Goal: Task Accomplishment & Management: Manage account settings

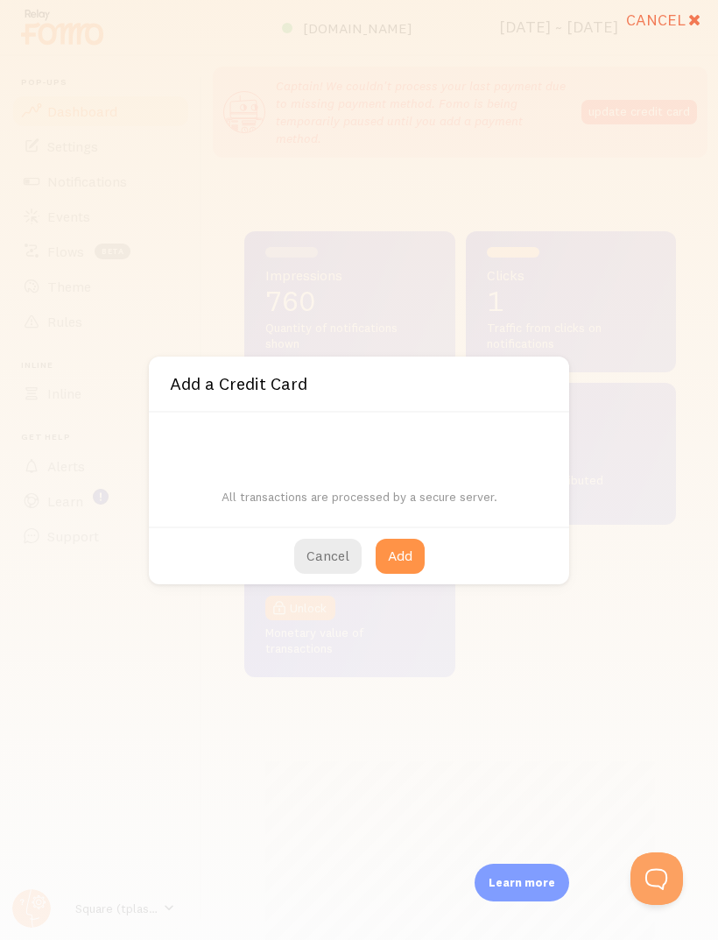
click at [312, 560] on button "Cancel" at bounding box center [327, 556] width 67 height 35
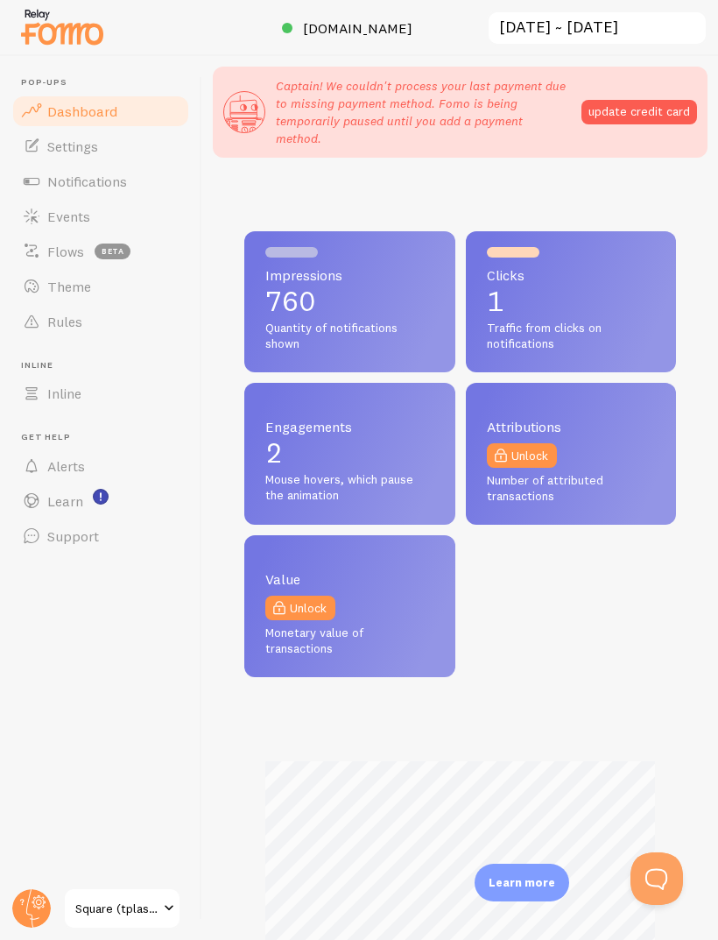
click at [95, 157] on link "Settings" at bounding box center [101, 146] width 180 height 35
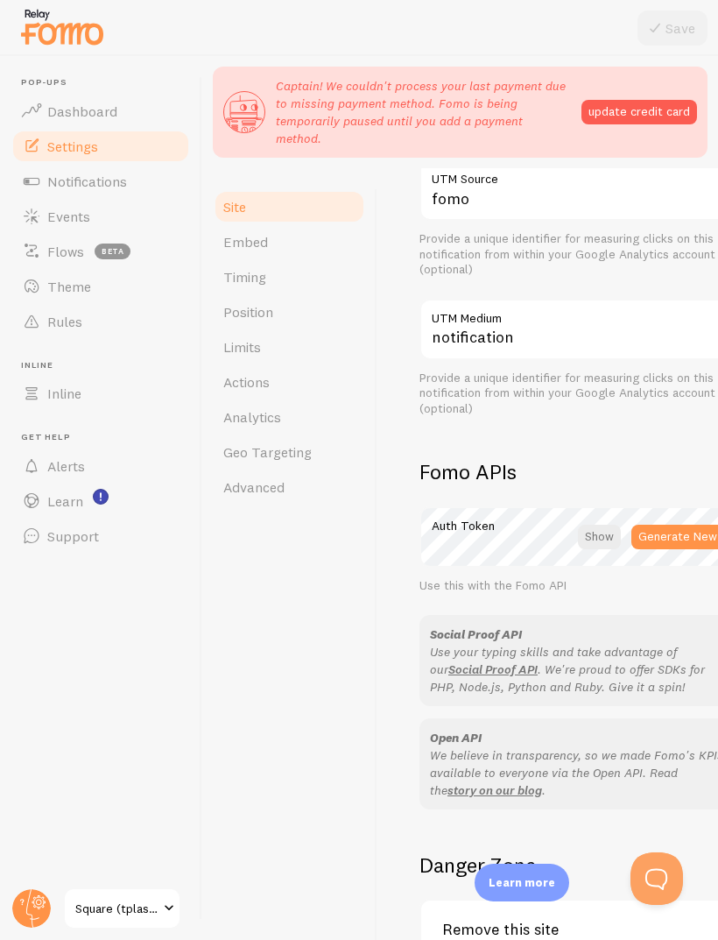
scroll to position [823, 0]
click at [78, 544] on link "Support" at bounding box center [101, 535] width 180 height 35
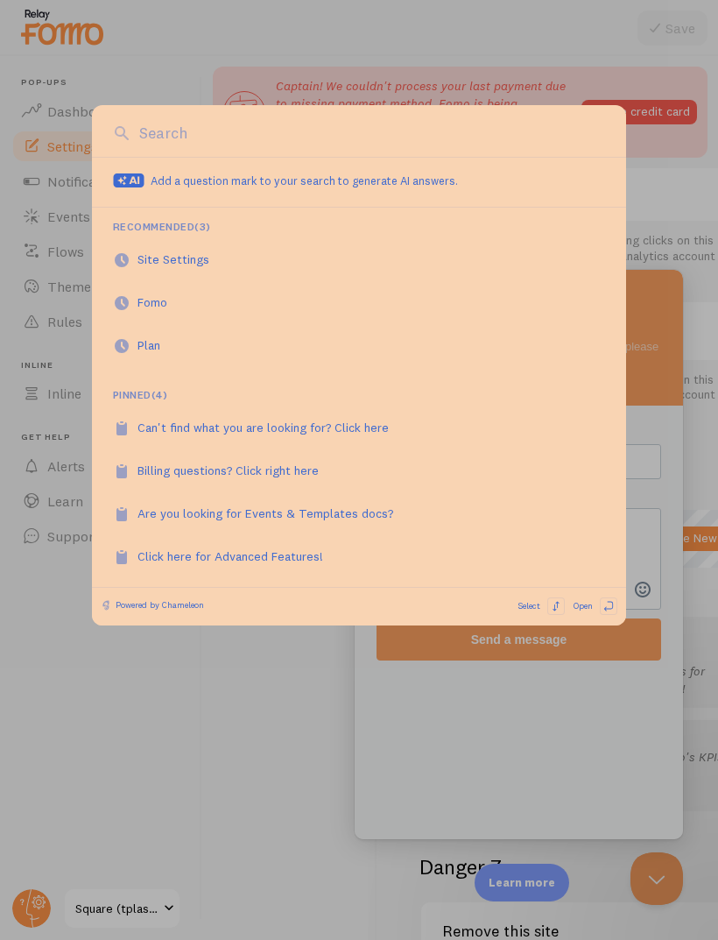
scroll to position [0, 0]
click at [264, 743] on div at bounding box center [359, 470] width 718 height 940
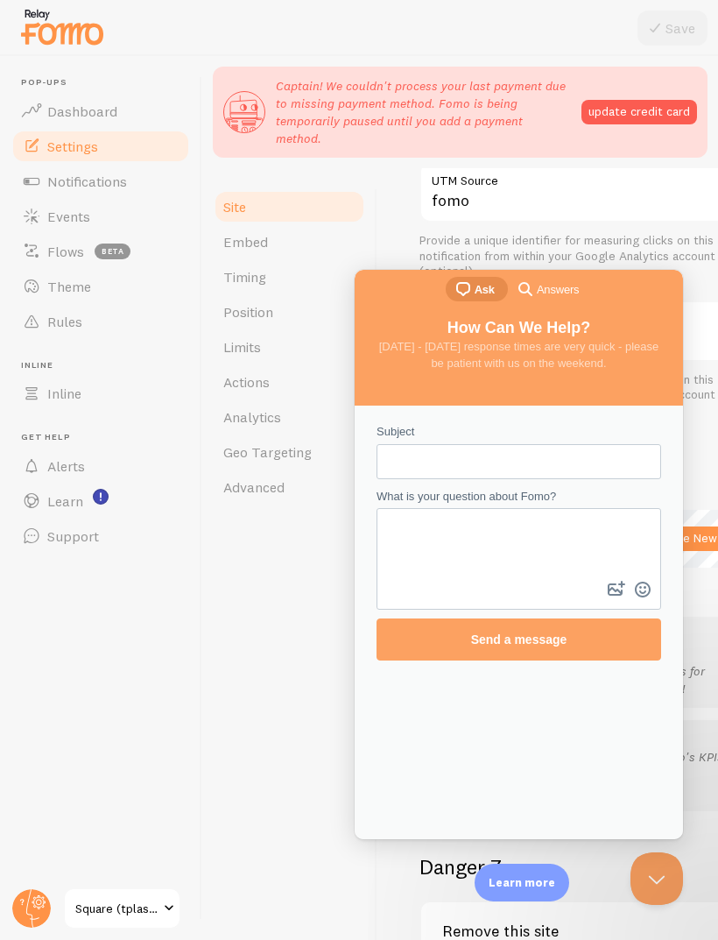
click at [31, 902] on circle at bounding box center [31, 908] width 39 height 39
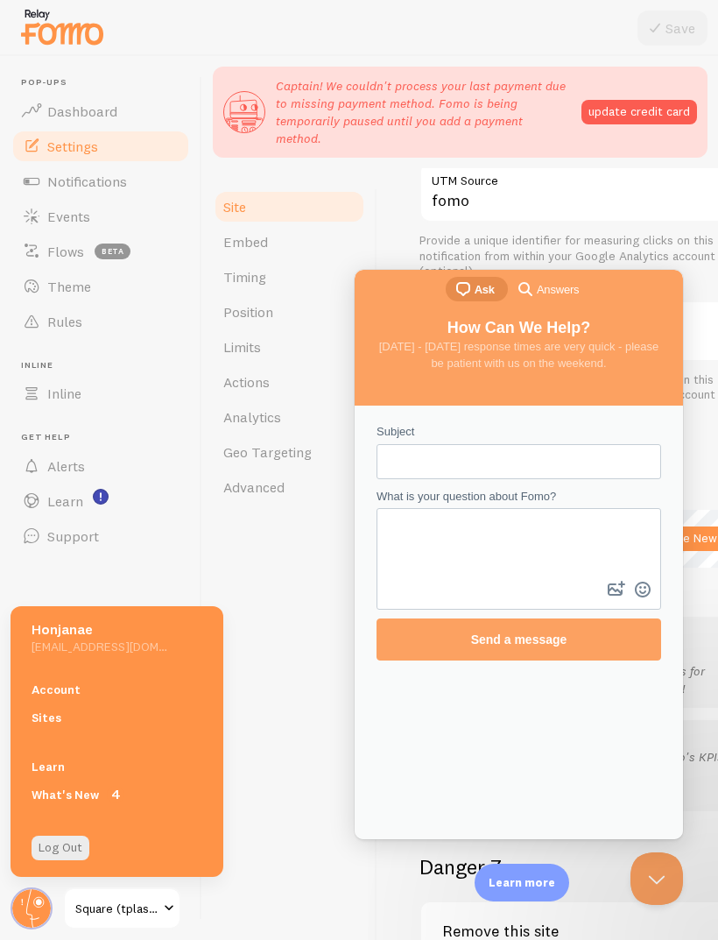
click at [112, 689] on link "Account" at bounding box center [117, 689] width 213 height 28
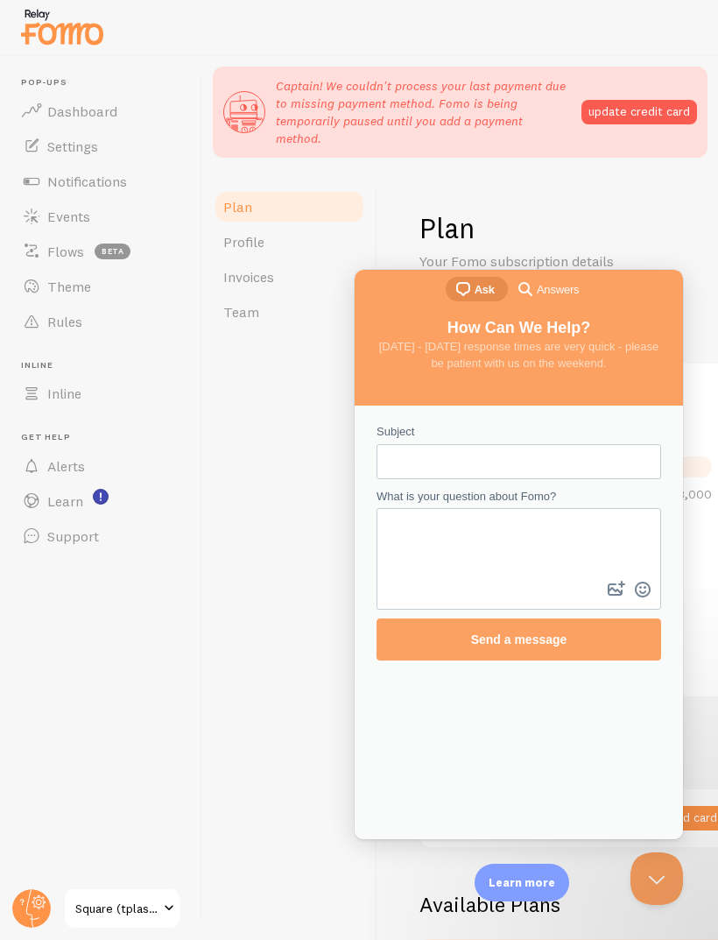
checkbox input "true"
click at [671, 873] on button "Close Beacon popover" at bounding box center [657, 878] width 53 height 53
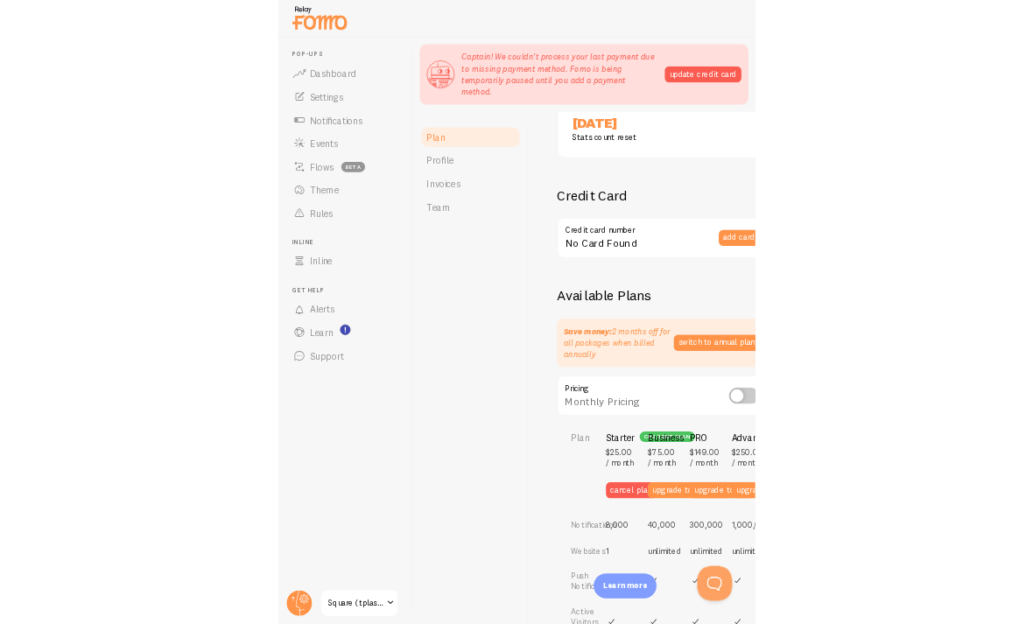
scroll to position [462, 0]
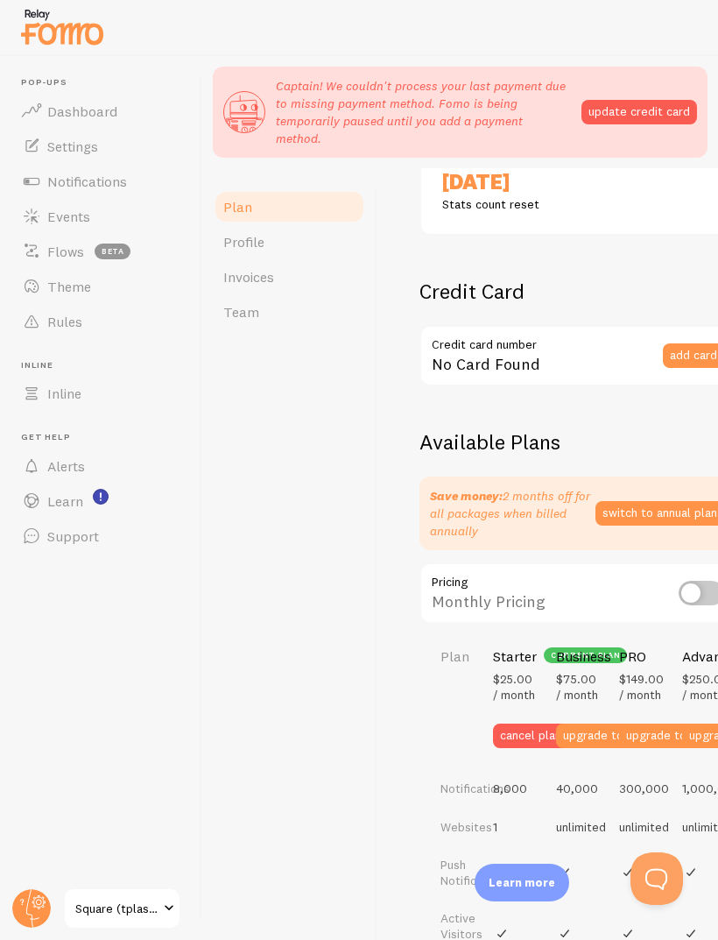
click at [513, 723] on button "cancel plan" at bounding box center [530, 735] width 75 height 25
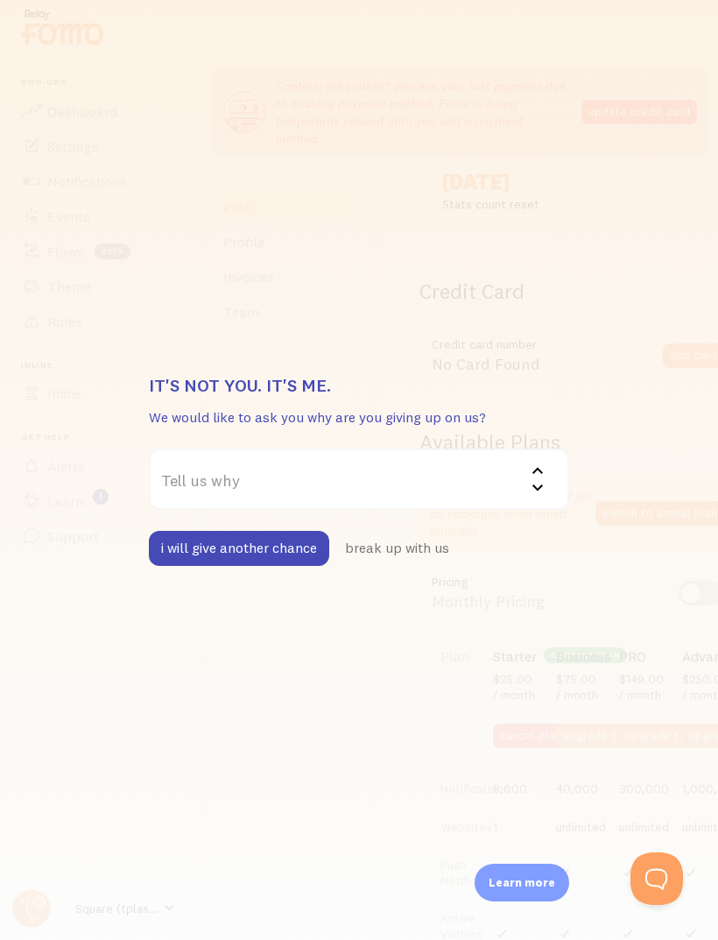
click at [659, 545] on div "It's not you. It's me. We would like to ask you why are you giving up on us? Te…" at bounding box center [359, 470] width 718 height 940
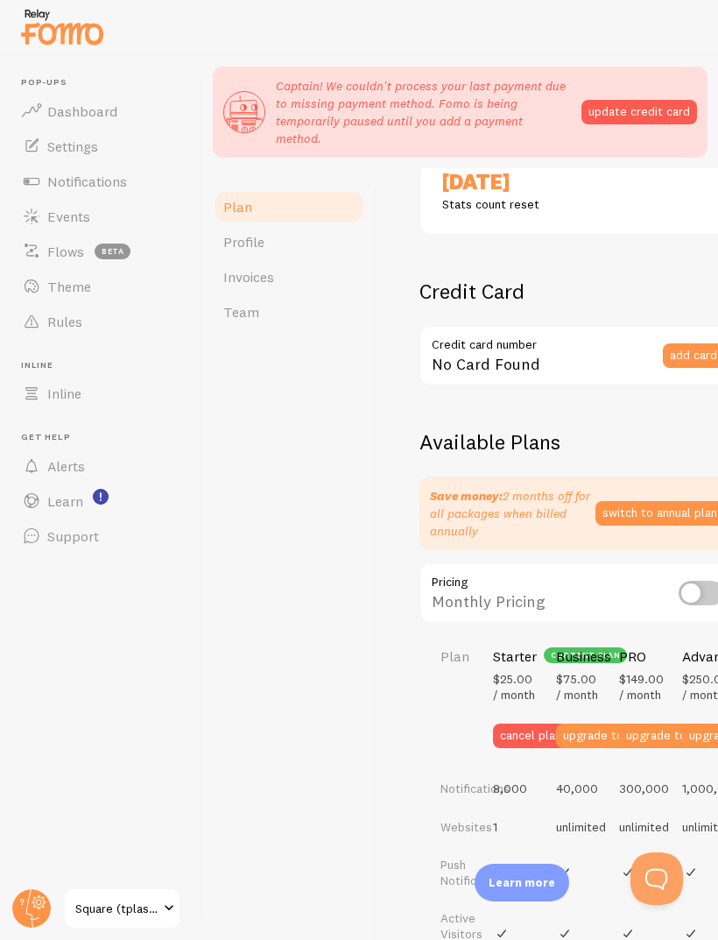
click at [692, 562] on div "Monthly Pricing" at bounding box center [576, 594] width 315 height 64
click at [693, 581] on input "checkbox" at bounding box center [702, 593] width 46 height 25
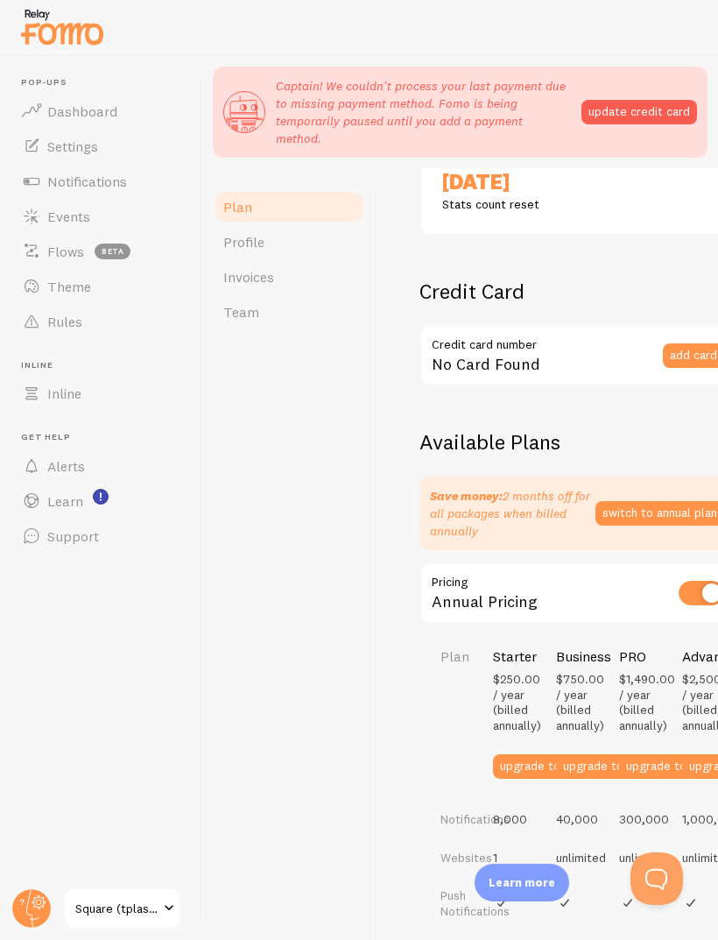
click at [699, 581] on input "checkbox" at bounding box center [702, 593] width 46 height 25
checkbox input "false"
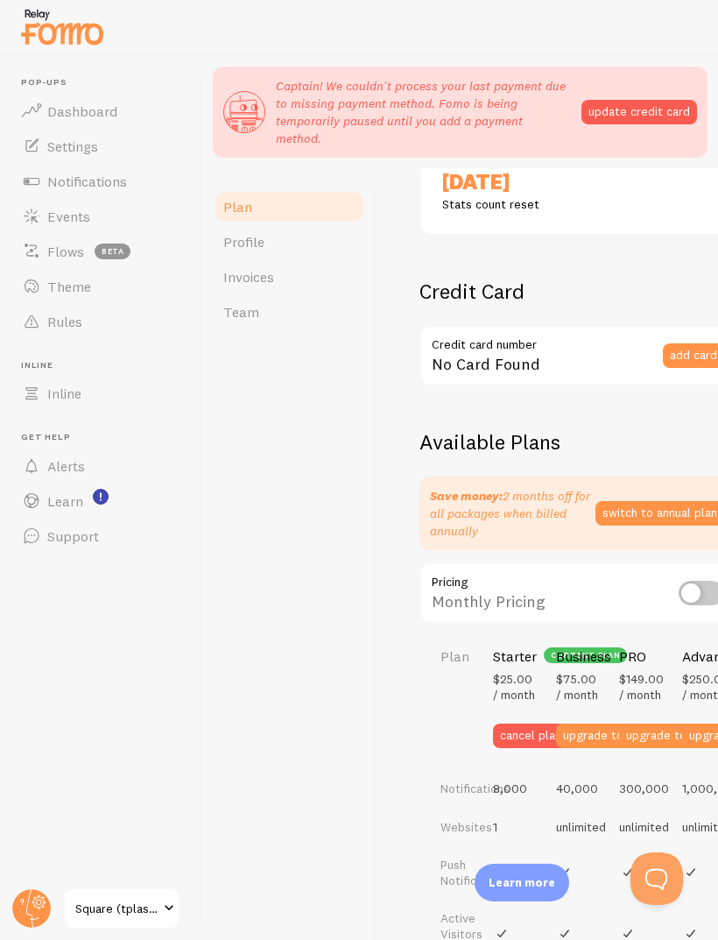
click at [676, 501] on button "switch to annual plan" at bounding box center [659, 513] width 129 height 25
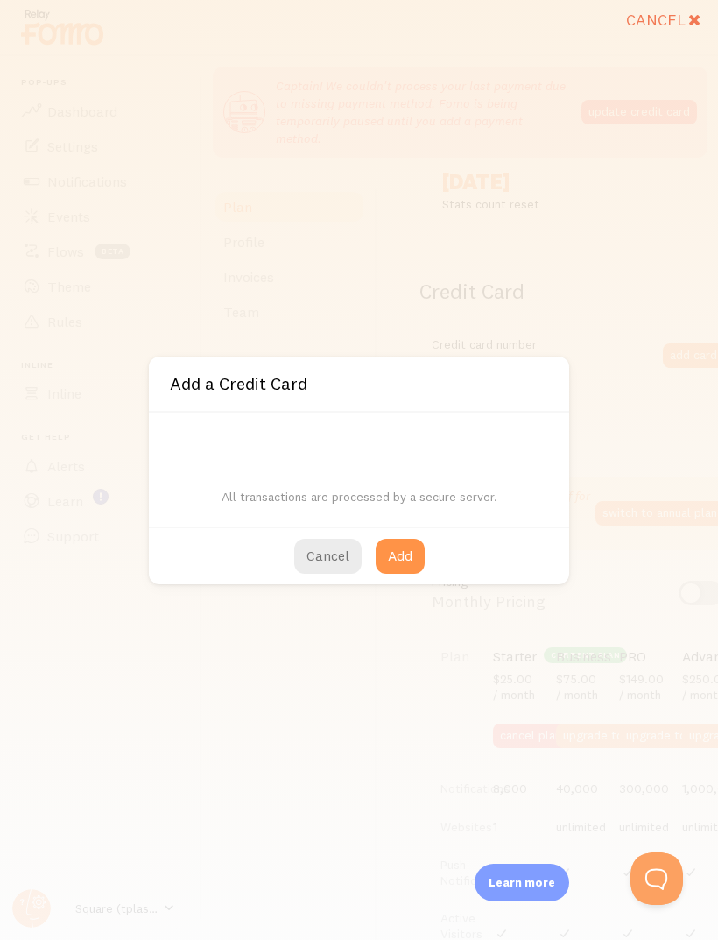
click at [347, 532] on div "Cancel Add" at bounding box center [359, 555] width 420 height 58
click at [337, 540] on button "Cancel" at bounding box center [327, 556] width 67 height 35
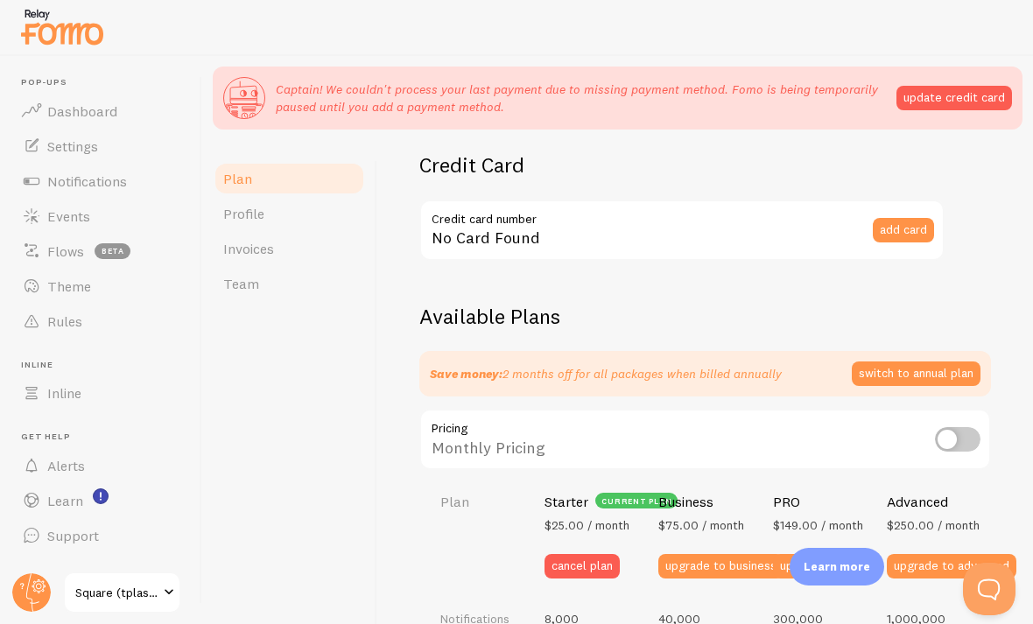
scroll to position [412, 0]
click at [717, 366] on button "switch to annual plan" at bounding box center [916, 373] width 129 height 25
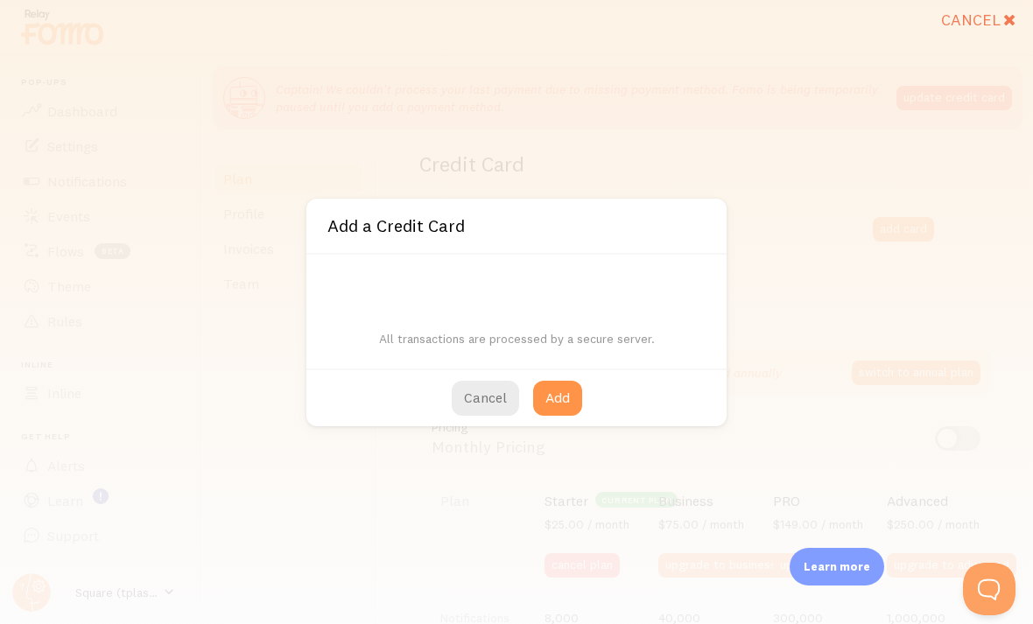
click at [489, 405] on button "Cancel" at bounding box center [485, 398] width 67 height 35
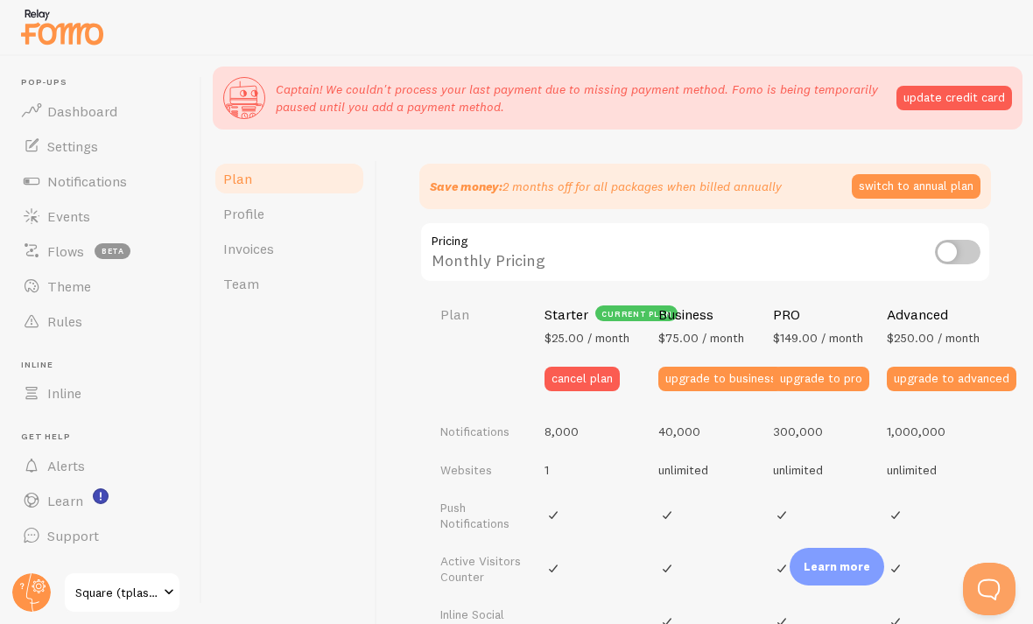
scroll to position [592, 0]
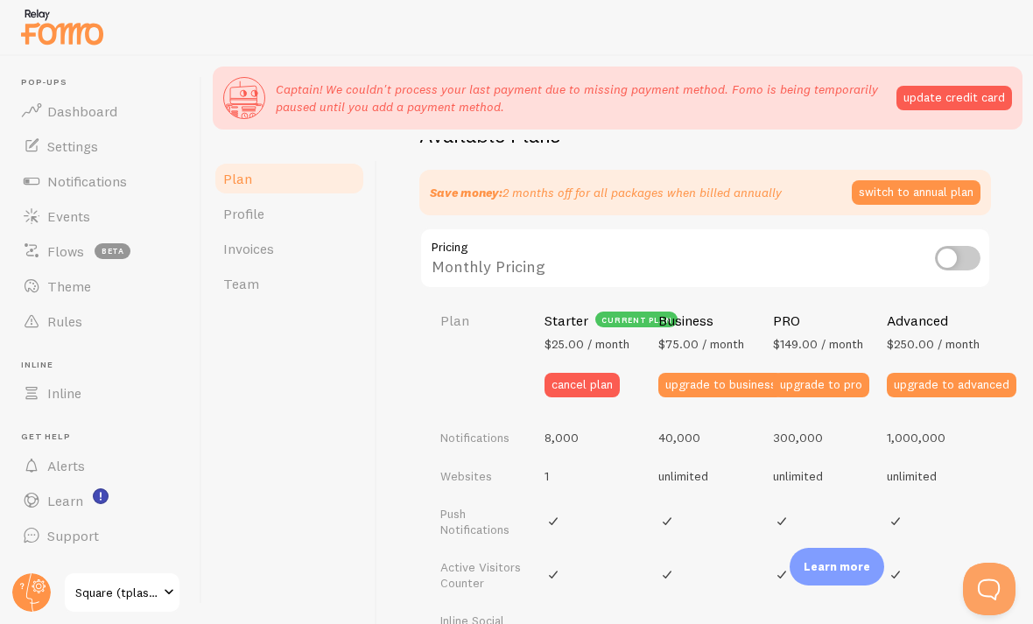
click at [717, 193] on button "switch to annual plan" at bounding box center [916, 192] width 129 height 25
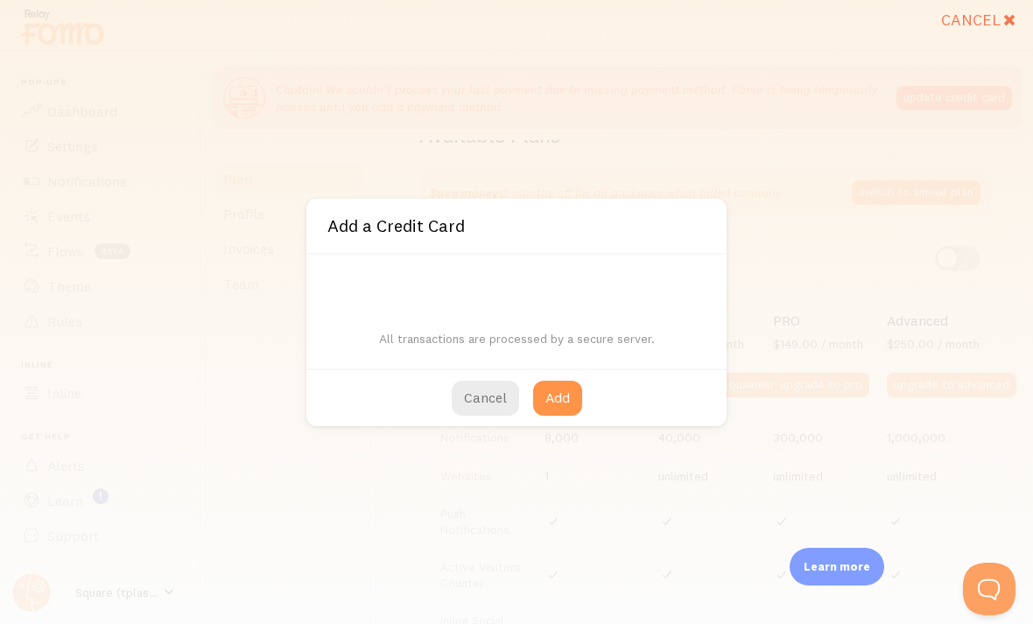
click at [554, 409] on button "Add" at bounding box center [557, 398] width 49 height 35
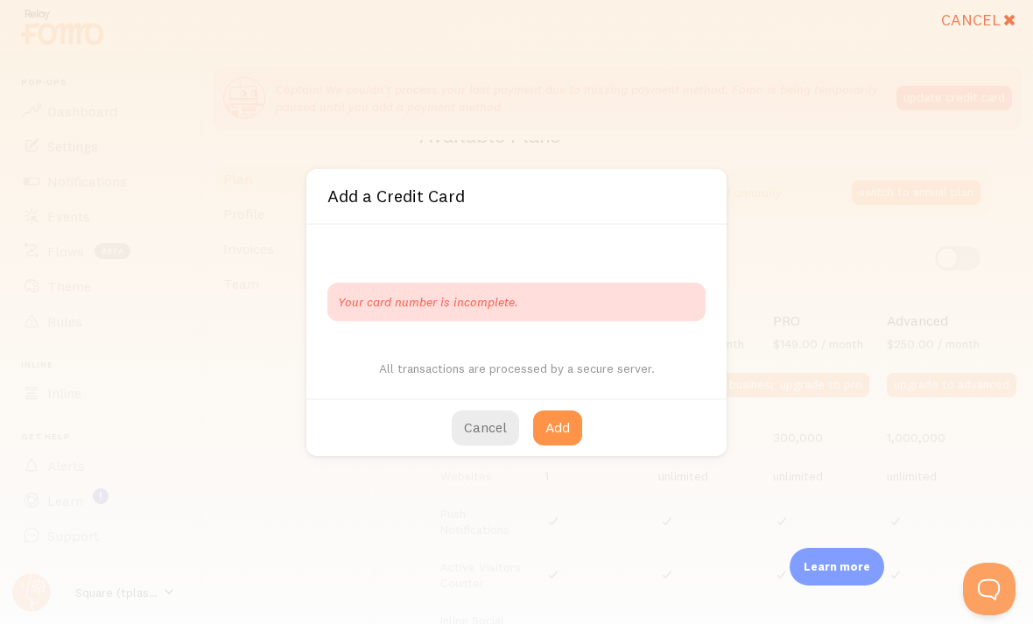
click at [519, 276] on div "Your card number is incomplete. All transactions are processed by a secure serv…" at bounding box center [516, 311] width 420 height 173
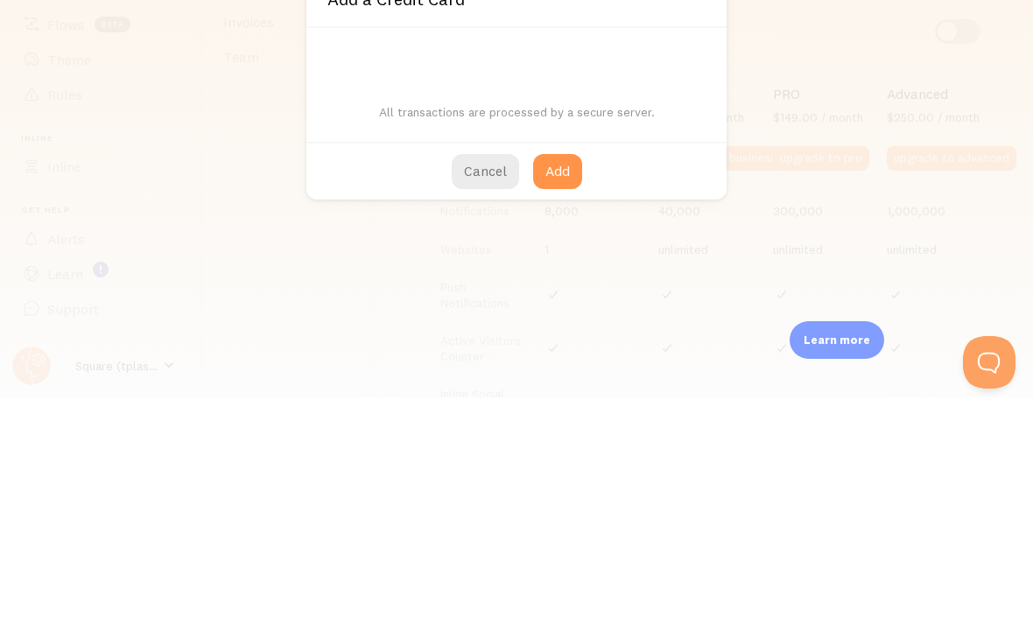
click at [562, 381] on button "Add" at bounding box center [557, 398] width 49 height 35
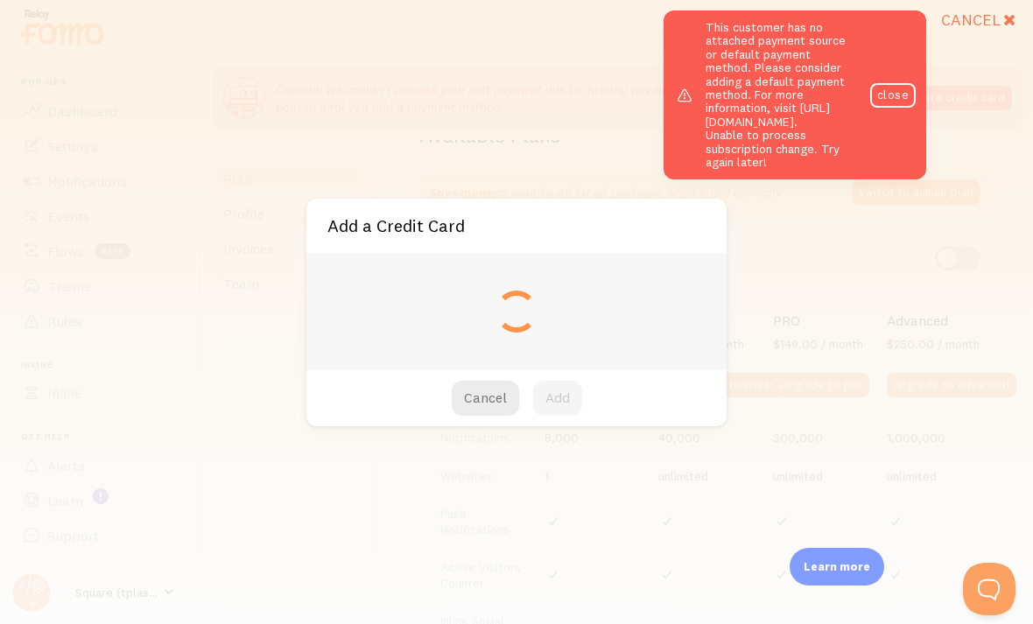
type input "**** **** **** 9079"
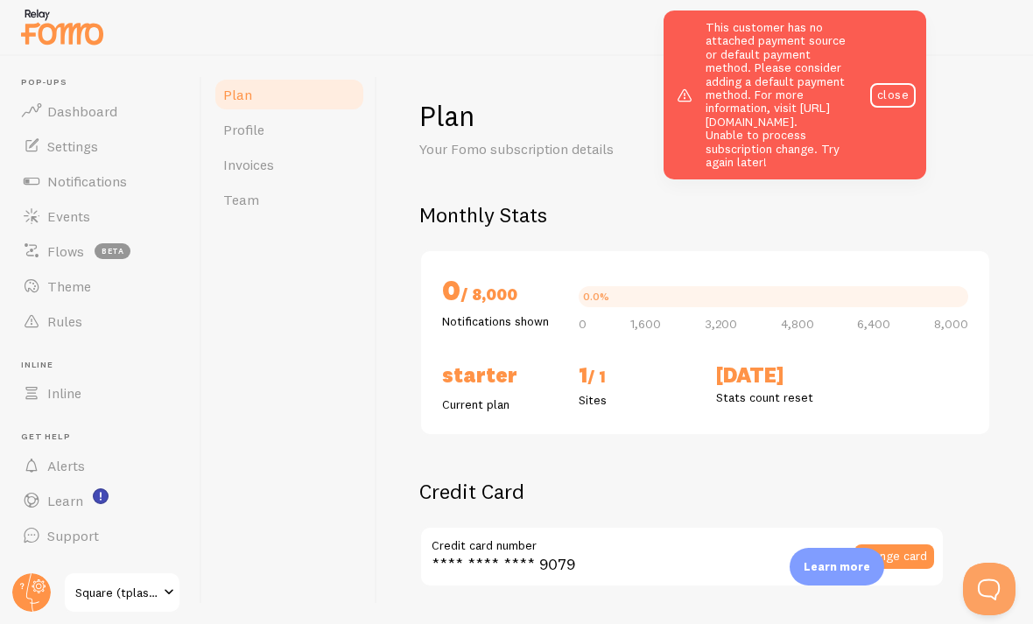
scroll to position [0, 0]
click at [717, 81] on div "This customer has no attached payment source or default payment method. Please …" at bounding box center [795, 95] width 263 height 169
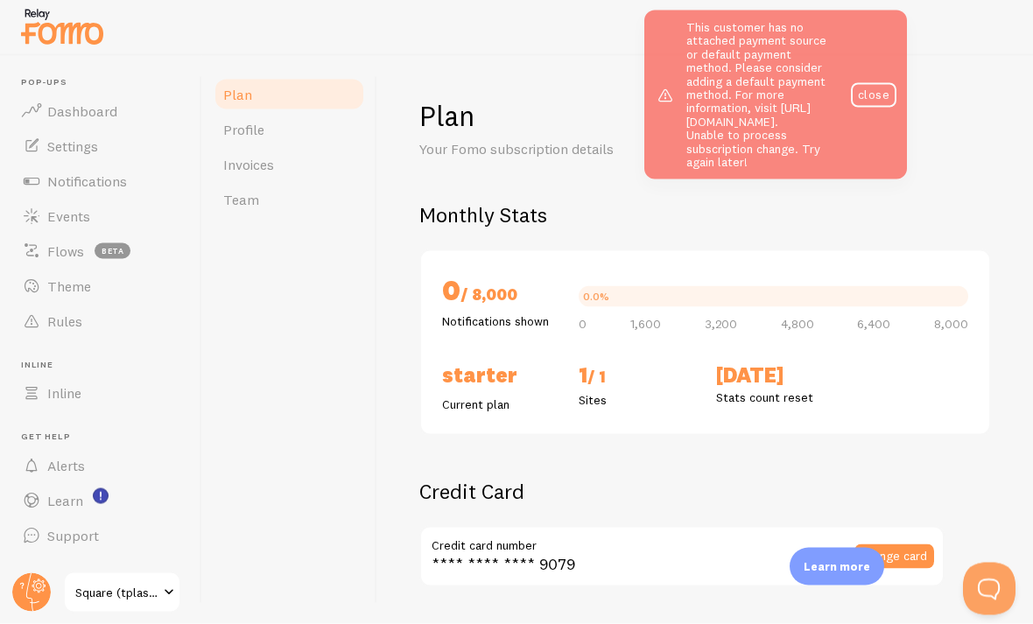
scroll to position [26, 0]
click at [717, 81] on div "This customer has no attached payment source or default payment method. Please …" at bounding box center [776, 95] width 263 height 169
click at [717, 71] on div "Plan Your Fomo subscription details Monthly Stats 0 / 8,000 Notifications shown…" at bounding box center [705, 340] width 656 height 568
click at [717, 83] on link "close" at bounding box center [874, 95] width 46 height 25
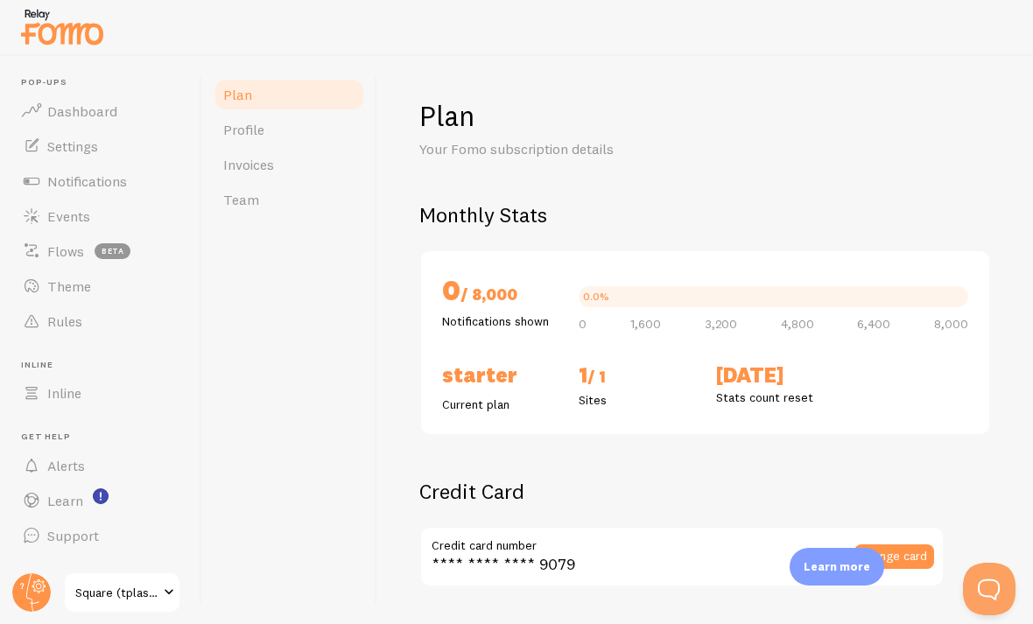
click at [717, 57] on div "Plan Your Fomo subscription details Monthly Stats 0 / 8,000 Notifications shown…" at bounding box center [705, 340] width 656 height 568
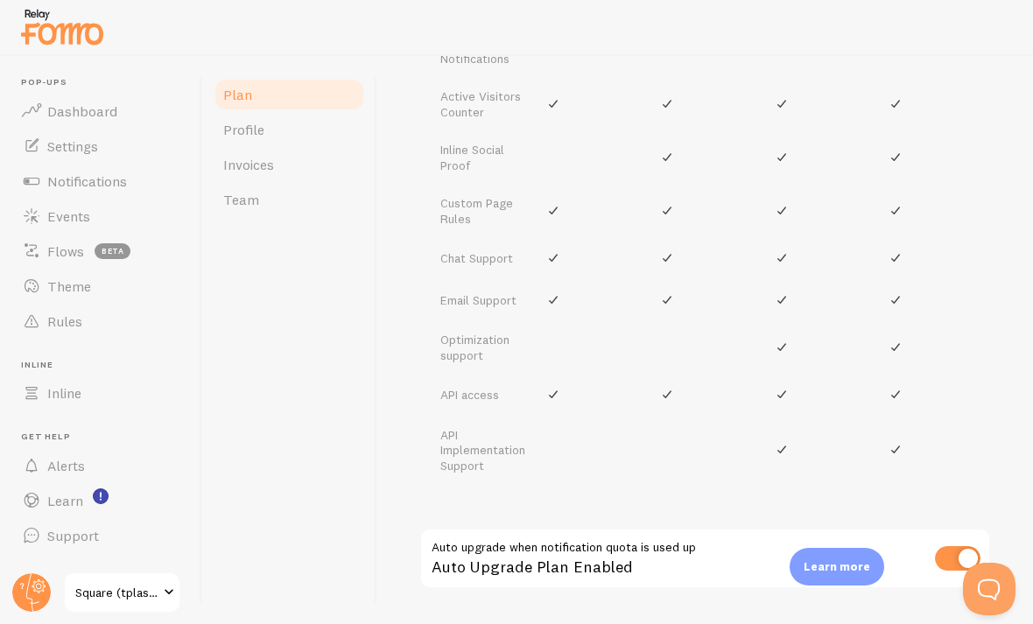
scroll to position [978, 0]
click at [61, 173] on span "Notifications" at bounding box center [87, 182] width 80 height 18
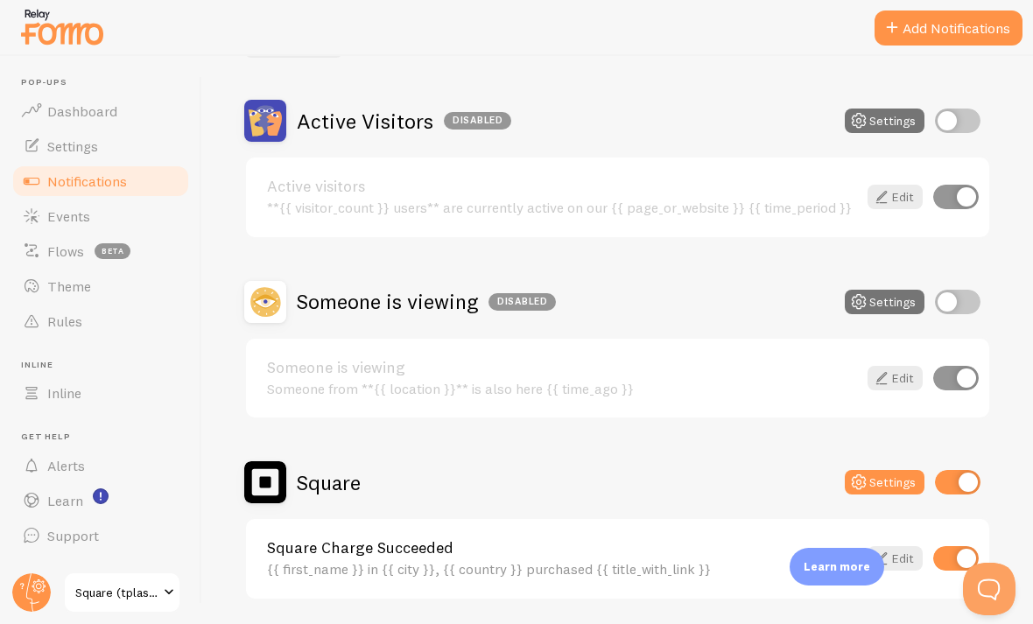
scroll to position [139, 0]
click at [50, 219] on span "Events" at bounding box center [68, 217] width 43 height 18
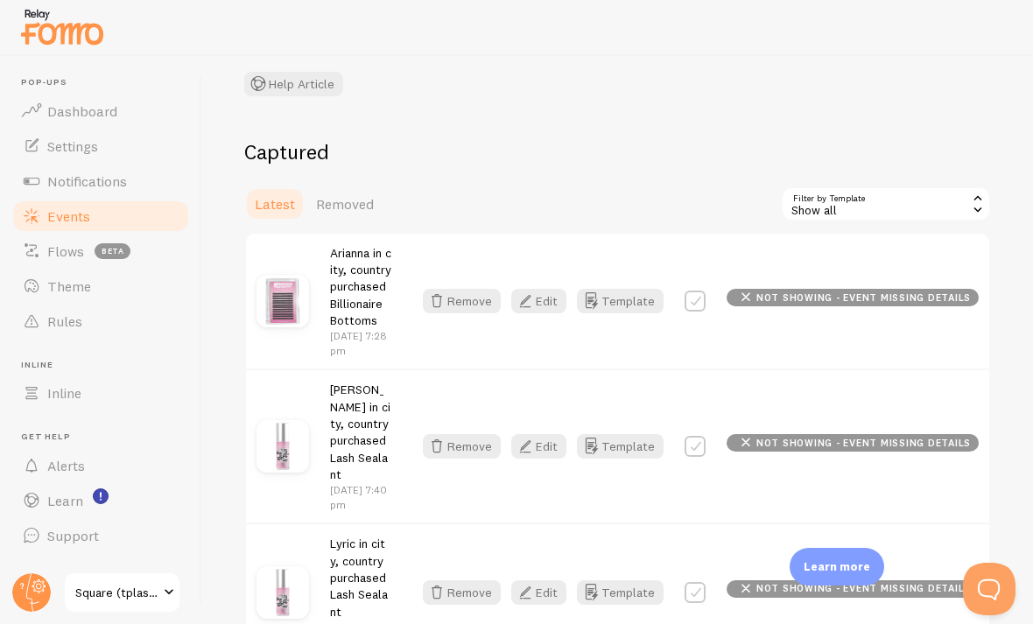
scroll to position [125, 0]
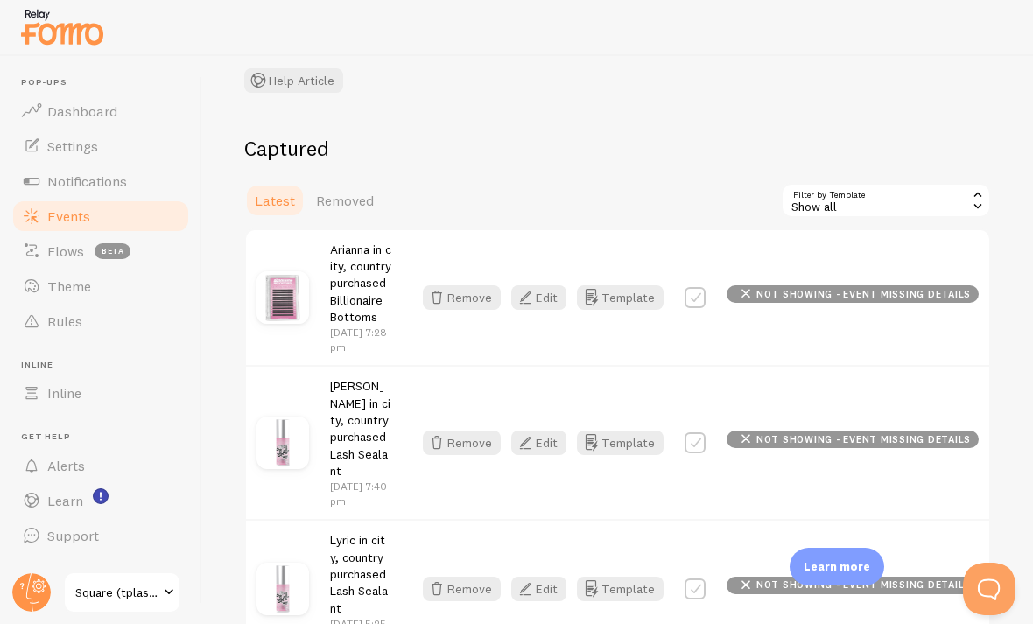
click at [705, 300] on label at bounding box center [695, 297] width 21 height 21
checkbox input "true"
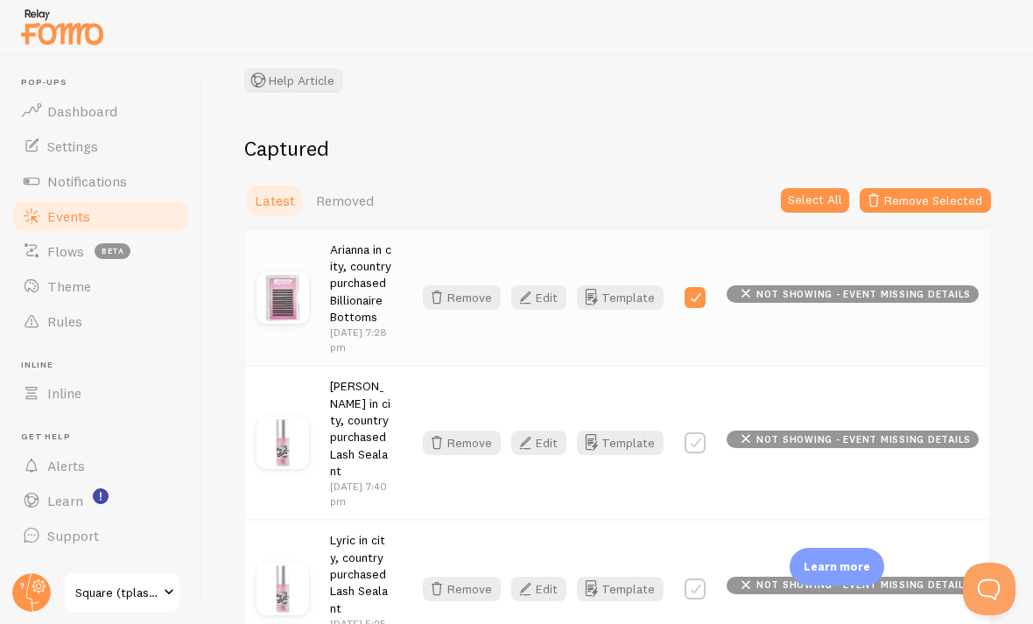
click at [717, 431] on div "Remove Edit Template not showing - event missing details" at bounding box center [695, 443] width 567 height 25
click at [709, 405] on div "Shanika in city, country purchased Lash Sealant Sep 18th @ 7:40pm Remove Edit T…" at bounding box center [617, 442] width 743 height 154
click at [701, 433] on label at bounding box center [695, 443] width 21 height 21
checkbox input "true"
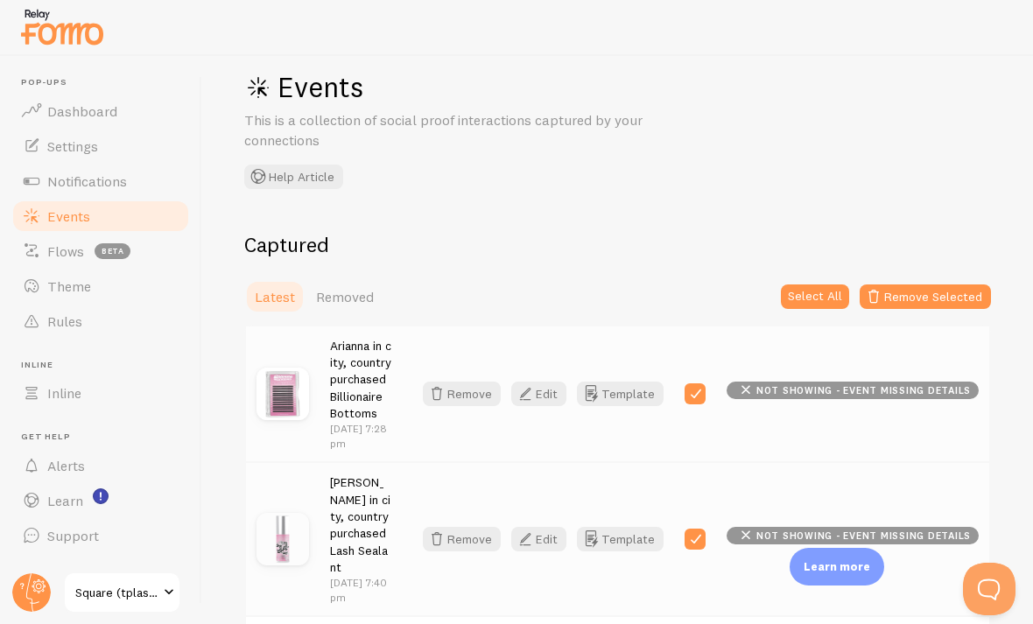
scroll to position [31, 0]
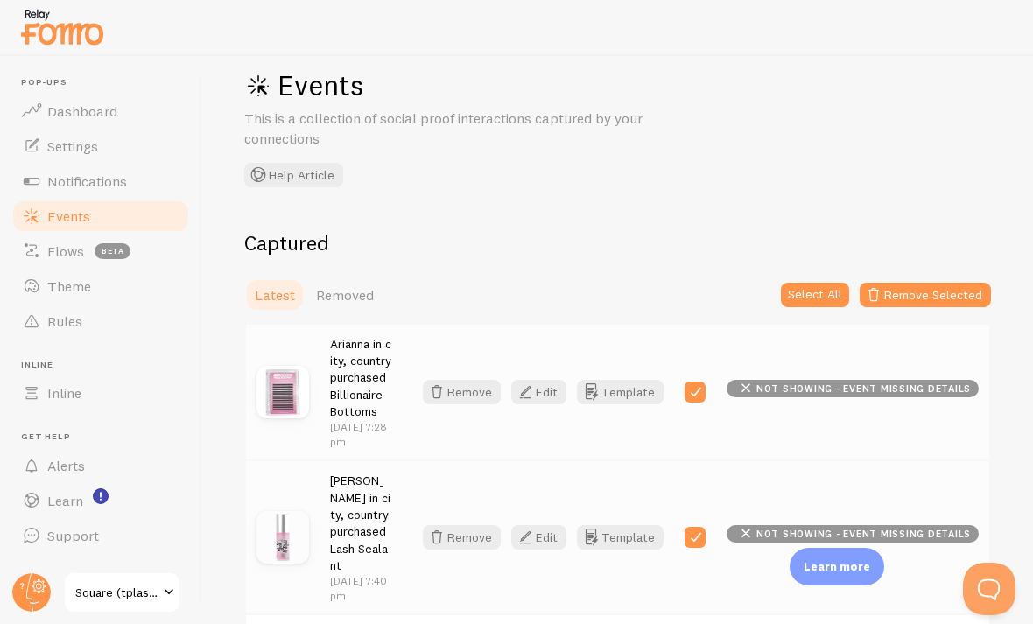
click at [706, 391] on label at bounding box center [695, 392] width 21 height 21
checkbox input "false"
click at [701, 490] on div "Shanika in city, country purchased Lash Sealant Sep 18th @ 7:40pm Remove Edit T…" at bounding box center [617, 537] width 743 height 154
click at [701, 527] on label at bounding box center [695, 537] width 21 height 21
checkbox input "false"
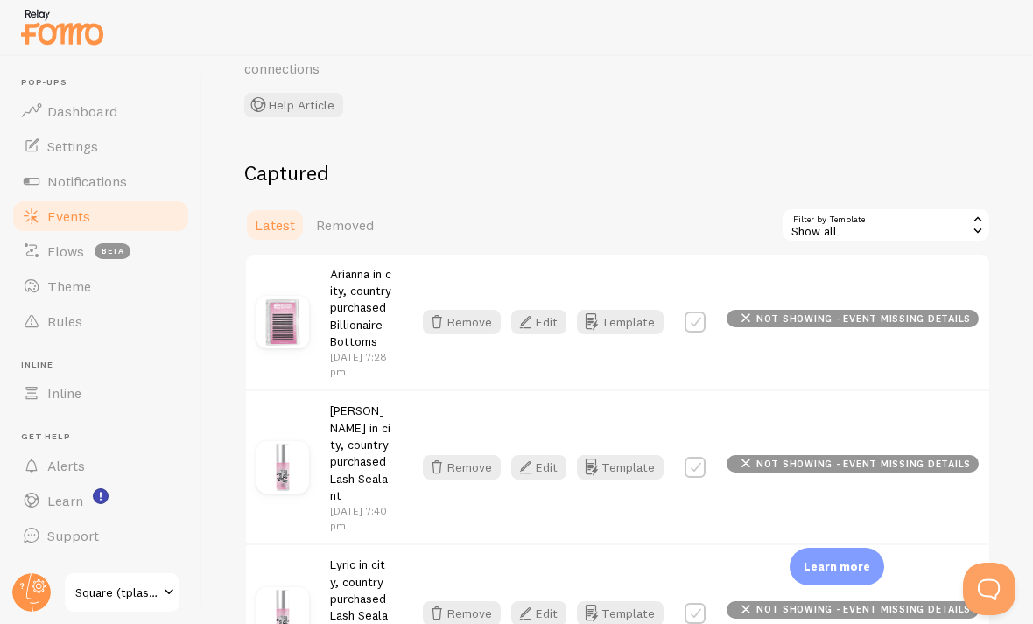
scroll to position [102, 0]
click at [271, 236] on link "Latest" at bounding box center [274, 224] width 61 height 35
click at [342, 221] on span "Removed" at bounding box center [345, 224] width 58 height 18
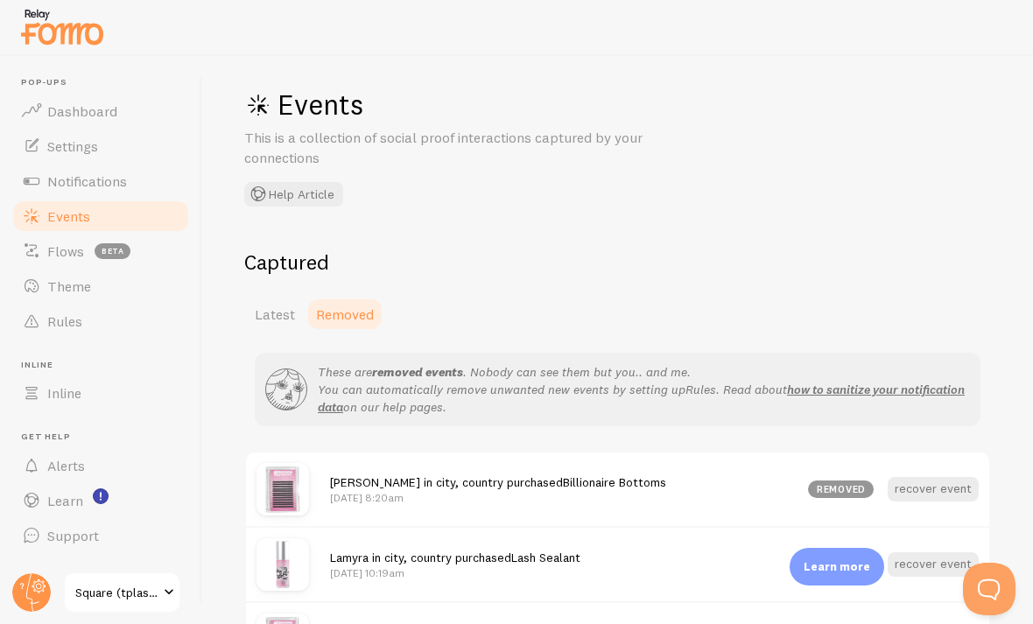
scroll to position [11, 0]
click at [273, 306] on span "Latest" at bounding box center [275, 315] width 40 height 18
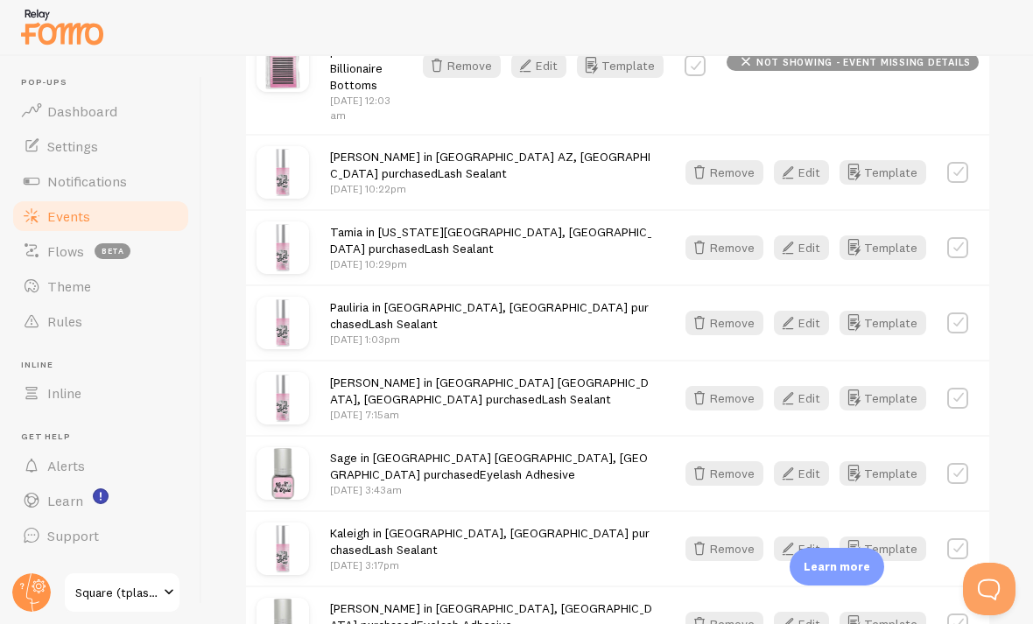
scroll to position [2995, 0]
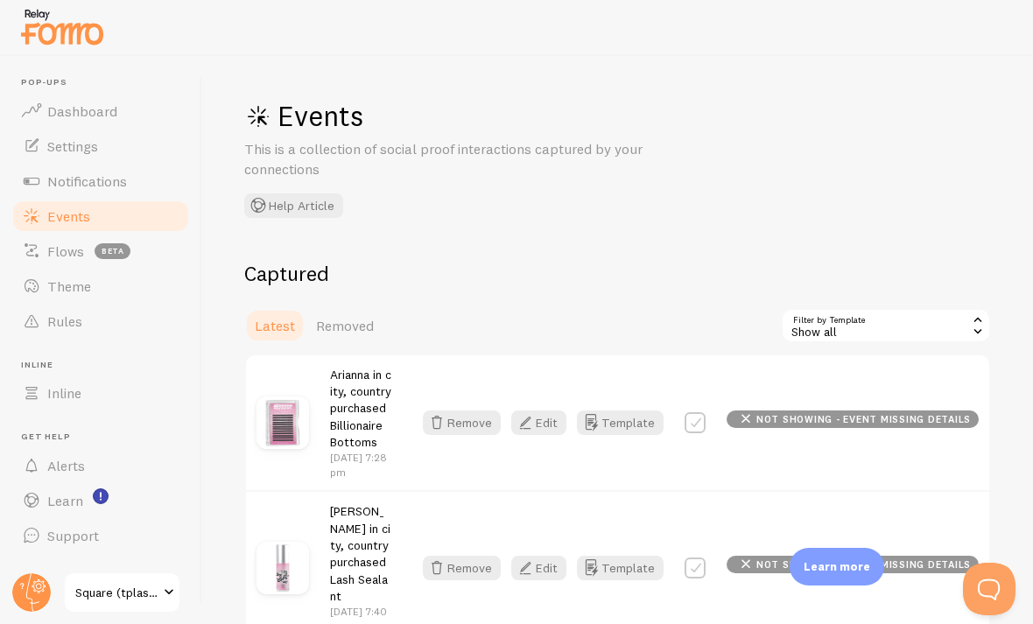
click at [922, 333] on div "Show all" at bounding box center [886, 325] width 210 height 35
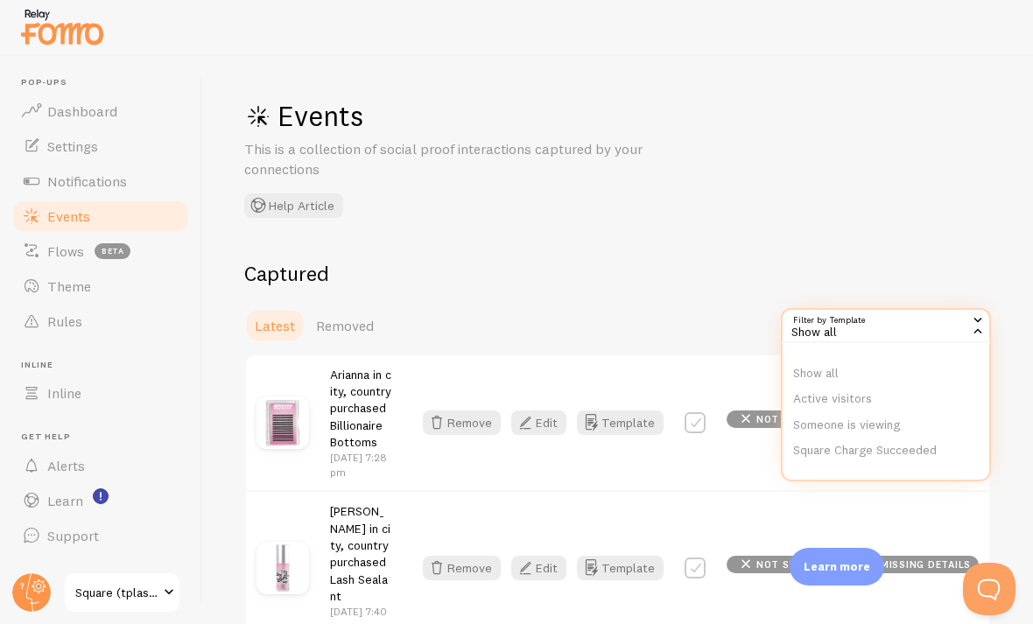
click at [899, 442] on li "Square Charge Succeeded" at bounding box center [886, 451] width 207 height 26
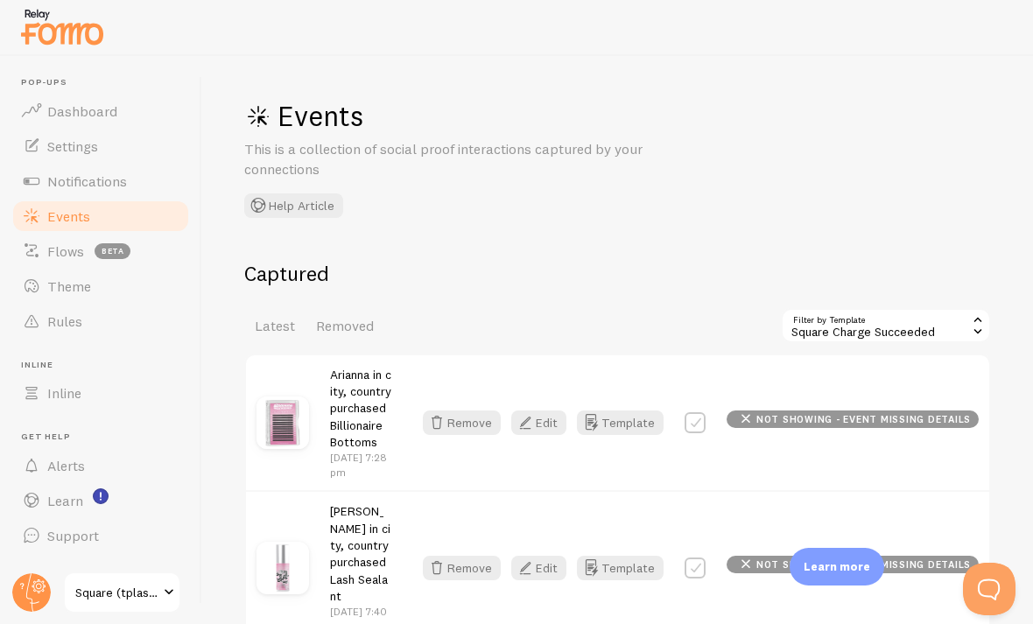
click at [907, 320] on div "Square Charge Succeeded" at bounding box center [886, 325] width 210 height 35
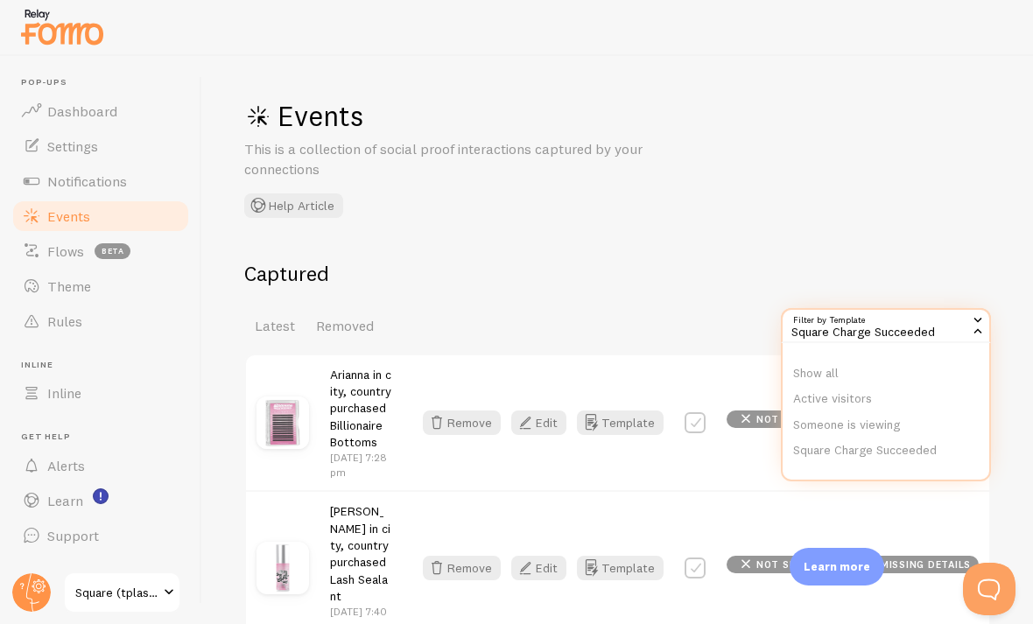
click at [874, 361] on li "Show all" at bounding box center [886, 374] width 207 height 26
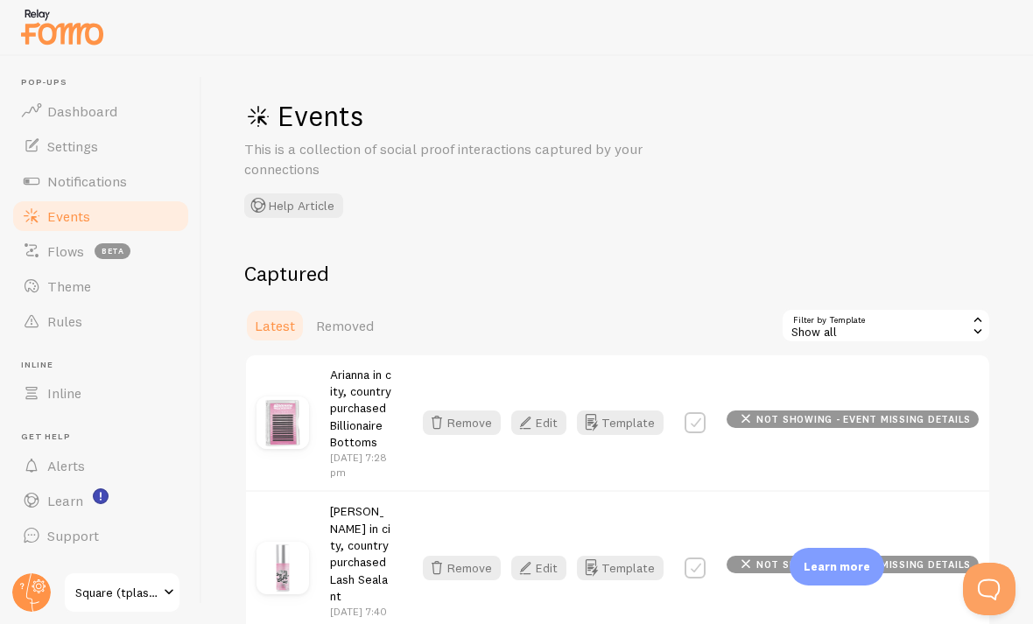
click at [103, 178] on span "Notifications" at bounding box center [87, 182] width 80 height 18
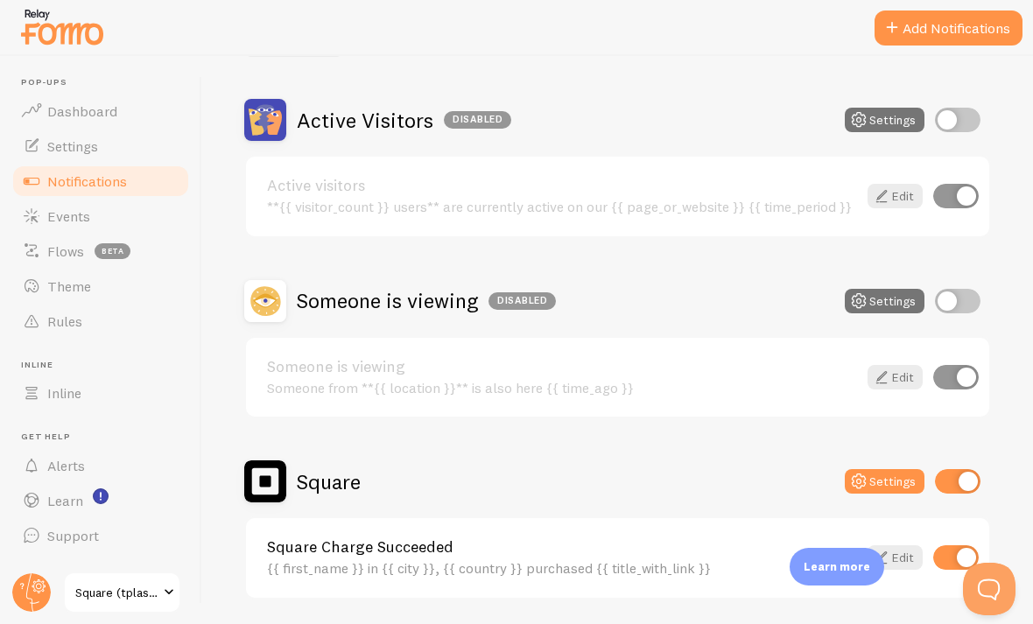
scroll to position [139, 0]
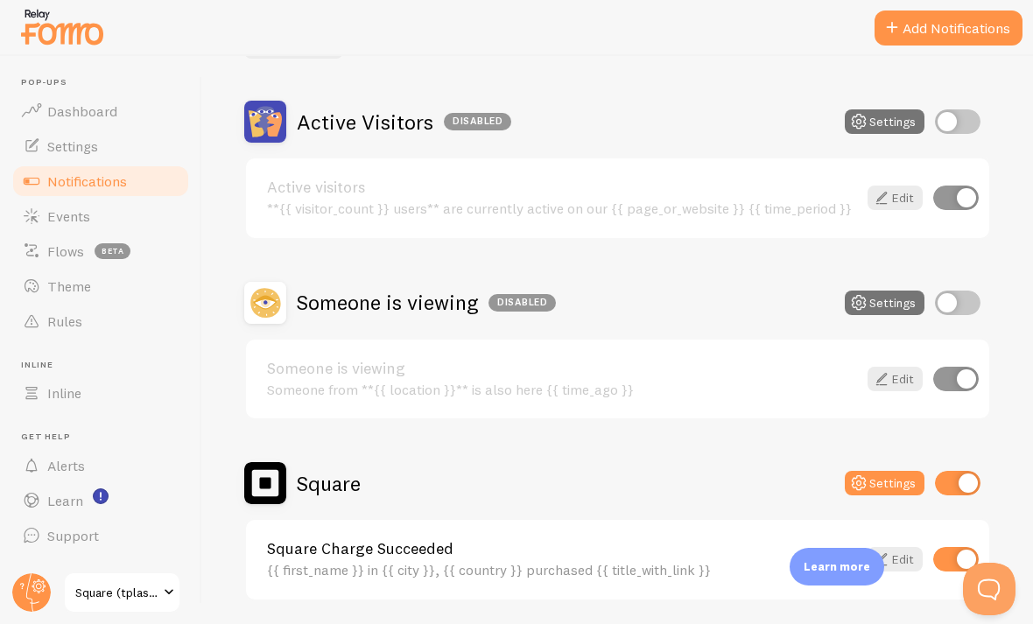
click at [955, 303] on input "checkbox" at bounding box center [958, 303] width 46 height 25
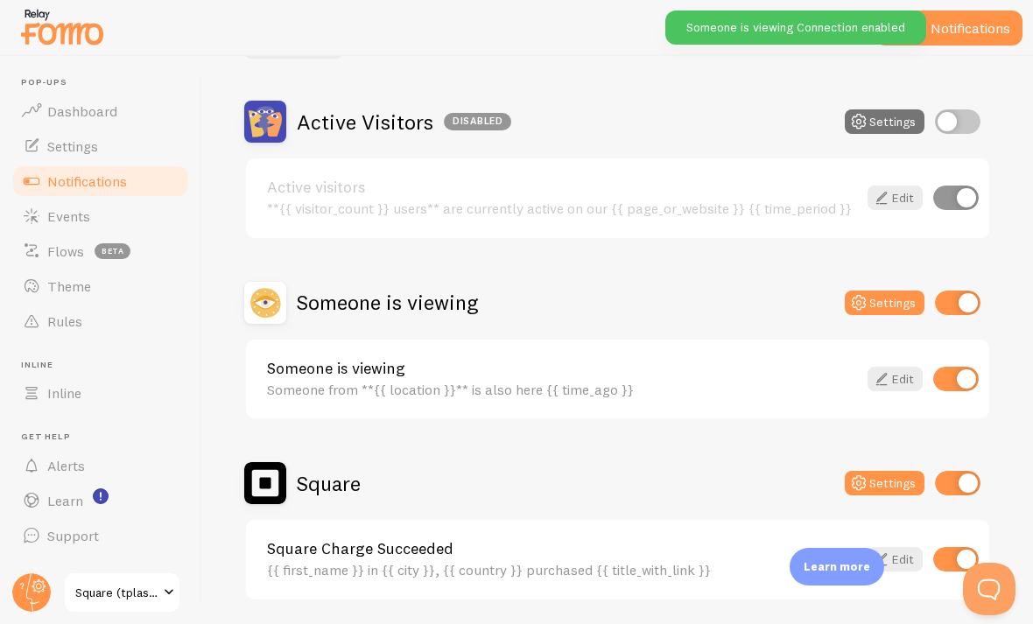
click at [957, 306] on input "checkbox" at bounding box center [958, 303] width 46 height 25
checkbox input "false"
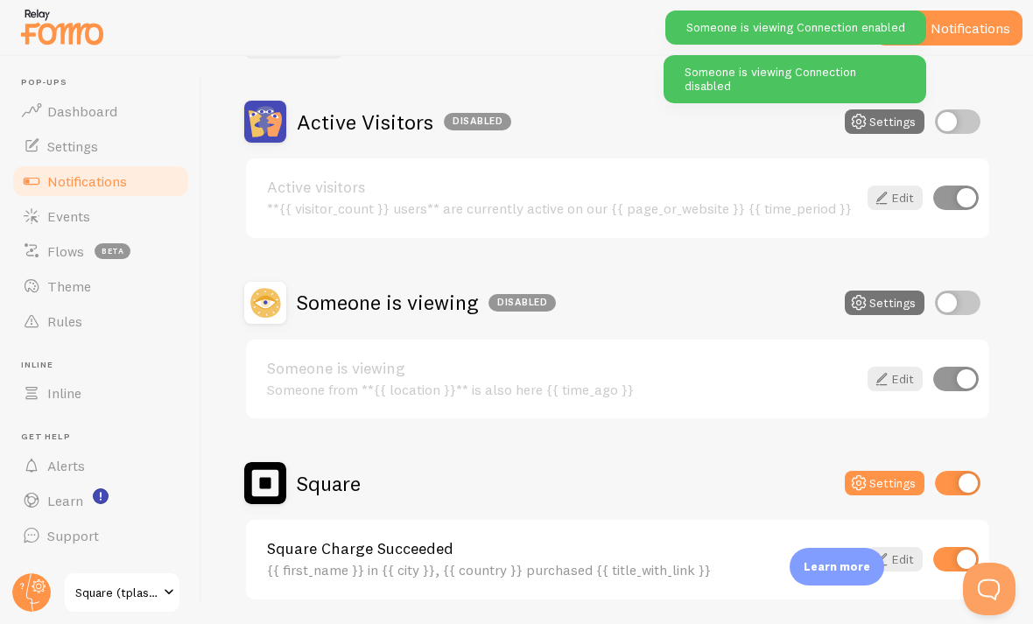
click at [122, 96] on link "Dashboard" at bounding box center [101, 111] width 180 height 35
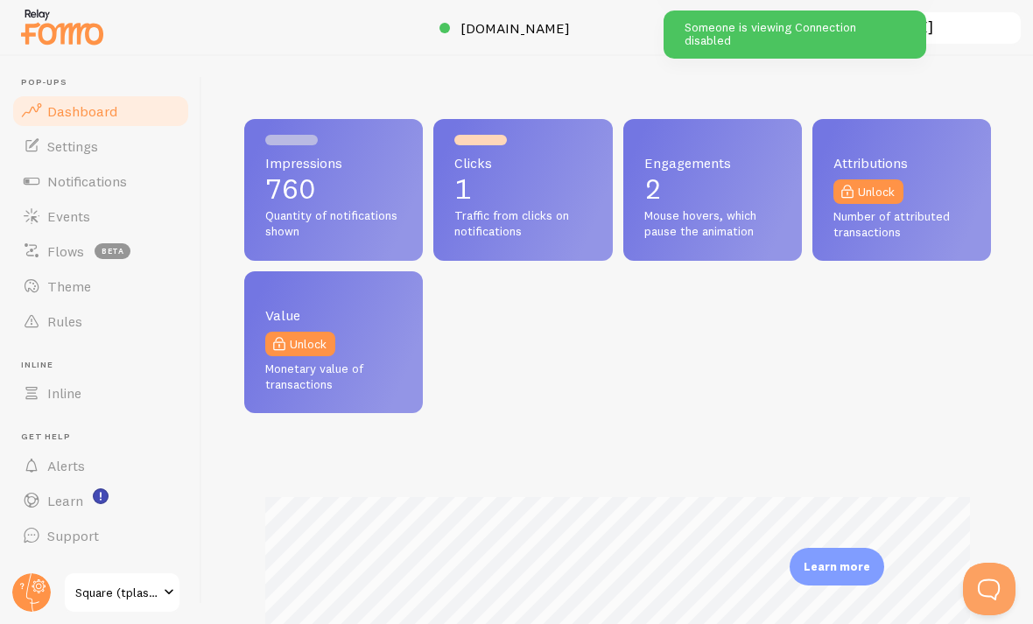
scroll to position [460, 747]
click at [132, 151] on link "Settings" at bounding box center [101, 146] width 180 height 35
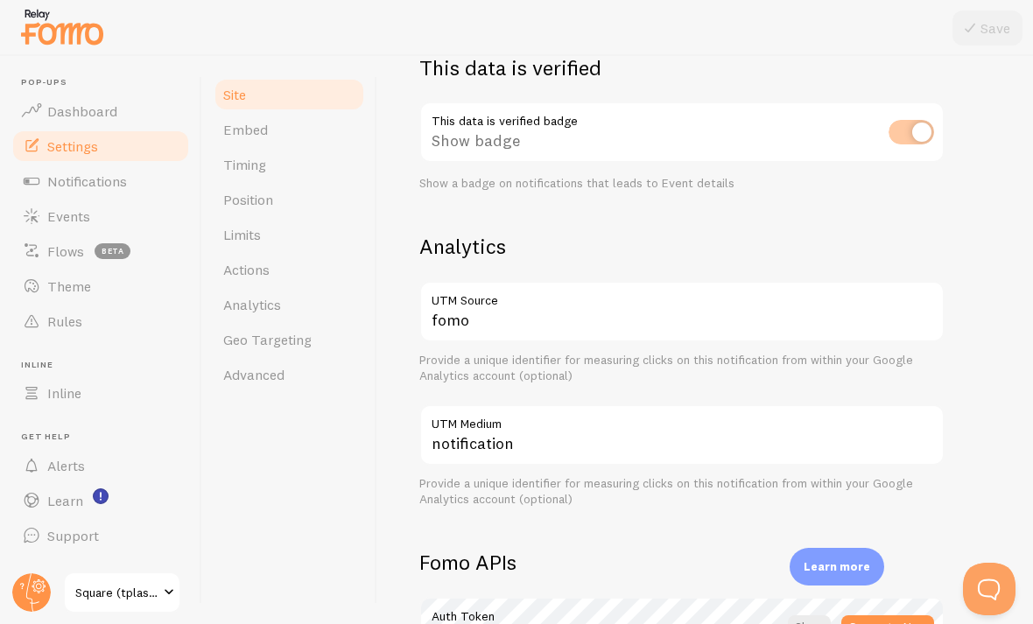
scroll to position [525, 0]
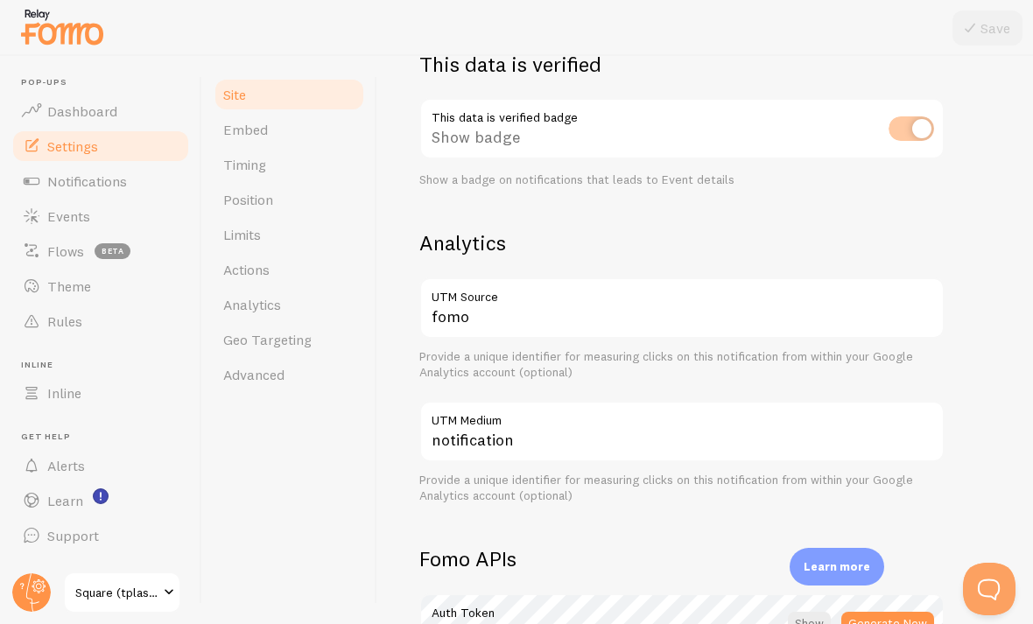
click at [65, 208] on span "Events" at bounding box center [68, 217] width 43 height 18
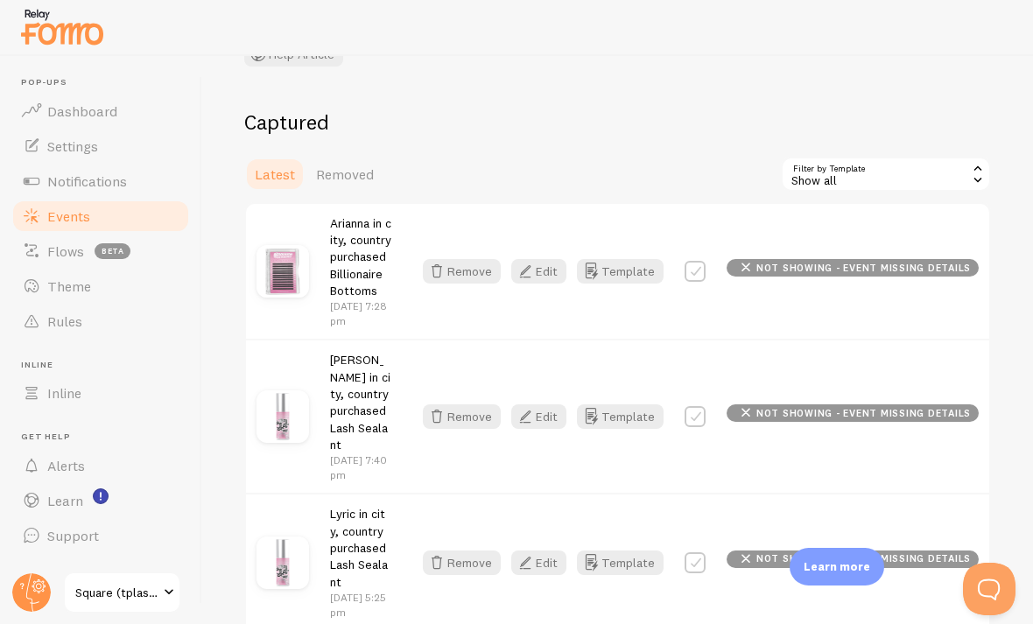
scroll to position [167, 0]
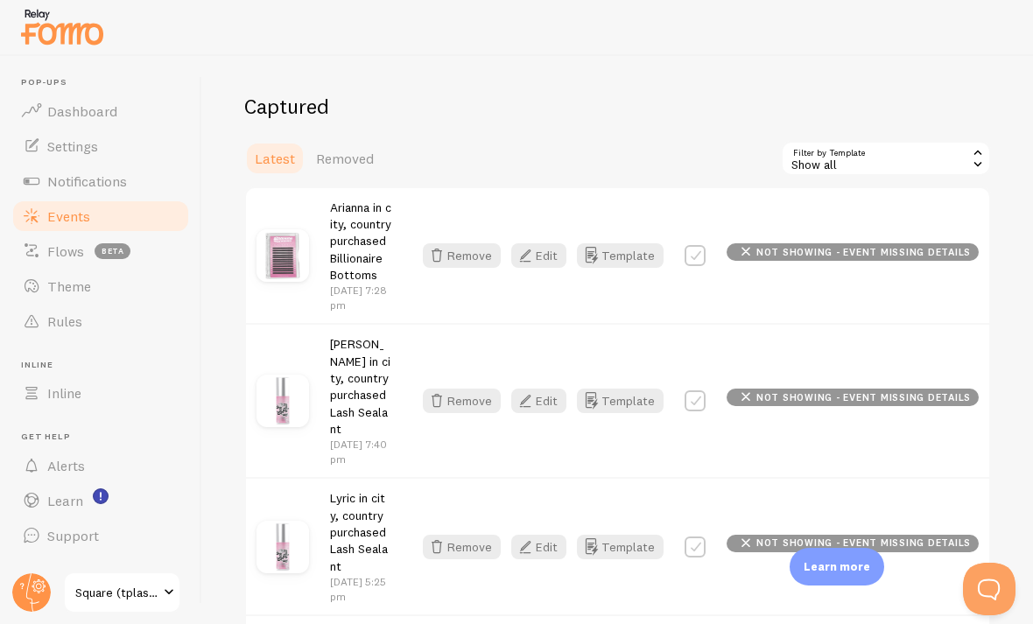
click at [700, 245] on label at bounding box center [695, 255] width 21 height 21
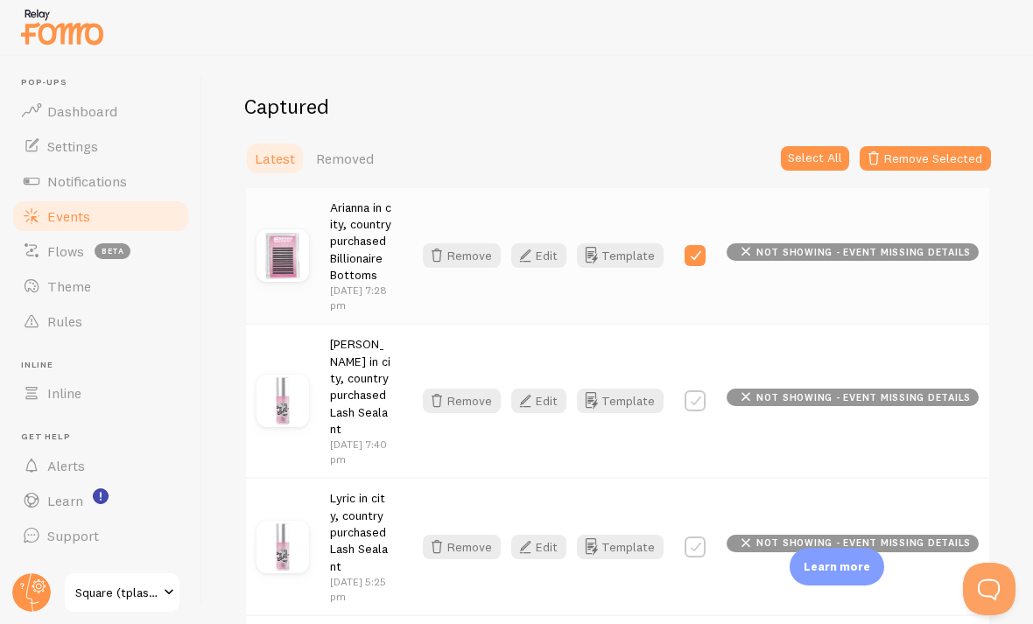
checkbox input "true"
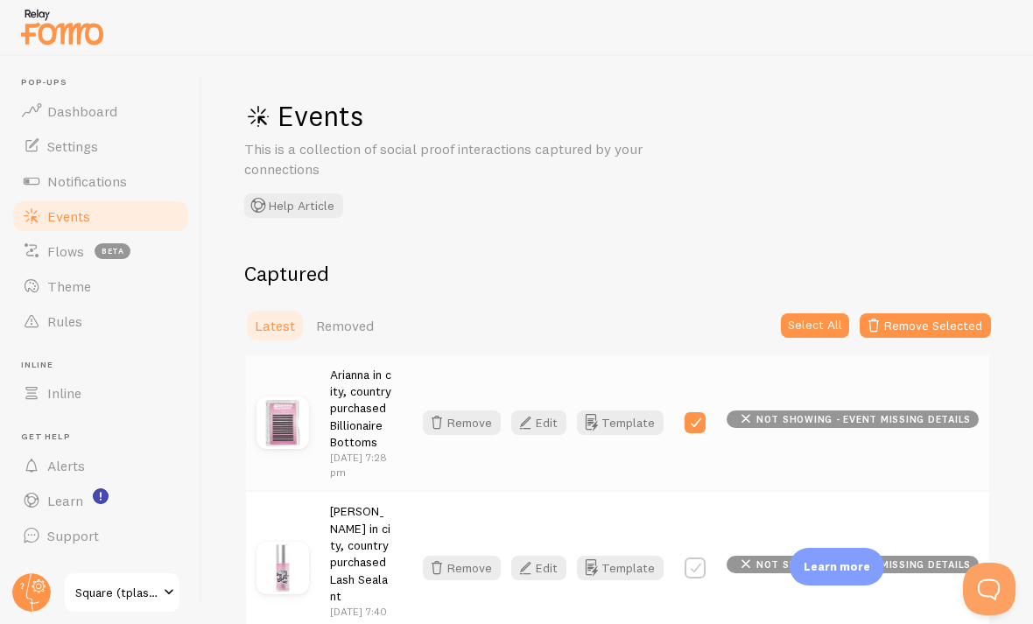
scroll to position [0, 0]
click at [547, 414] on button "Edit" at bounding box center [538, 423] width 55 height 25
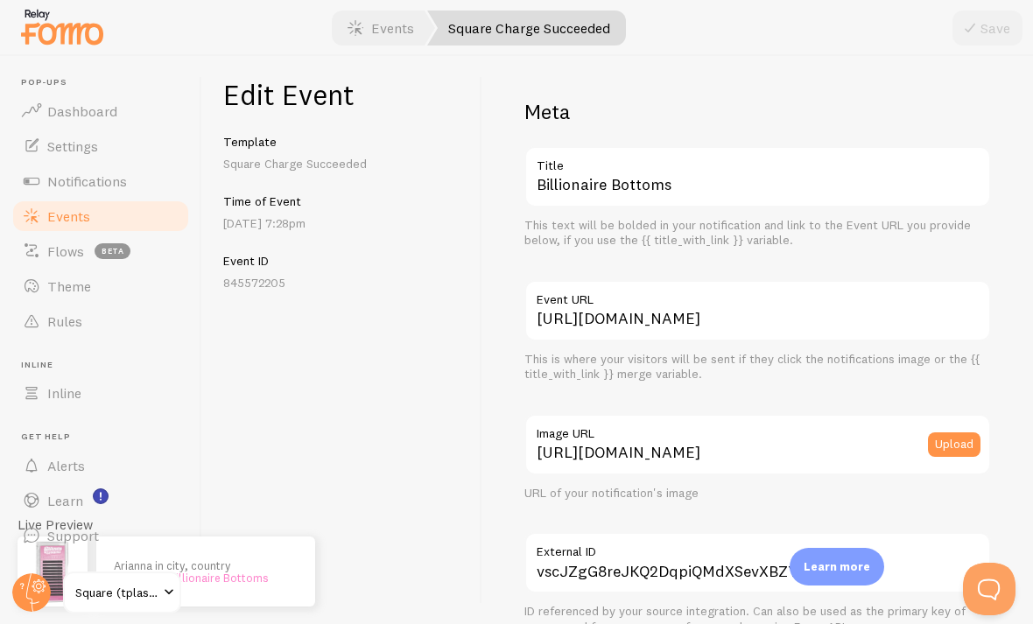
click at [78, 289] on span "Theme" at bounding box center [69, 287] width 44 height 18
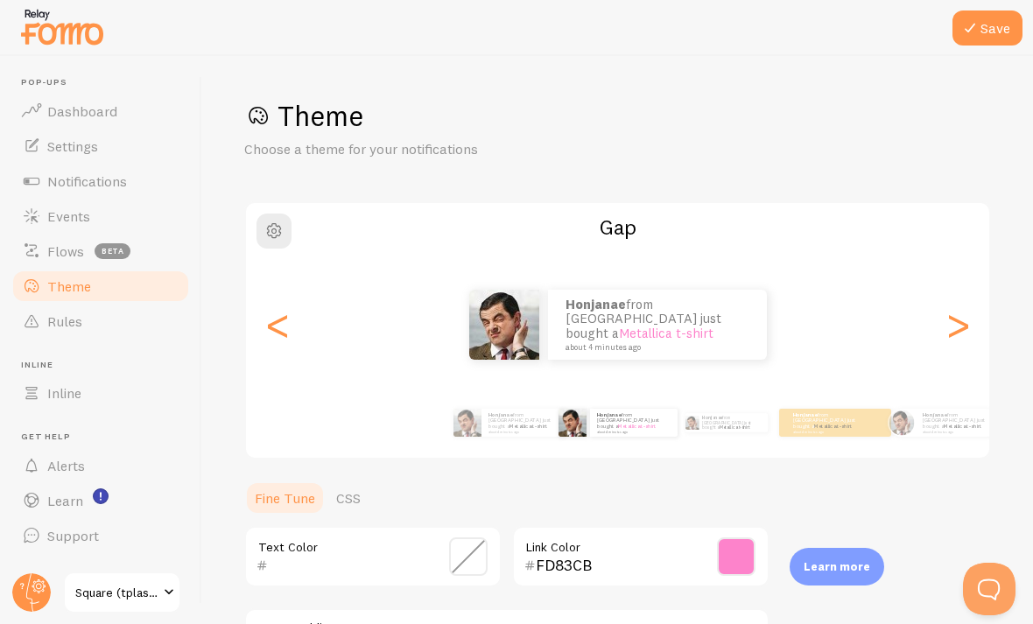
click at [80, 147] on span "Settings" at bounding box center [72, 146] width 51 height 18
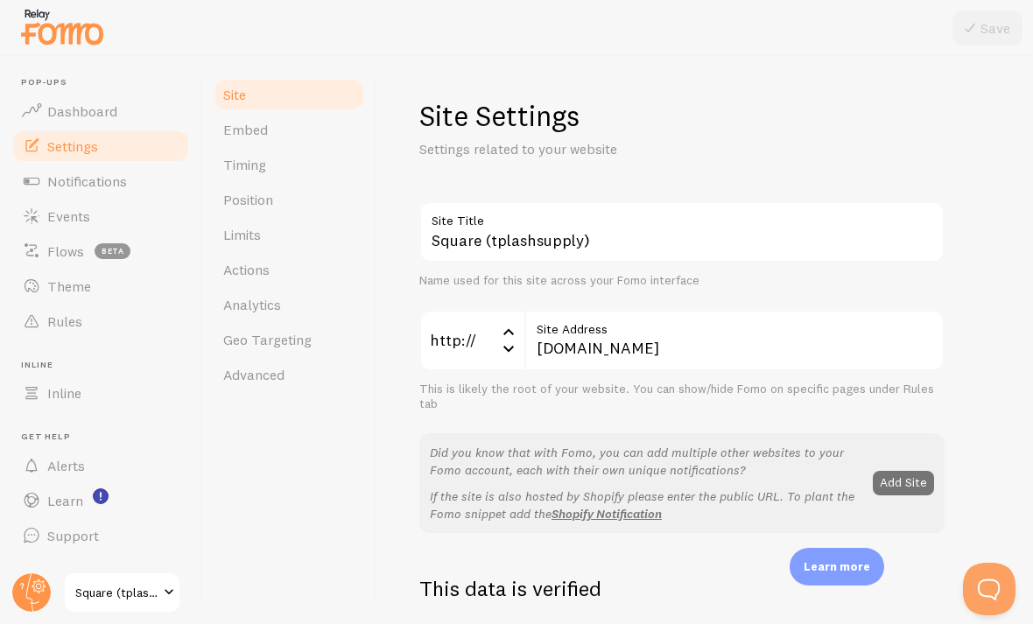
scroll to position [-2, 0]
click at [65, 214] on span "Events" at bounding box center [68, 217] width 43 height 18
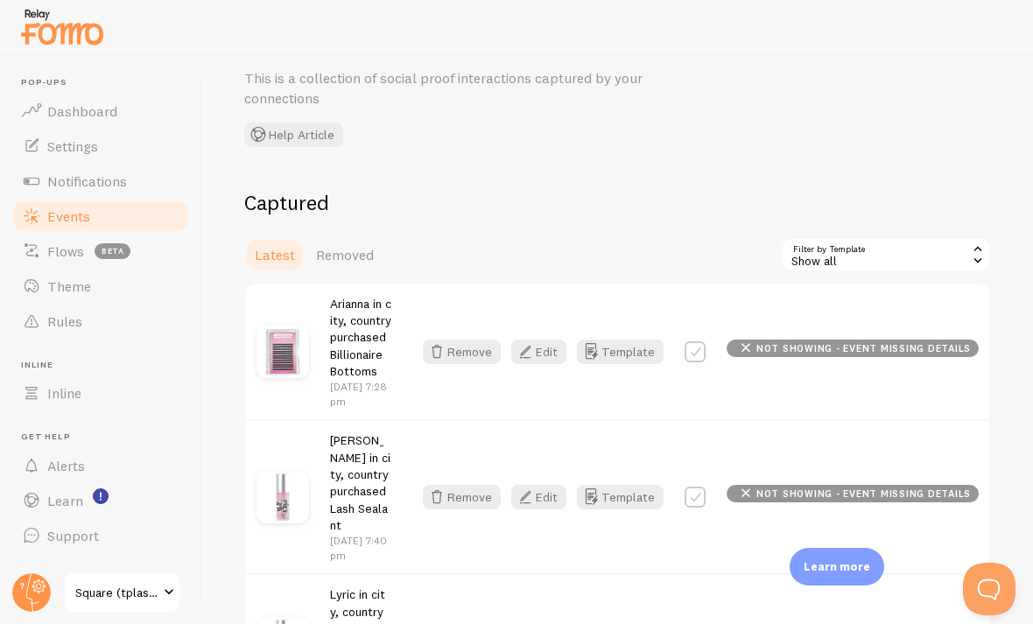
scroll to position [72, 0]
click at [752, 349] on icon at bounding box center [746, 347] width 21 height 21
click at [774, 346] on span "not showing - event missing details" at bounding box center [864, 348] width 215 height 10
click at [799, 343] on span "not showing - event missing details" at bounding box center [864, 348] width 215 height 10
click at [767, 353] on div "not showing - event missing details" at bounding box center [853, 348] width 252 height 18
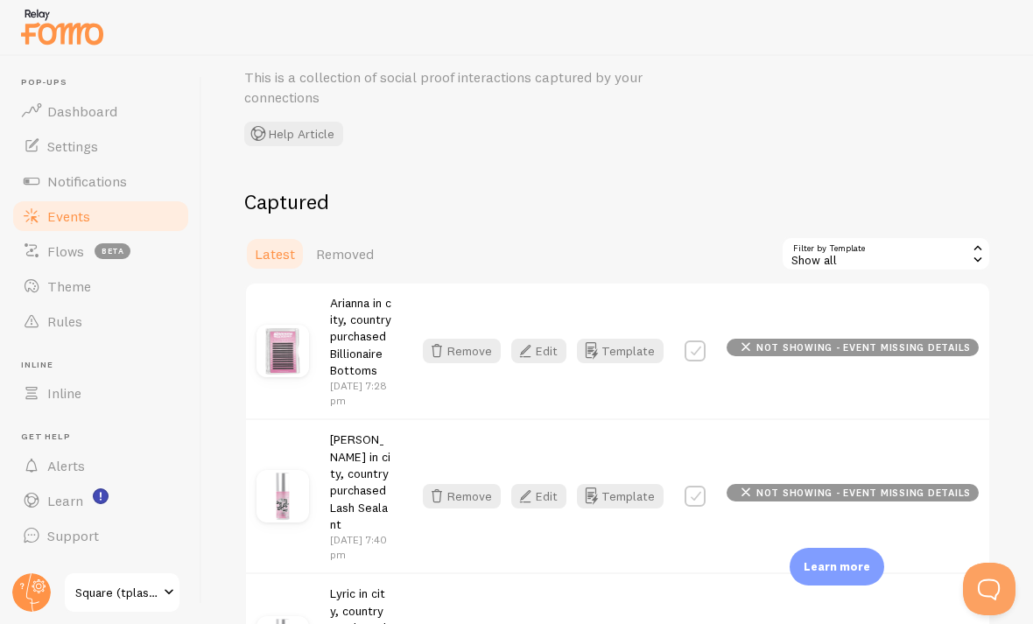
click at [786, 377] on div "Arianna in city, country purchased Billionaire Bottoms Sep 22nd @ 7:28pm Remove…" at bounding box center [617, 352] width 743 height 136
click at [772, 334] on div "Arianna in city, country purchased Billionaire Bottoms Sep 22nd @ 7:28pm Remove…" at bounding box center [617, 352] width 743 height 136
click at [788, 356] on div "Remove Edit Template not showing - event missing details" at bounding box center [695, 351] width 567 height 25
click at [774, 343] on span "not showing - event missing details" at bounding box center [864, 348] width 215 height 10
click at [704, 357] on label at bounding box center [695, 351] width 21 height 21
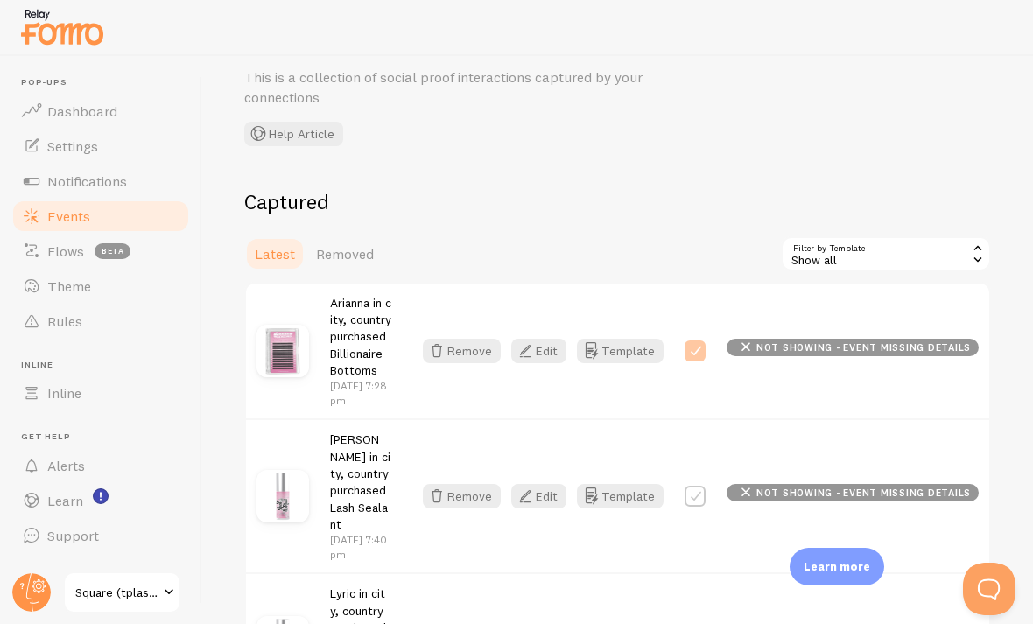
checkbox input "true"
click at [803, 251] on button "Select All" at bounding box center [815, 254] width 68 height 25
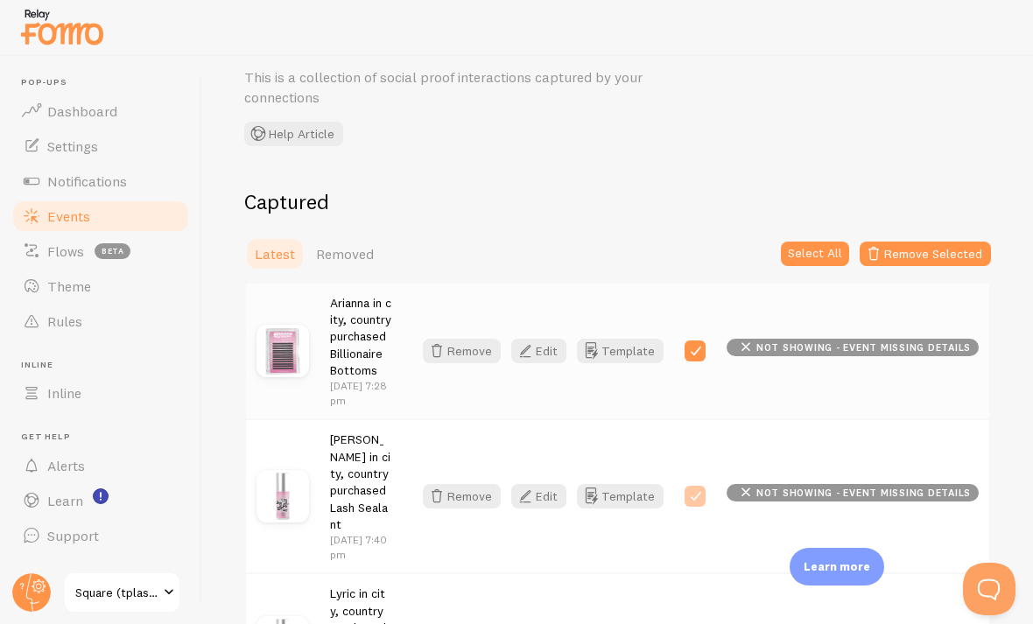
checkbox input "true"
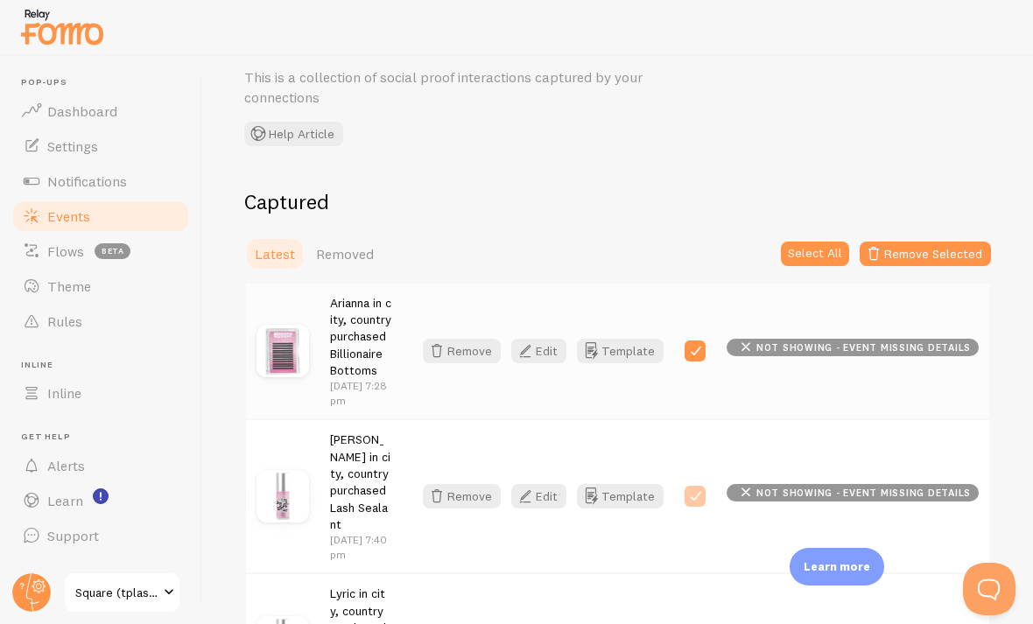
checkbox input "true"
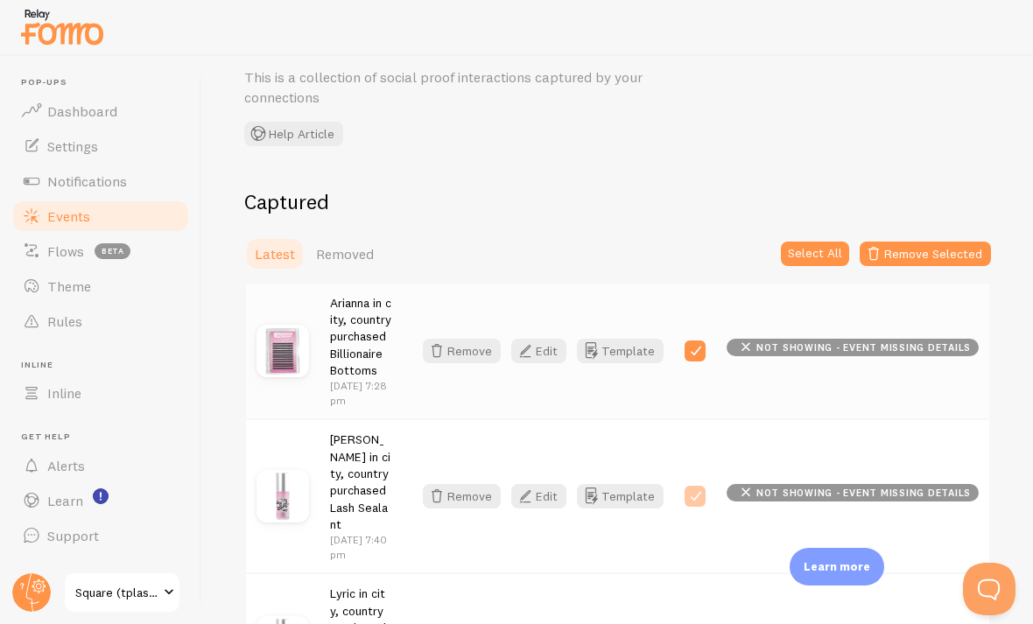
checkbox input "true"
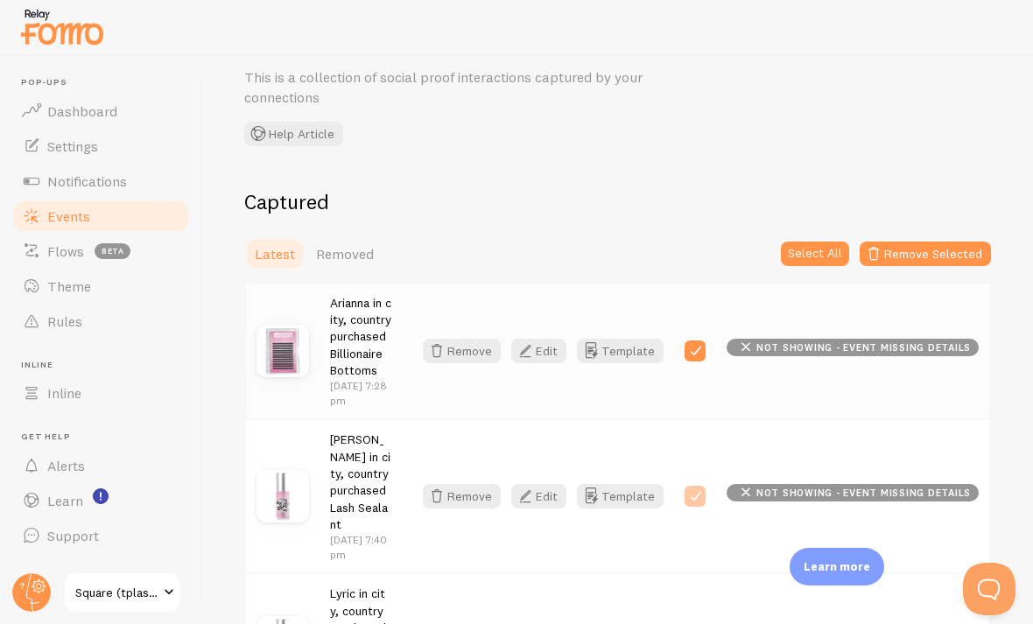
checkbox input "true"
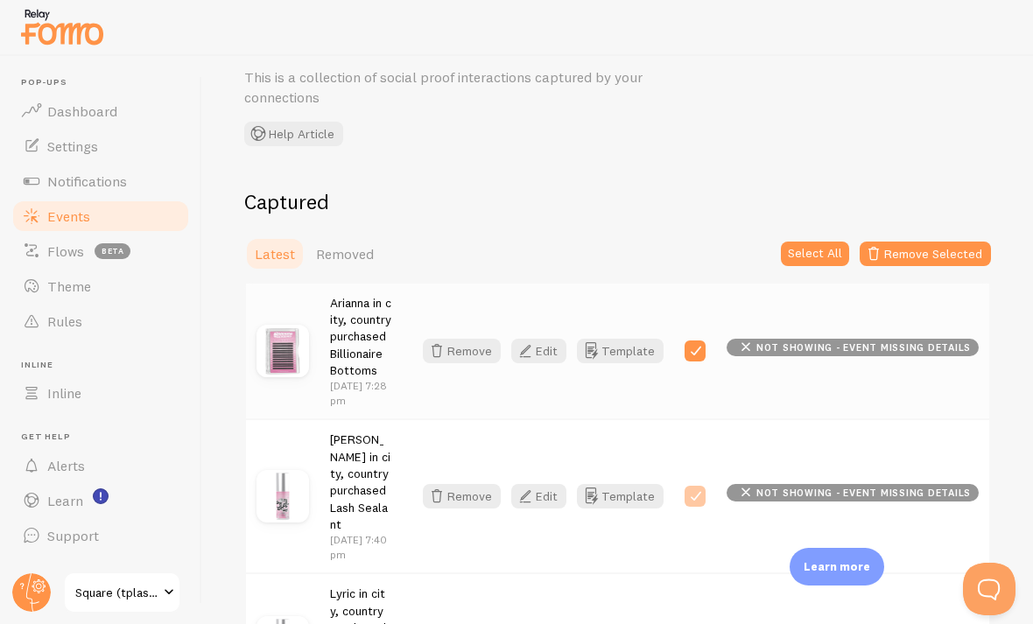
checkbox input "true"
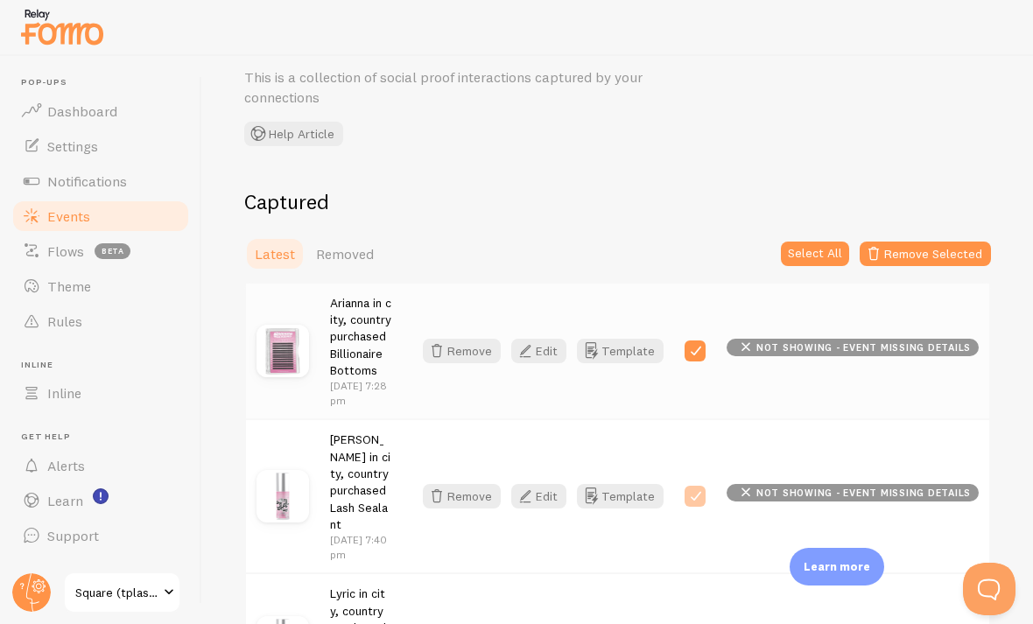
checkbox input "true"
click at [791, 242] on button "Select None" at bounding box center [808, 254] width 81 height 25
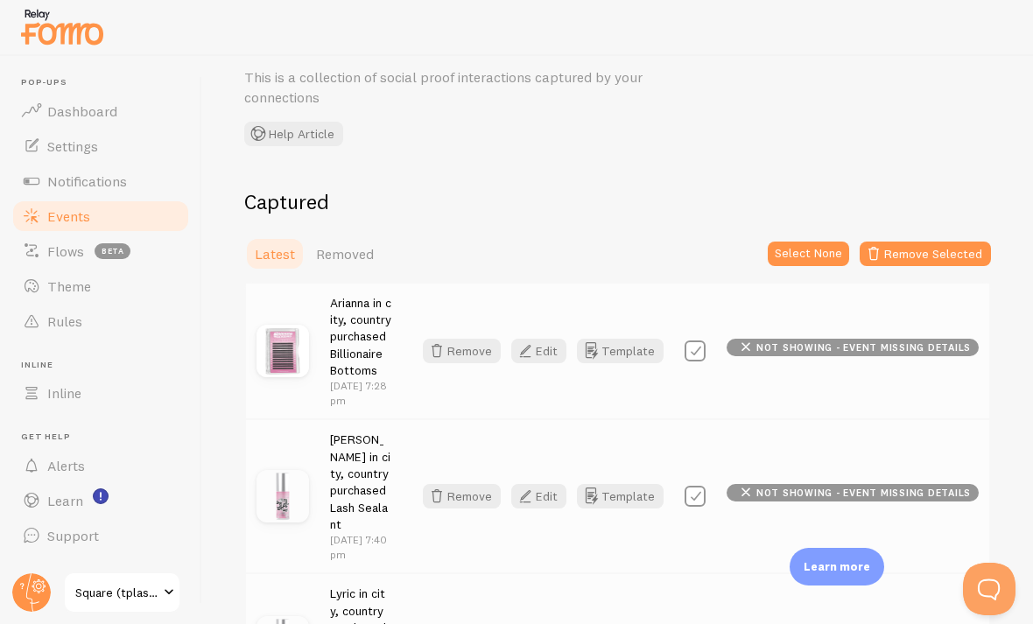
checkbox input "false"
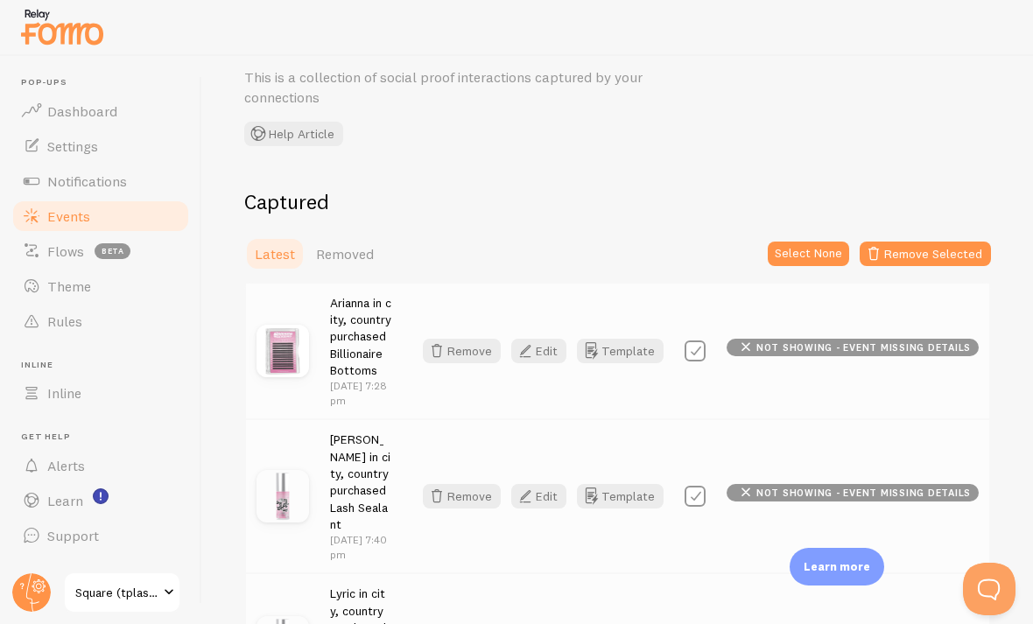
checkbox input "false"
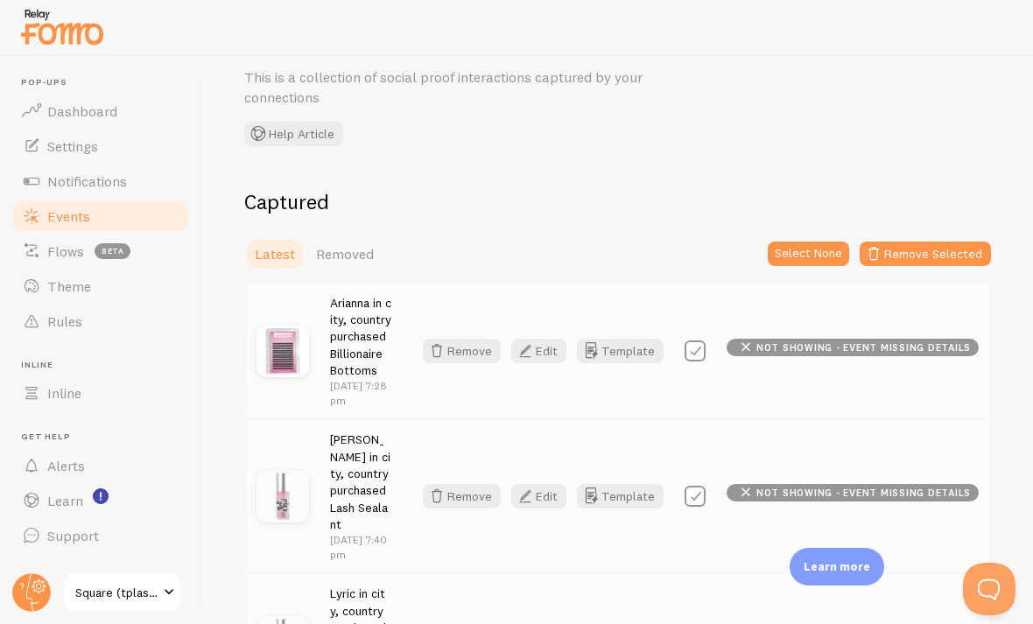
checkbox input "false"
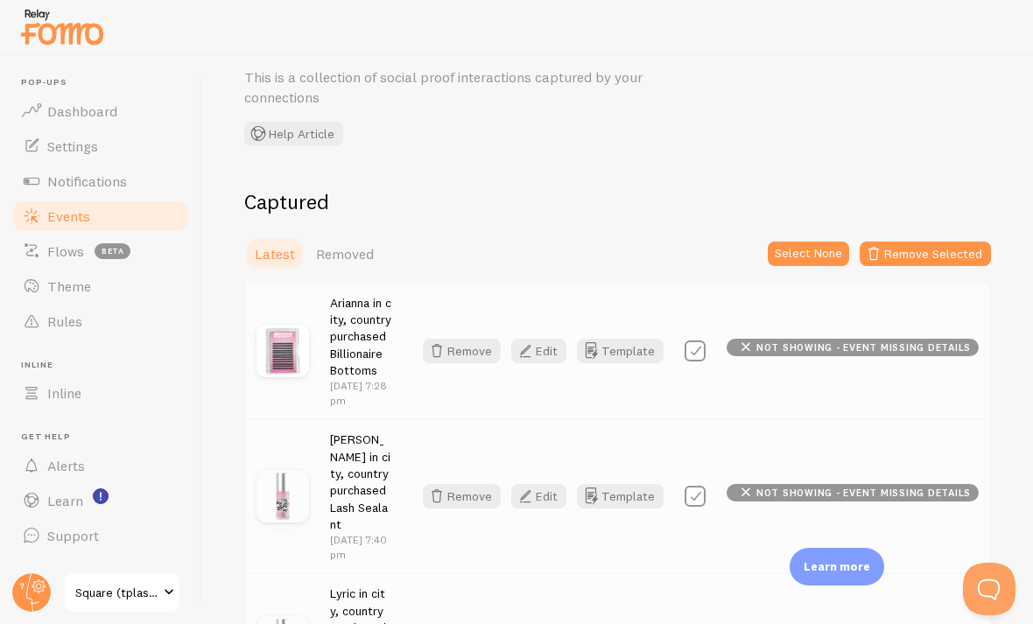
checkbox input "false"
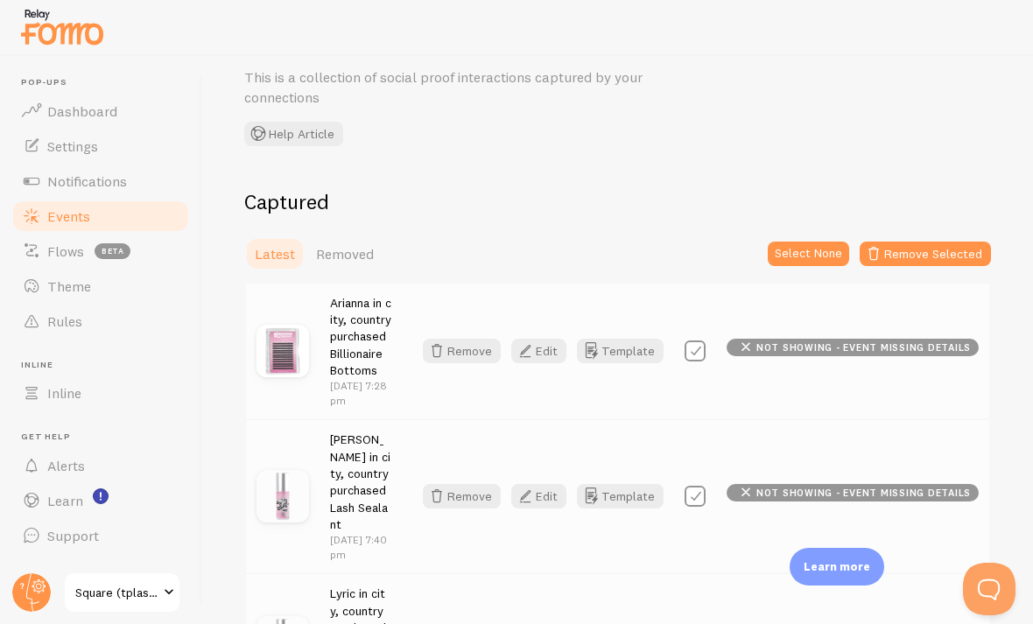
checkbox input "false"
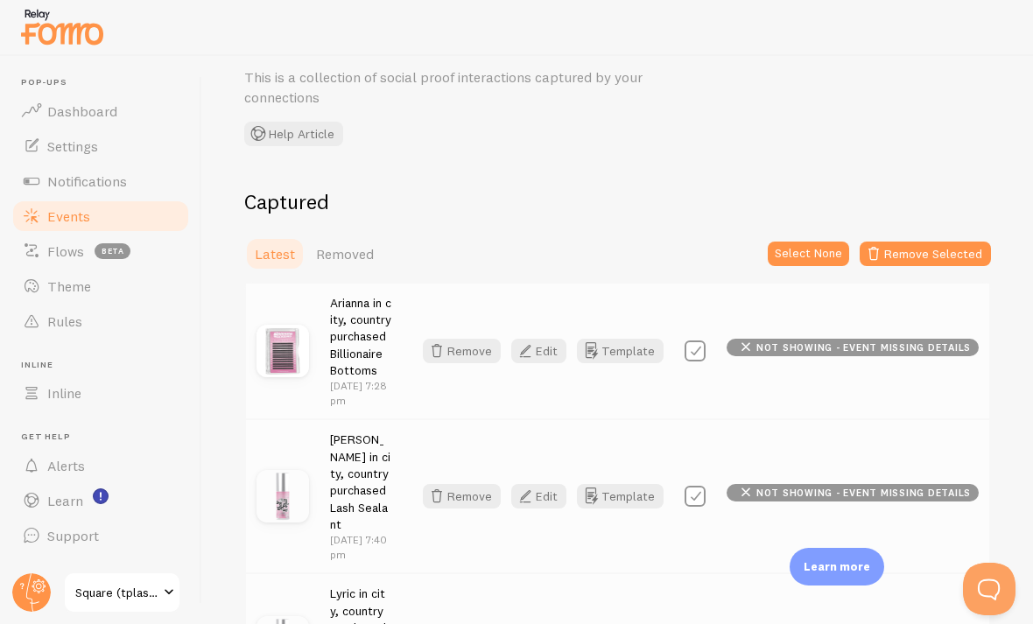
checkbox input "false"
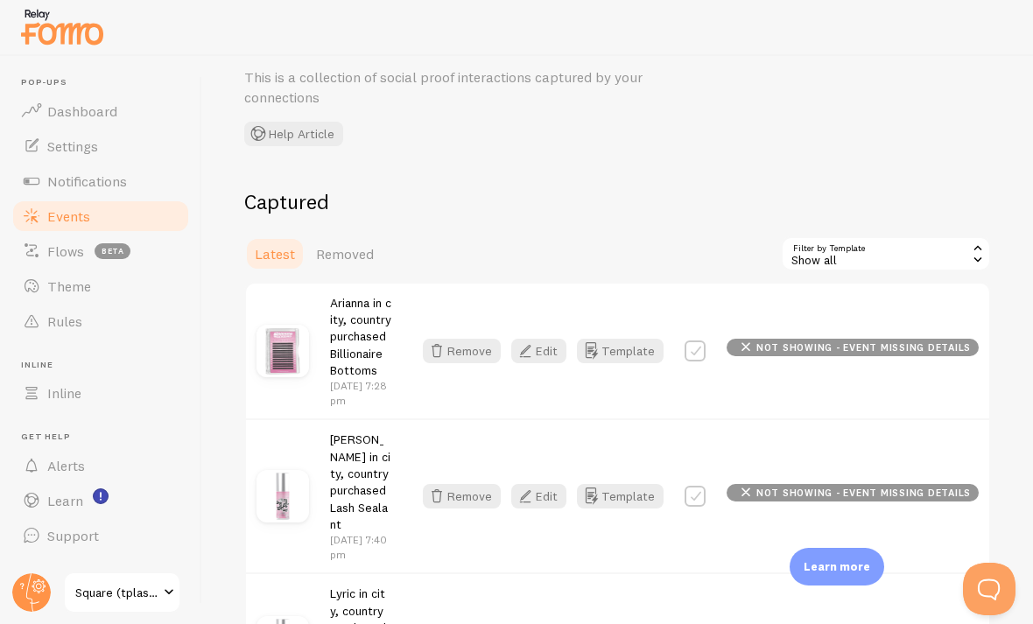
click at [362, 373] on div "Arianna in city, country purchased Billionaire Bottoms Sep 22nd @ 7:28pm" at bounding box center [360, 351] width 61 height 115
click at [345, 255] on span "Removed" at bounding box center [345, 254] width 58 height 18
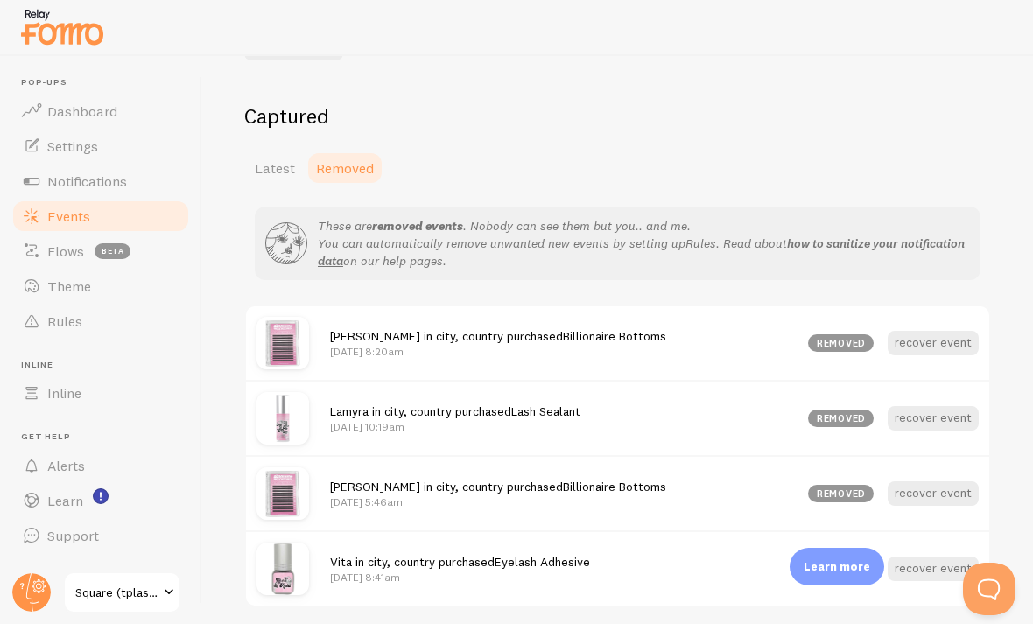
scroll to position [155, 0]
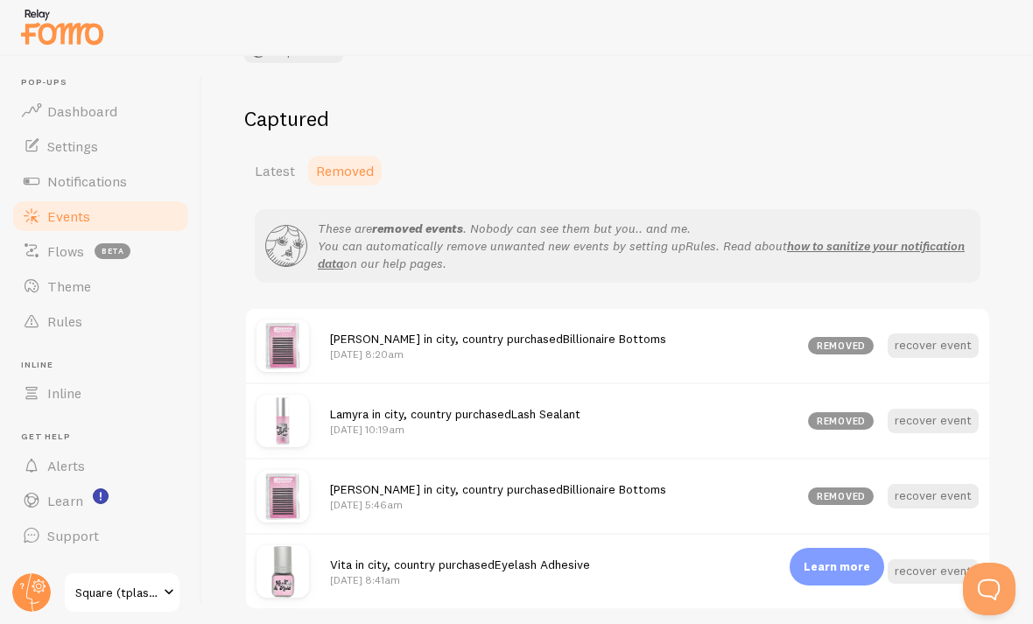
click at [272, 173] on span "Latest" at bounding box center [275, 171] width 40 height 18
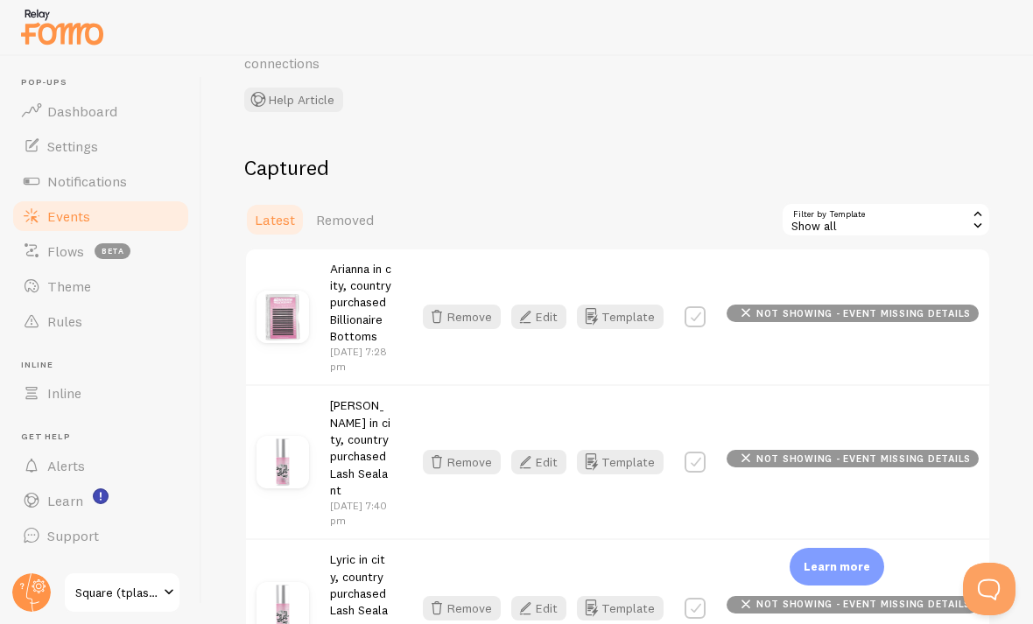
scroll to position [107, 0]
click at [602, 314] on icon "button" at bounding box center [591, 316] width 21 height 21
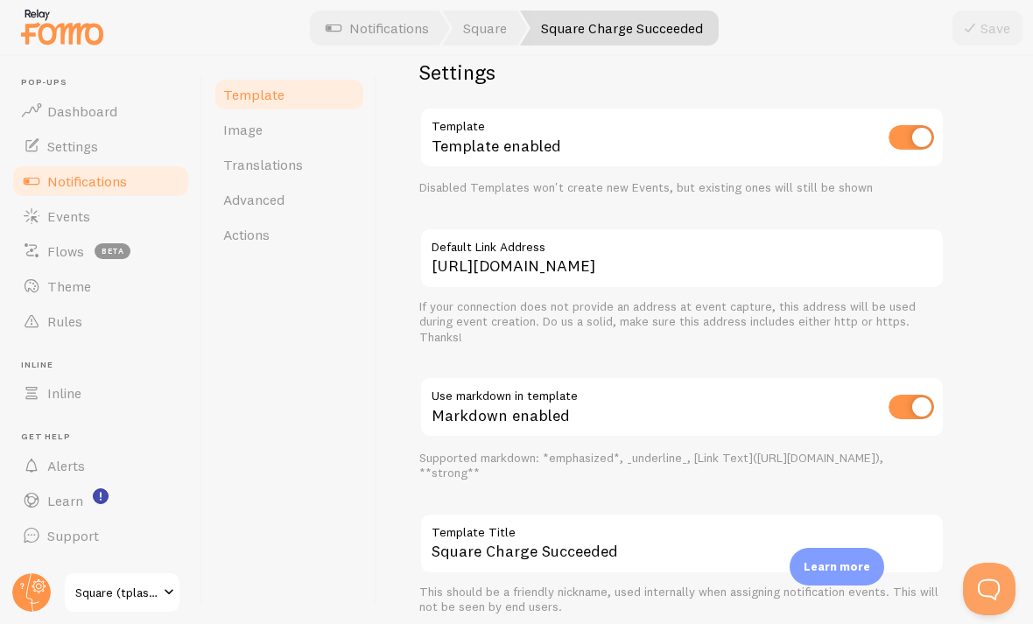
scroll to position [678, 0]
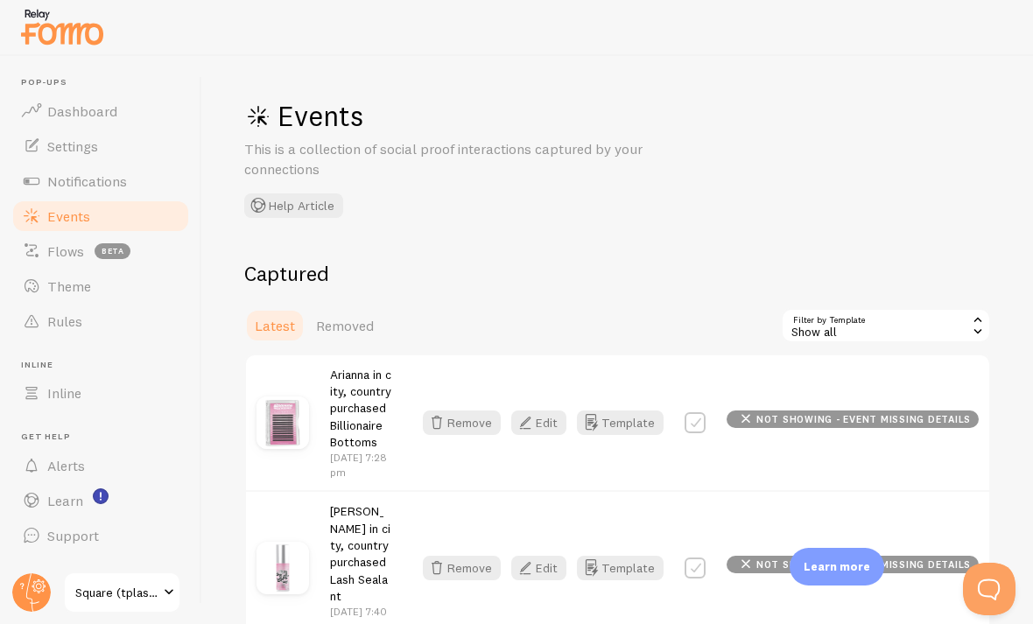
click at [32, 461] on span at bounding box center [31, 465] width 21 height 21
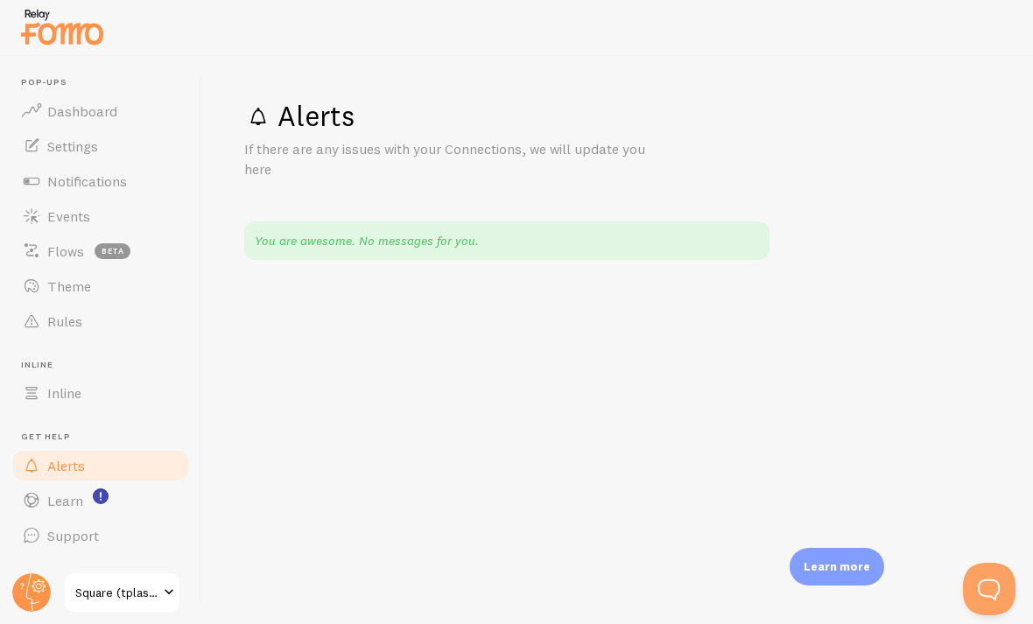
click at [30, 394] on span at bounding box center [31, 393] width 21 height 21
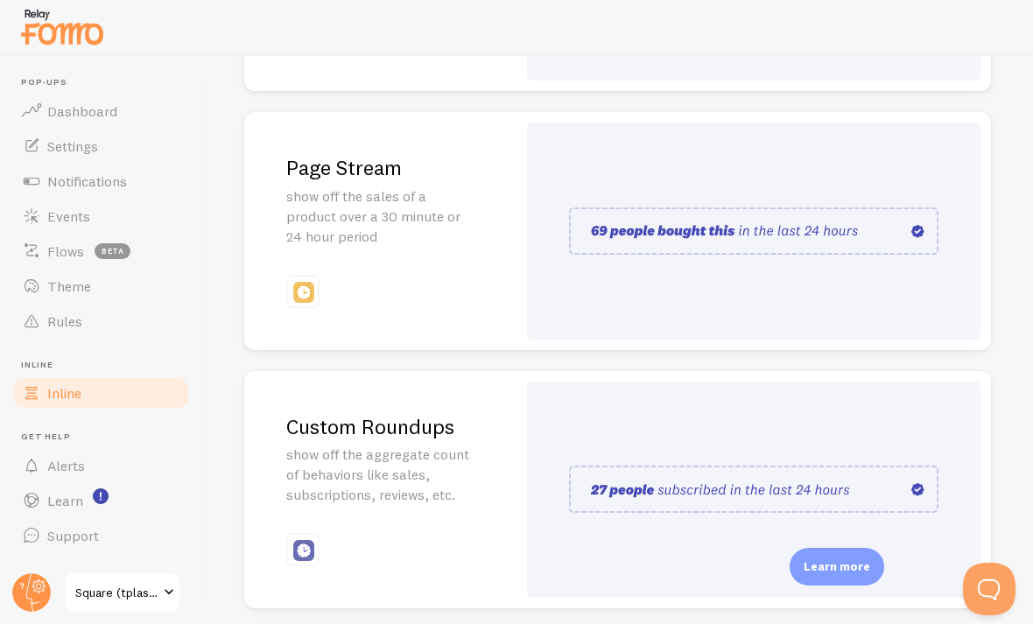
scroll to position [425, 0]
click at [40, 335] on link "Rules" at bounding box center [101, 321] width 180 height 35
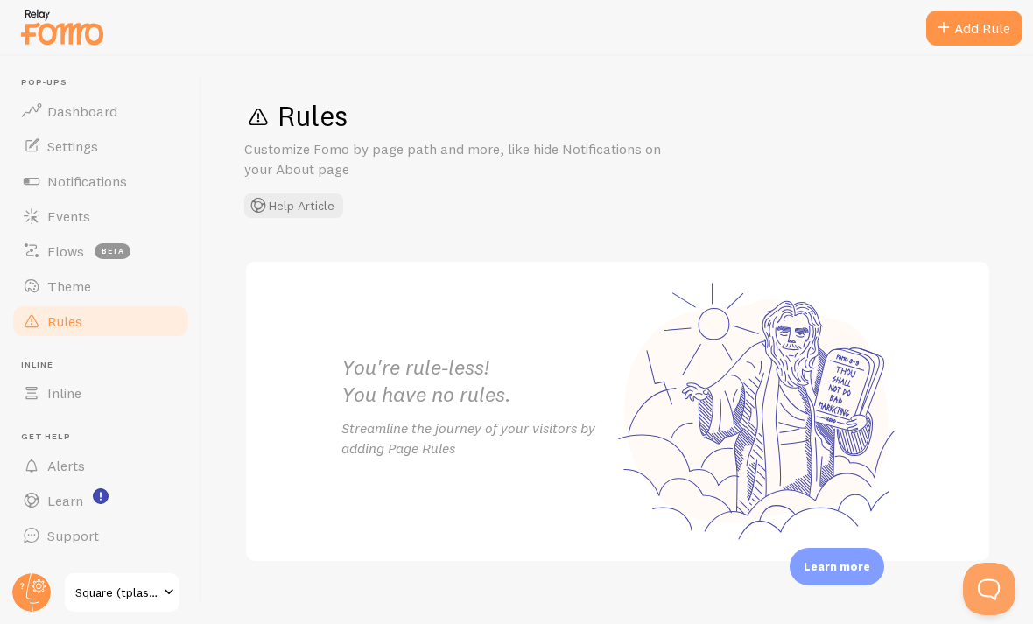
click at [39, 285] on span at bounding box center [31, 286] width 21 height 21
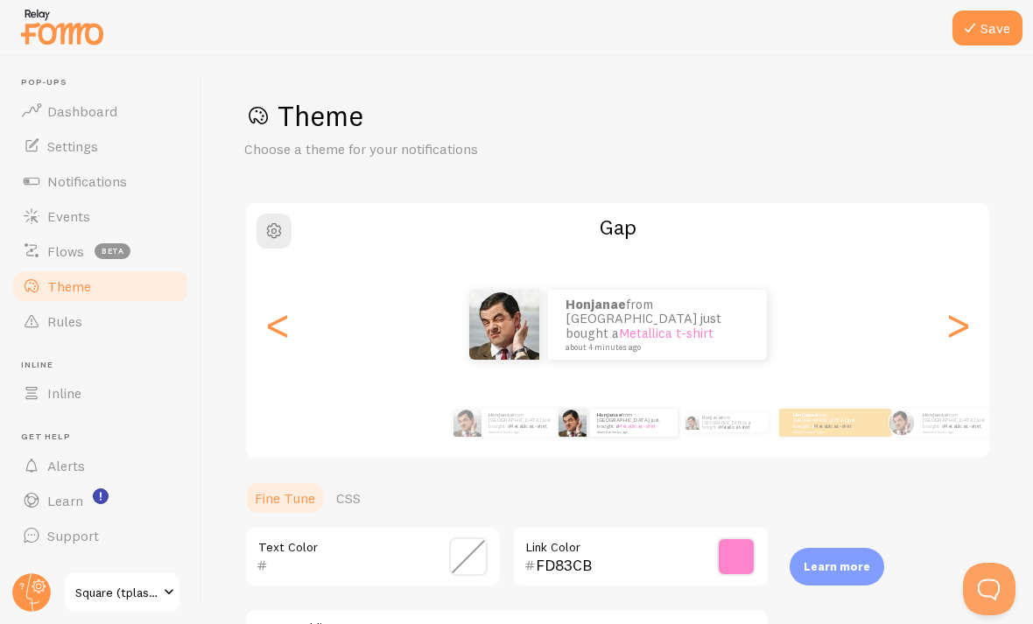
click at [42, 250] on link "Flows beta" at bounding box center [101, 251] width 180 height 35
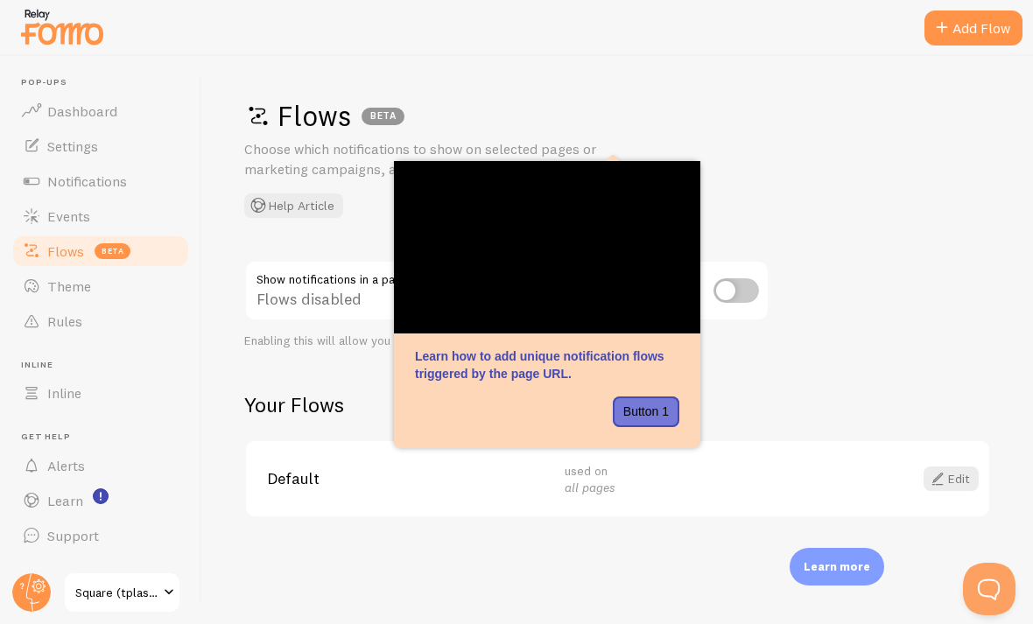
click at [57, 225] on link "Events" at bounding box center [101, 216] width 180 height 35
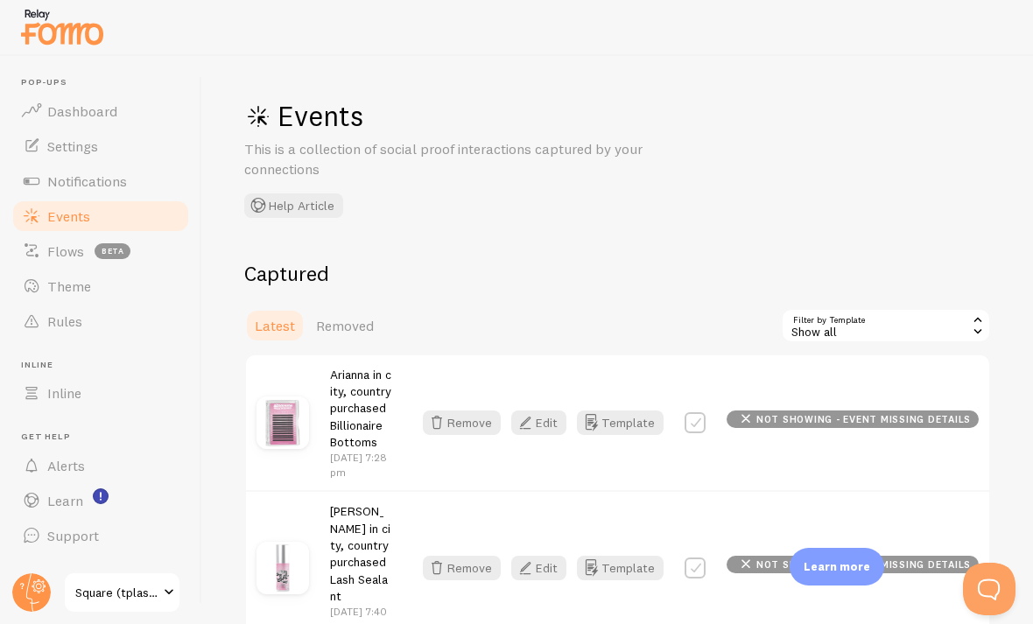
click at [53, 188] on span "Notifications" at bounding box center [87, 182] width 80 height 18
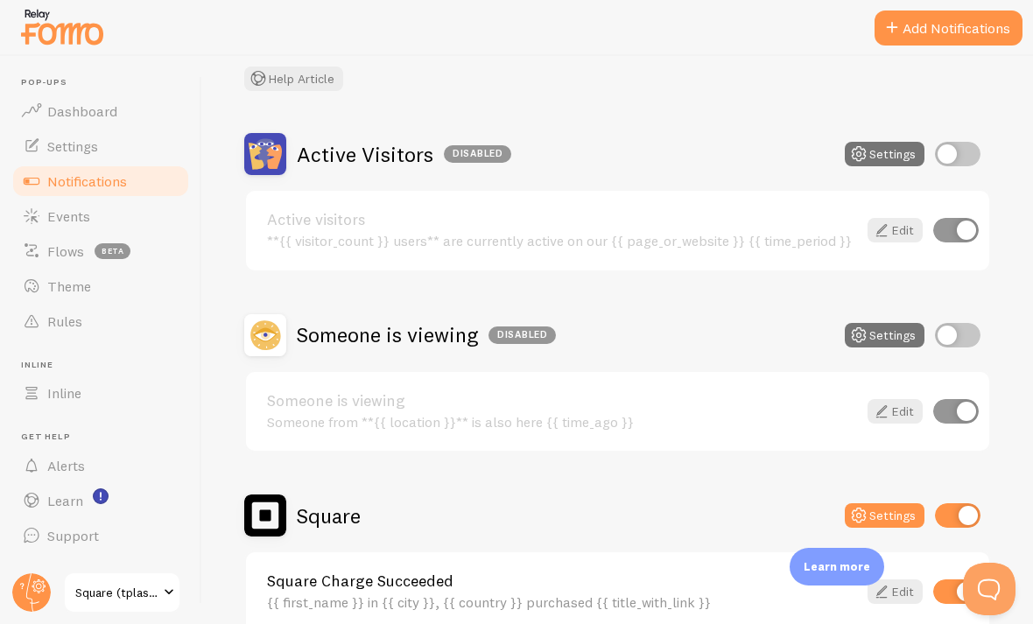
scroll to position [106, 0]
click at [951, 161] on input "checkbox" at bounding box center [958, 155] width 46 height 25
checkbox input "true"
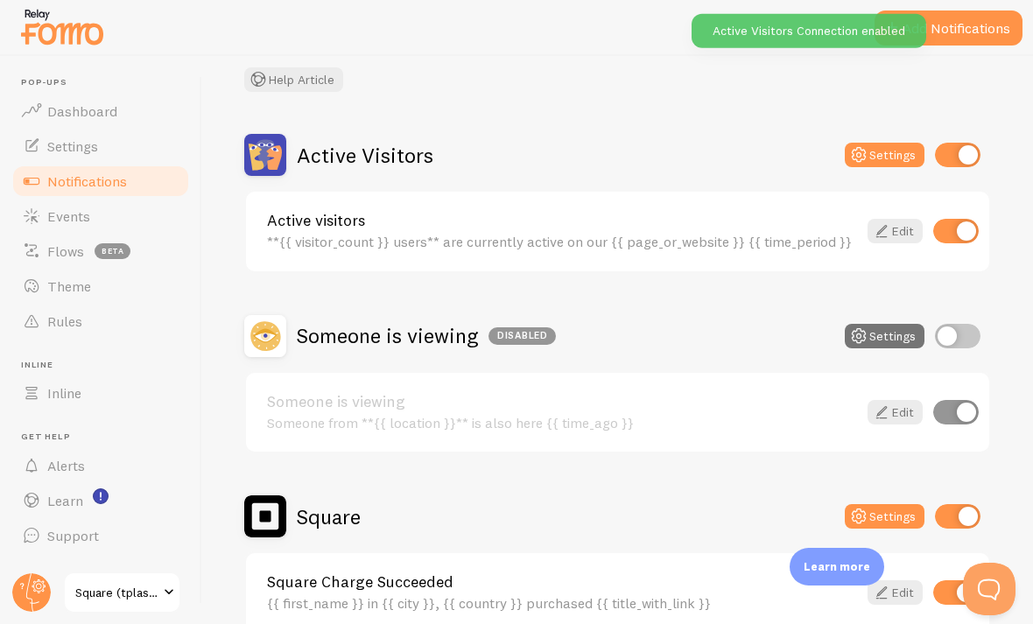
click at [941, 330] on input "checkbox" at bounding box center [958, 336] width 46 height 25
checkbox input "true"
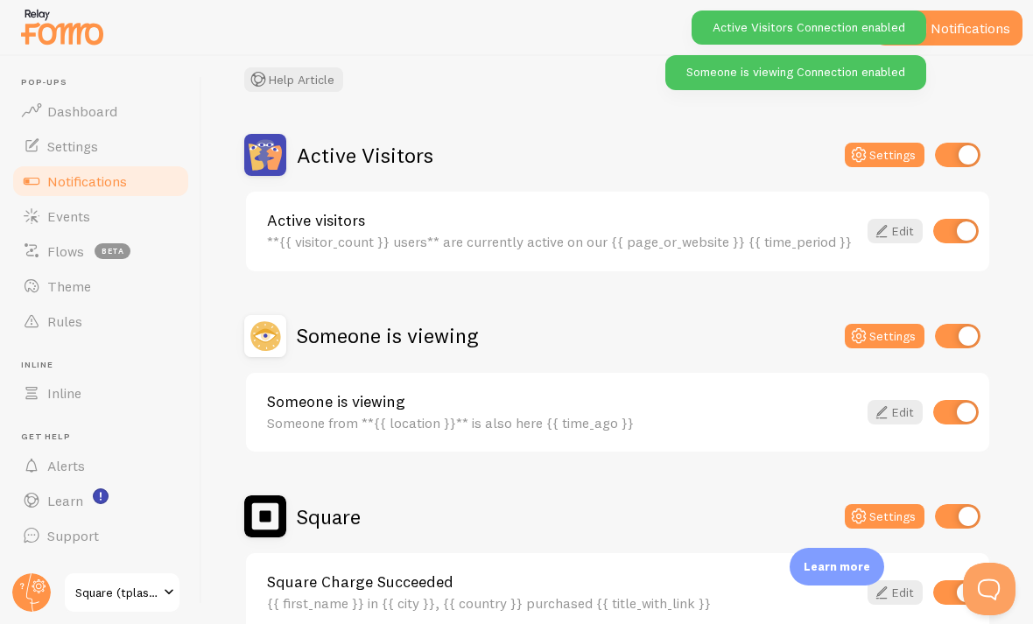
click at [53, 202] on link "Events" at bounding box center [101, 216] width 180 height 35
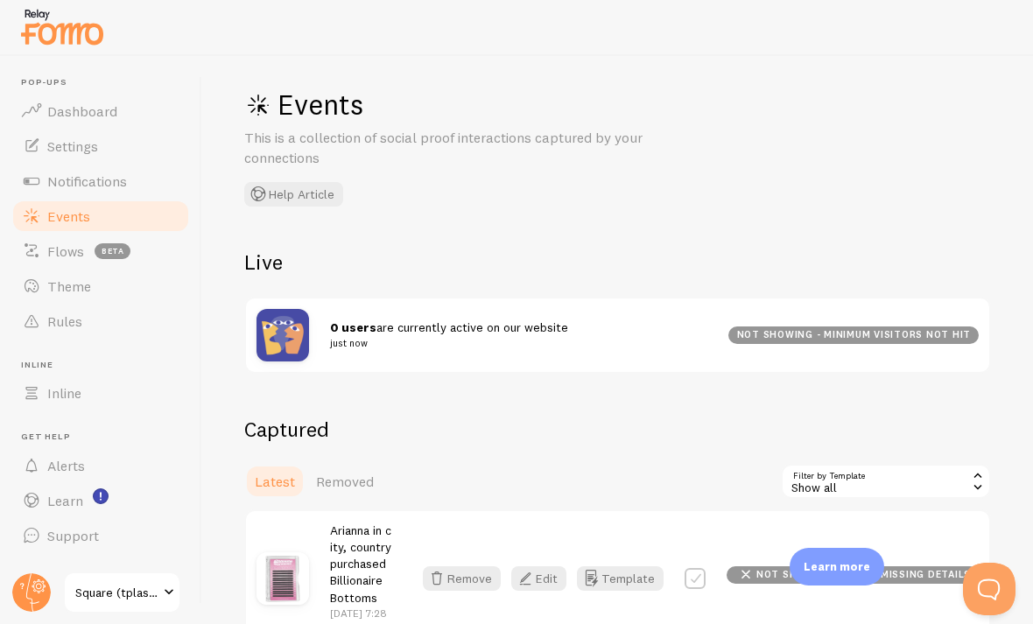
scroll to position [10, 0]
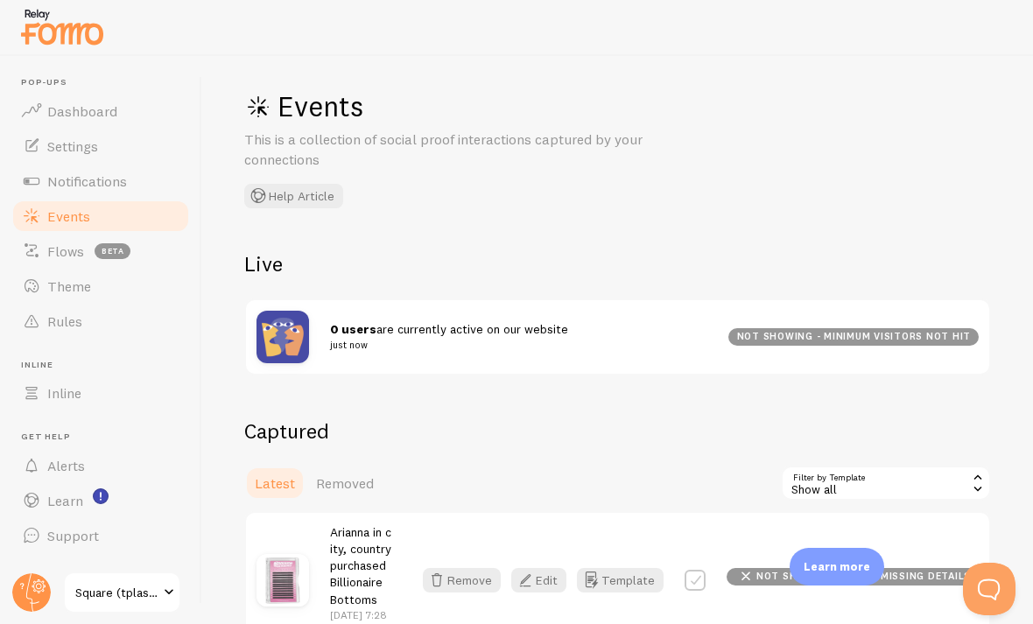
click at [349, 337] on small "just now" at bounding box center [518, 345] width 377 height 16
click at [771, 323] on div "0 users are currently active on our website just now not showing - minimum visi…" at bounding box center [617, 337] width 743 height 74
click at [46, 191] on link "Notifications" at bounding box center [101, 181] width 180 height 35
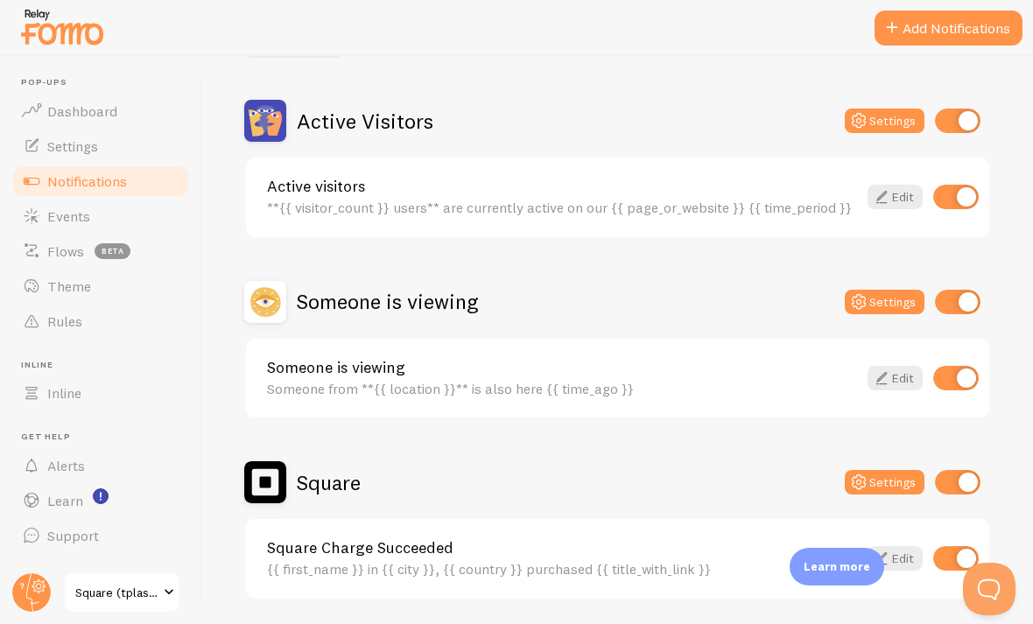
scroll to position [139, 0]
click at [963, 302] on input "checkbox" at bounding box center [958, 303] width 46 height 25
checkbox input "false"
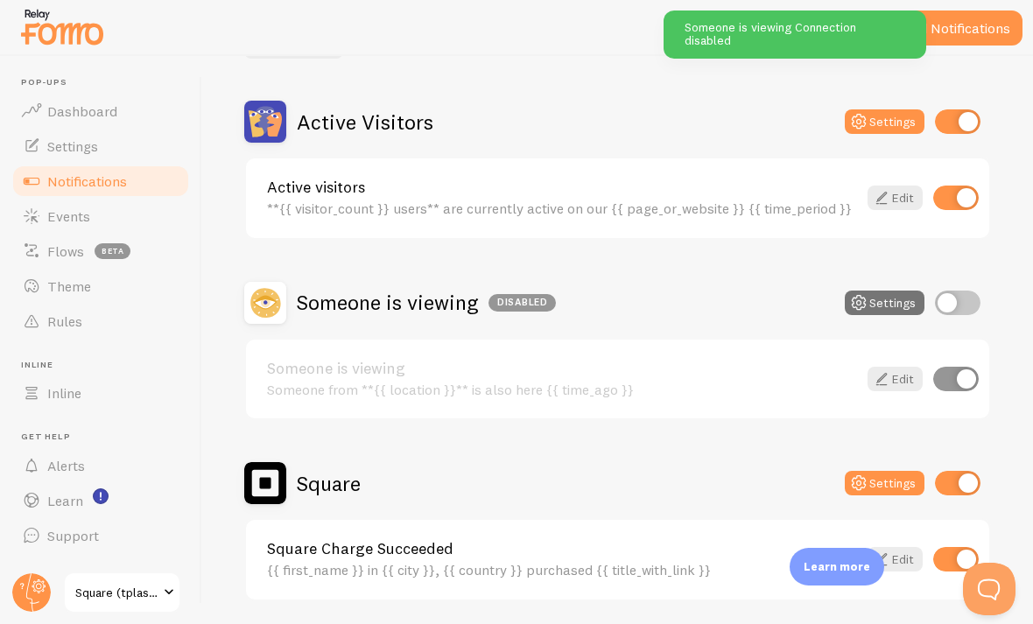
click at [962, 109] on input "checkbox" at bounding box center [958, 121] width 46 height 25
checkbox input "false"
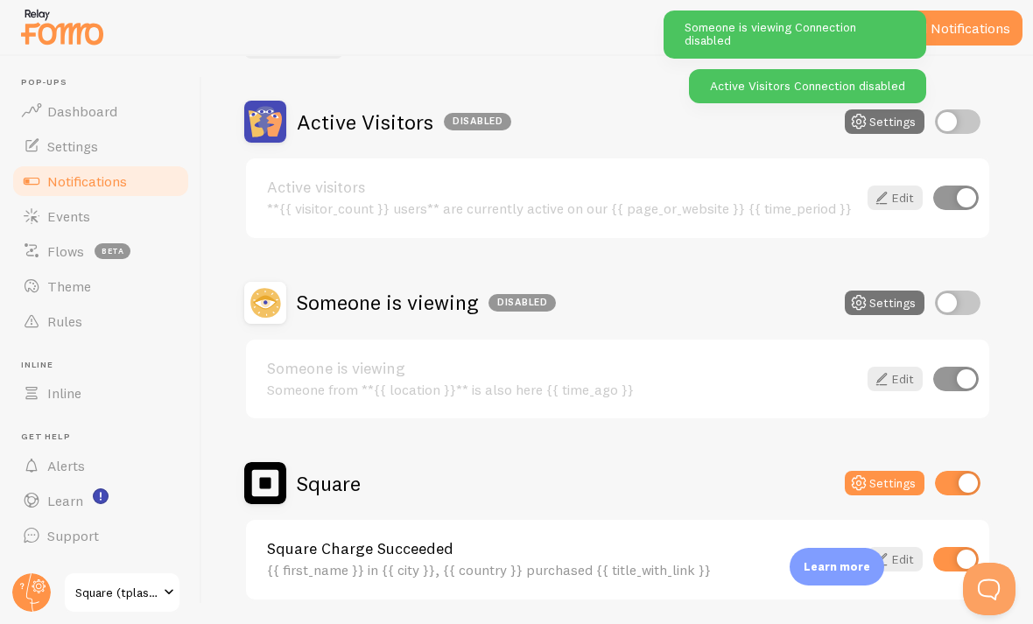
click at [69, 158] on link "Settings" at bounding box center [101, 146] width 180 height 35
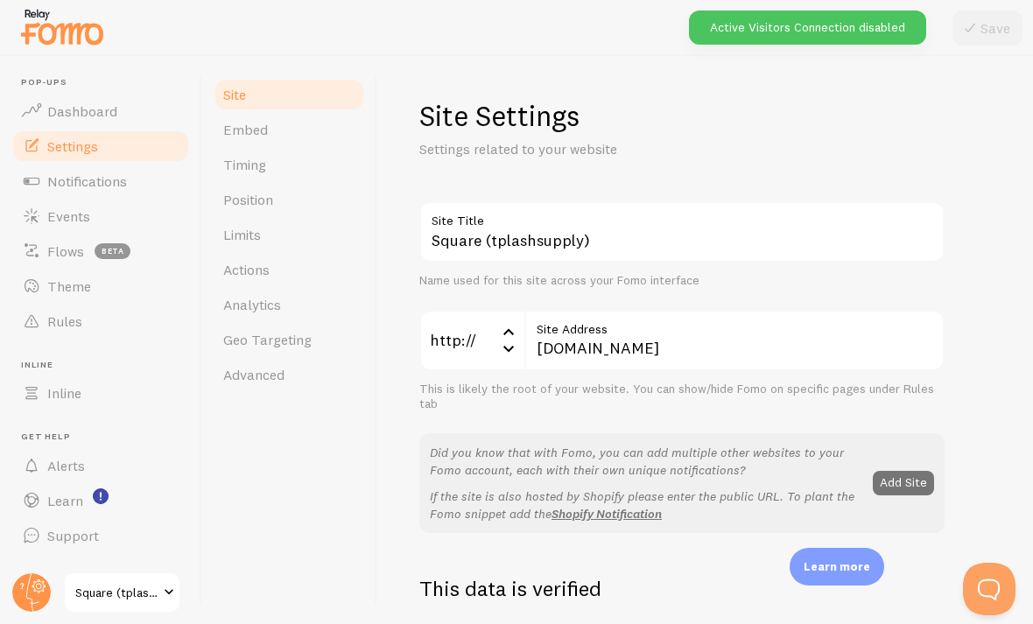
click at [227, 144] on link "Embed" at bounding box center [289, 129] width 153 height 35
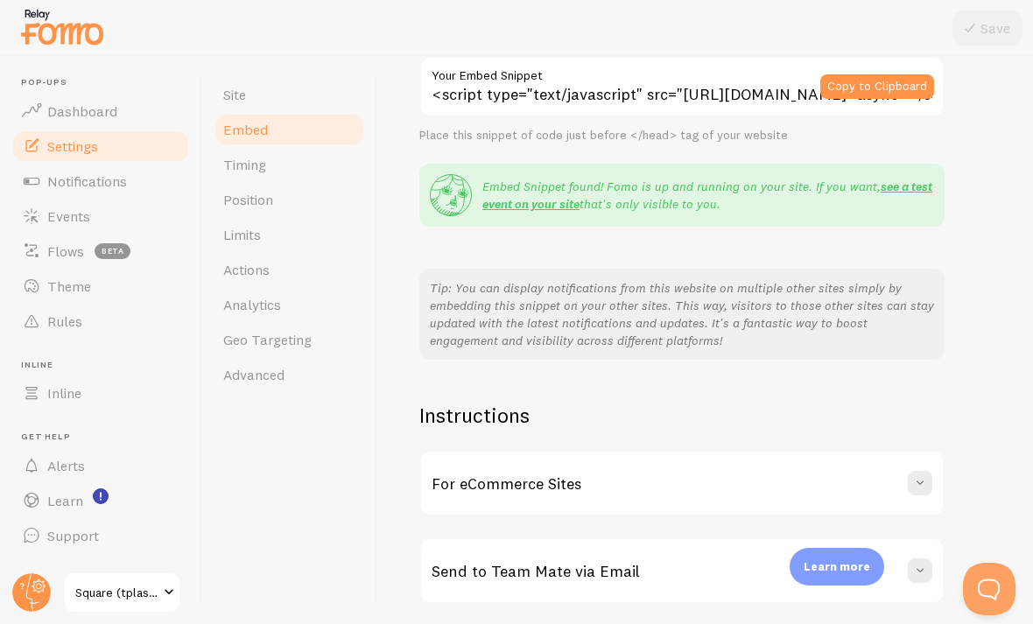
scroll to position [165, 0]
click at [235, 158] on span "Timing" at bounding box center [244, 165] width 43 height 18
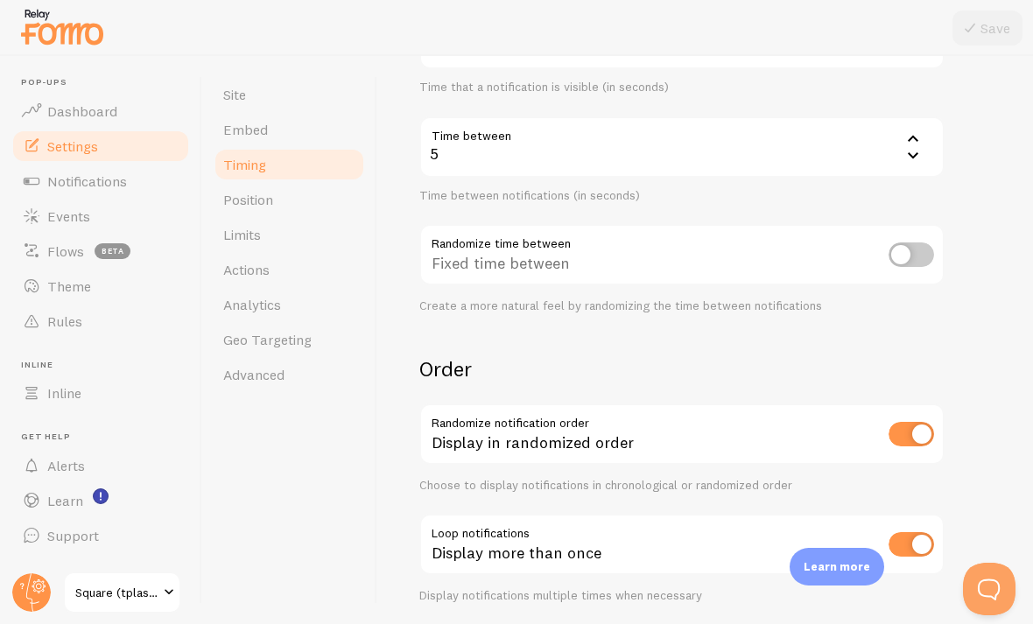
scroll to position [348, 0]
click at [229, 185] on link "Position" at bounding box center [289, 199] width 153 height 35
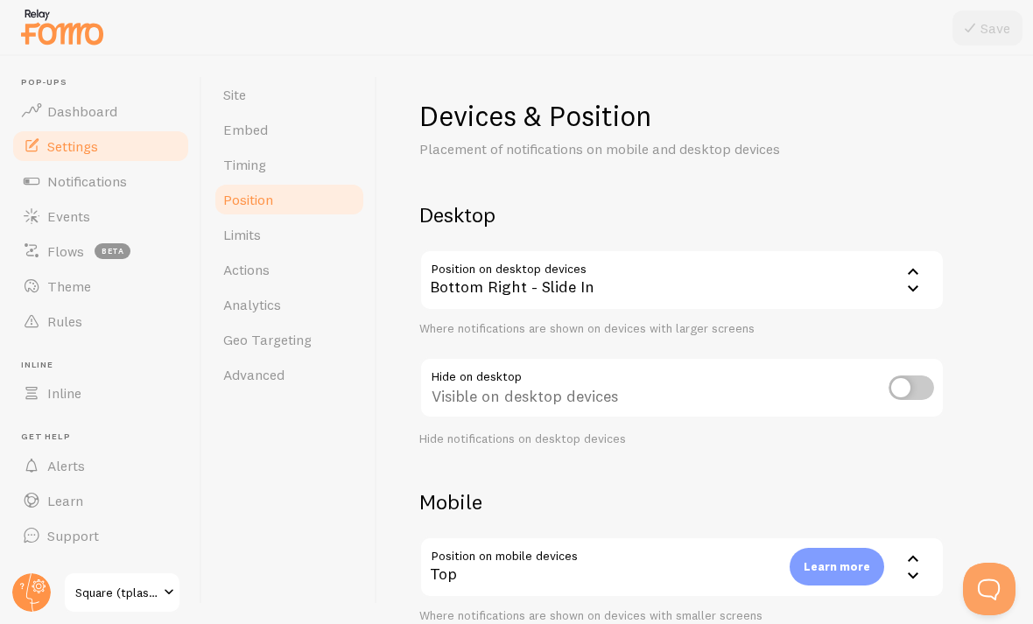
click at [226, 255] on link "Actions" at bounding box center [289, 269] width 153 height 35
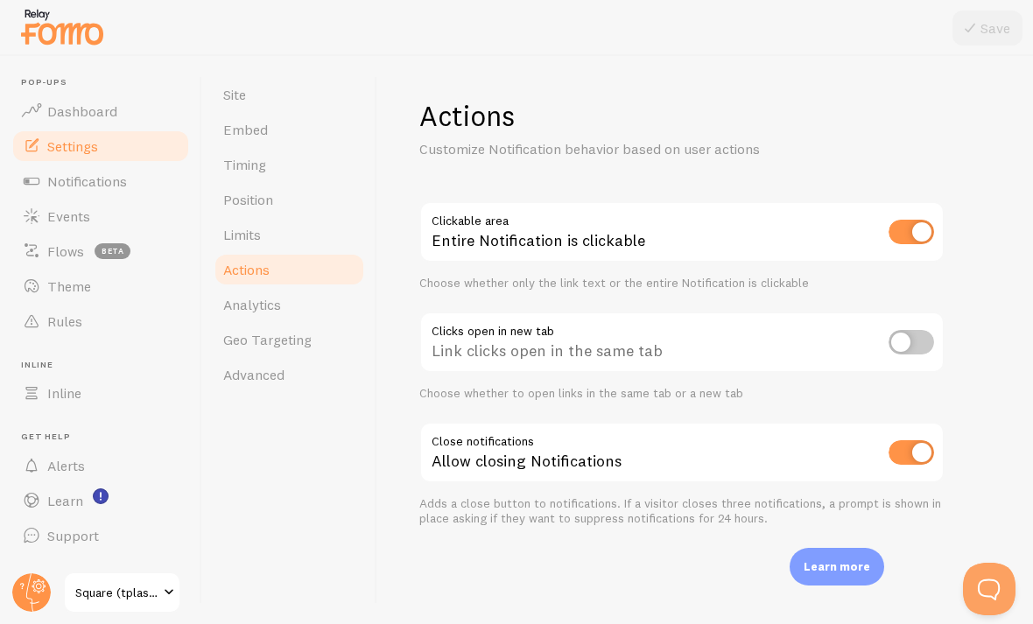
click at [231, 308] on span "Analytics" at bounding box center [252, 305] width 58 height 18
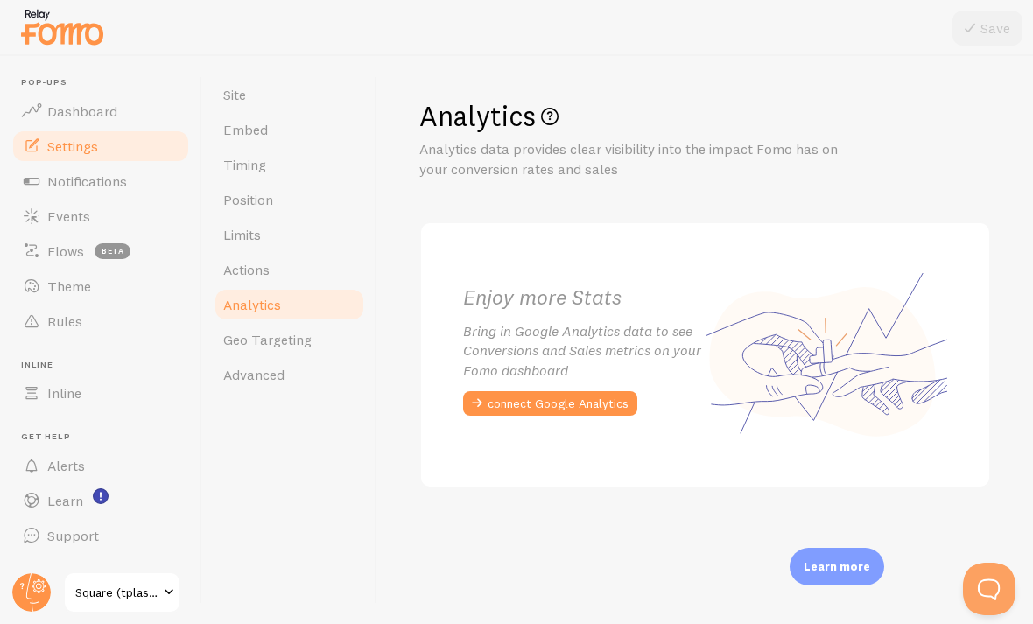
click at [235, 268] on span "Actions" at bounding box center [246, 270] width 46 height 18
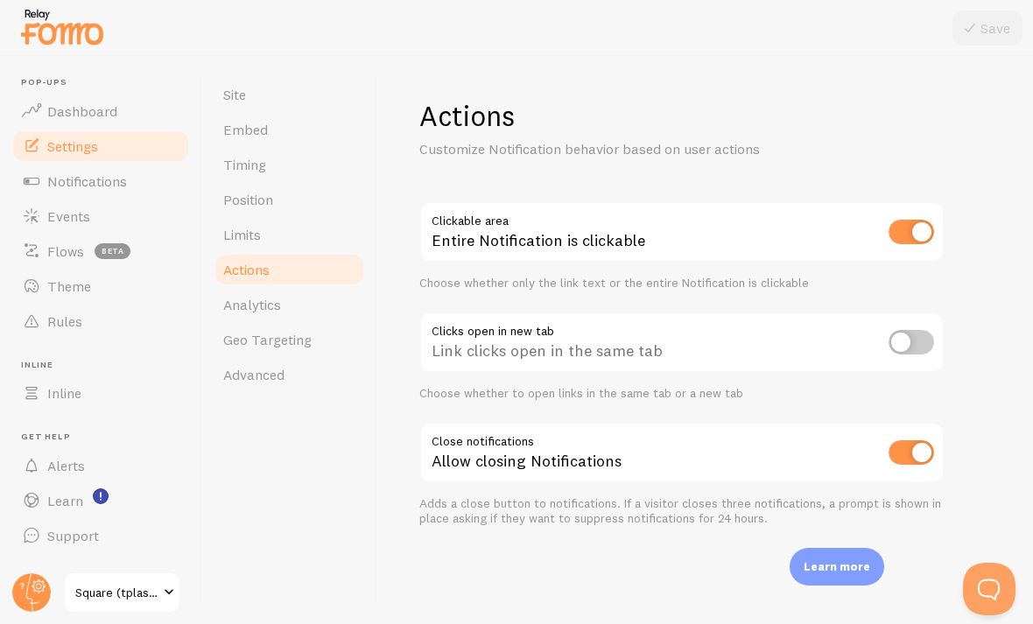
click at [48, 95] on link "Dashboard" at bounding box center [101, 111] width 180 height 35
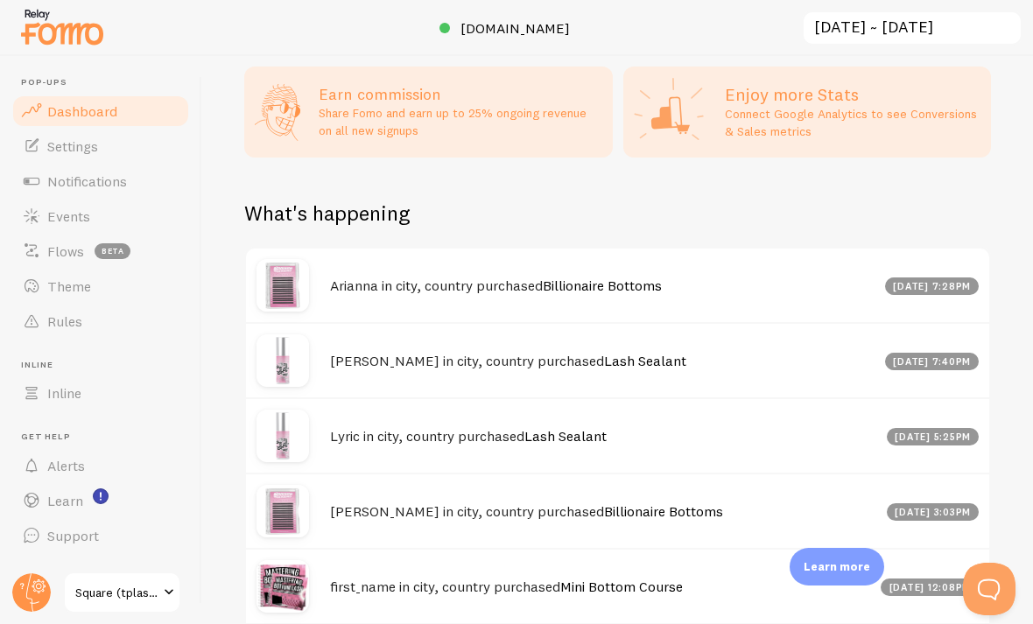
scroll to position [884, 0]
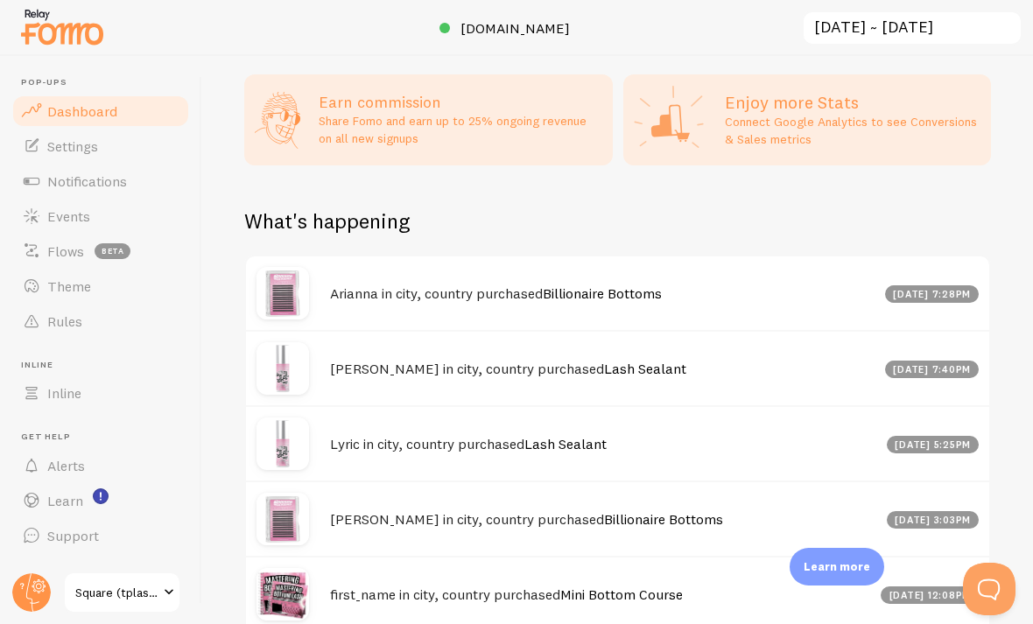
click at [276, 267] on img at bounding box center [283, 293] width 53 height 53
click at [333, 257] on div "Arianna in city, country purchased Billionaire Bottoms Sep 22nd @ 7:28pm" at bounding box center [617, 294] width 743 height 74
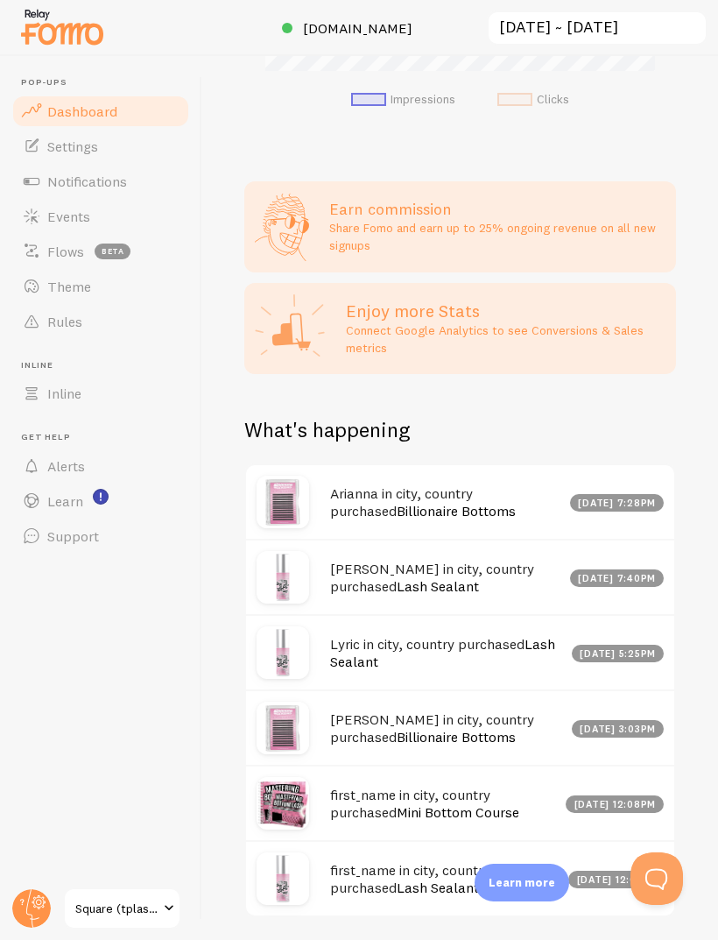
scroll to position [927, 0]
click at [57, 218] on span "Events" at bounding box center [68, 217] width 43 height 18
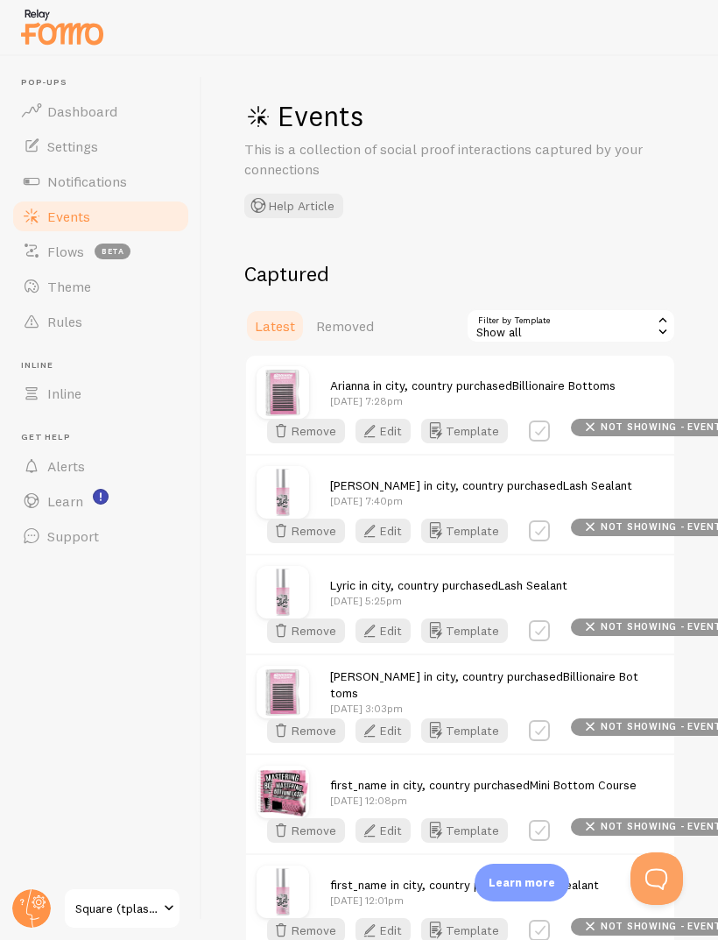
click at [300, 214] on button "Help Article" at bounding box center [293, 206] width 99 height 25
click at [102, 624] on link "Square (tplashsupply)" at bounding box center [122, 908] width 118 height 42
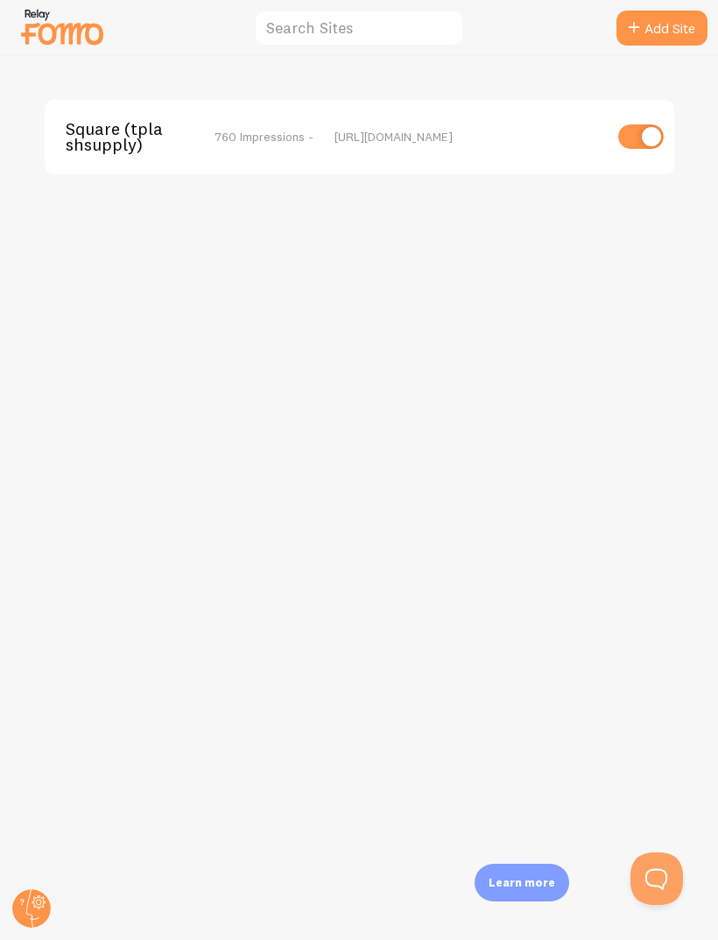
click at [22, 624] on icon at bounding box center [23, 901] width 2 height 6
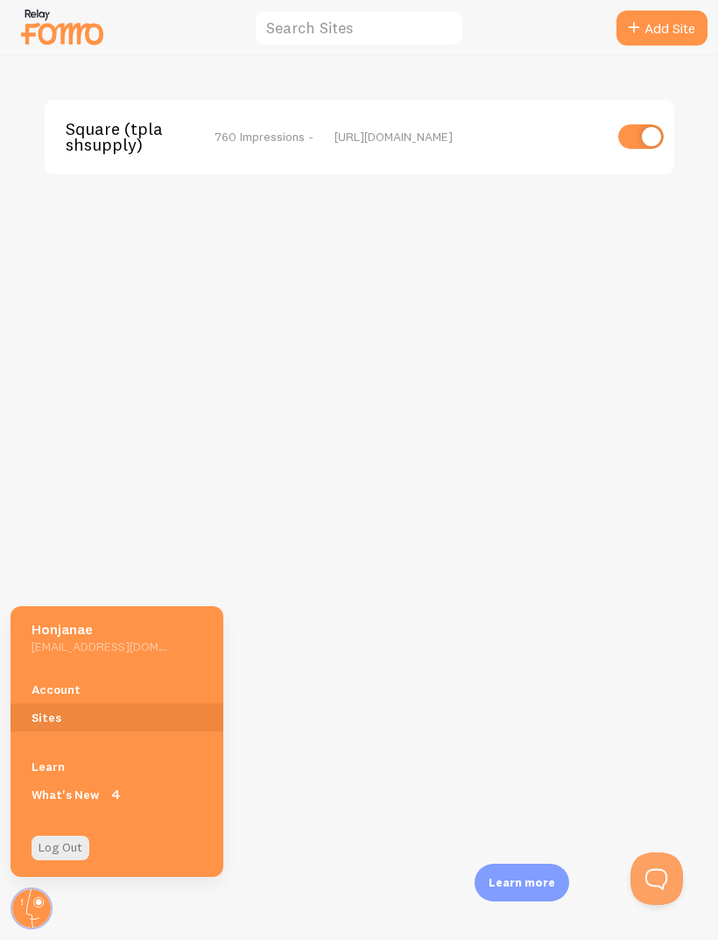
click at [72, 624] on link "Account" at bounding box center [117, 689] width 213 height 28
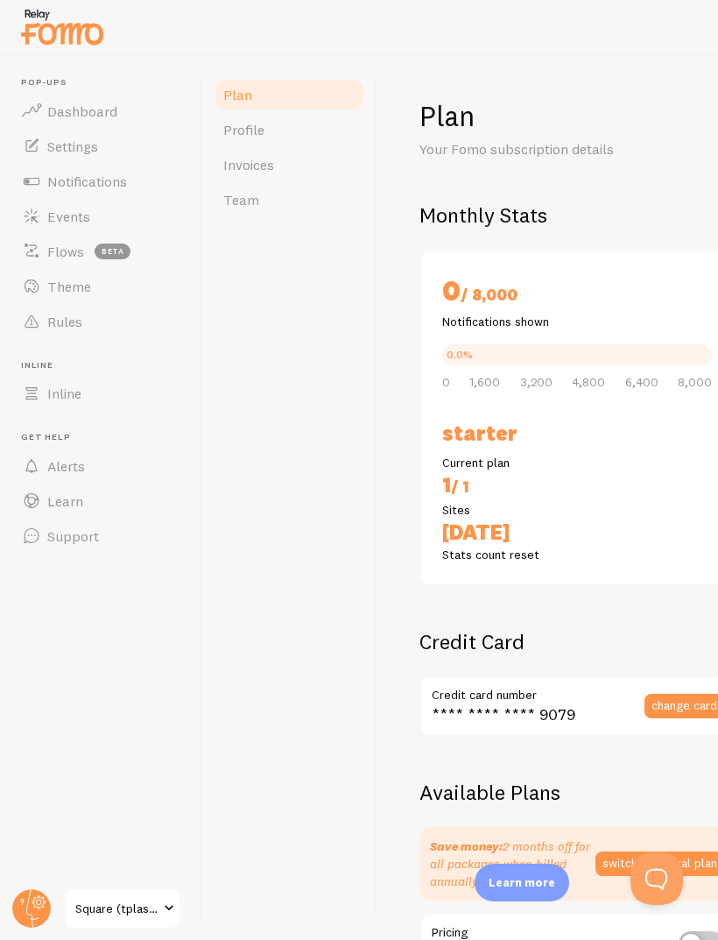
checkbox input "true"
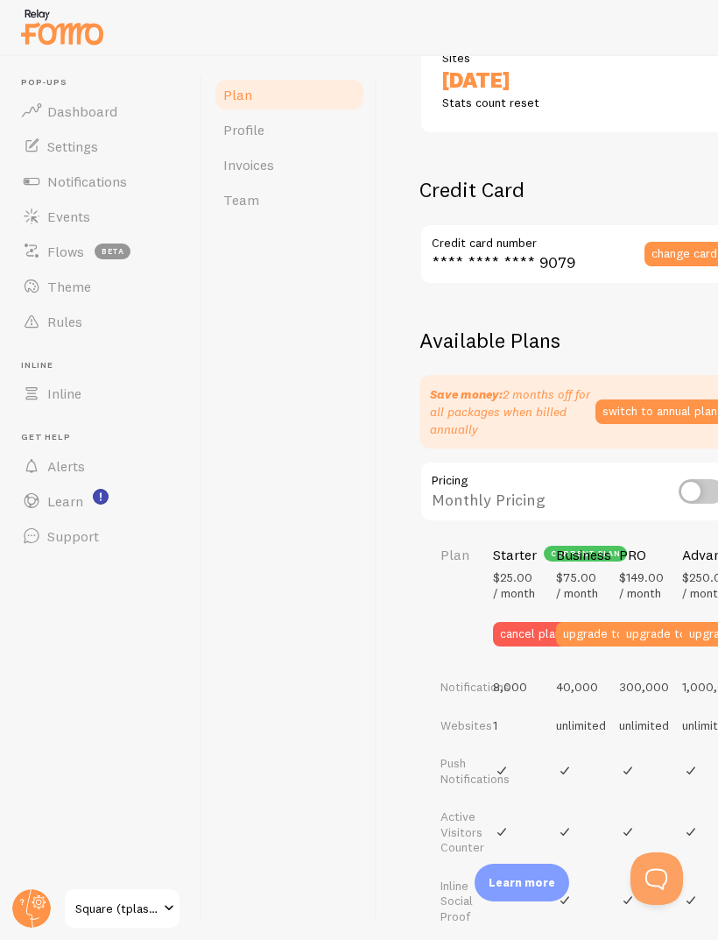
scroll to position [451, 0]
click at [250, 134] on span "Profile" at bounding box center [243, 130] width 41 height 18
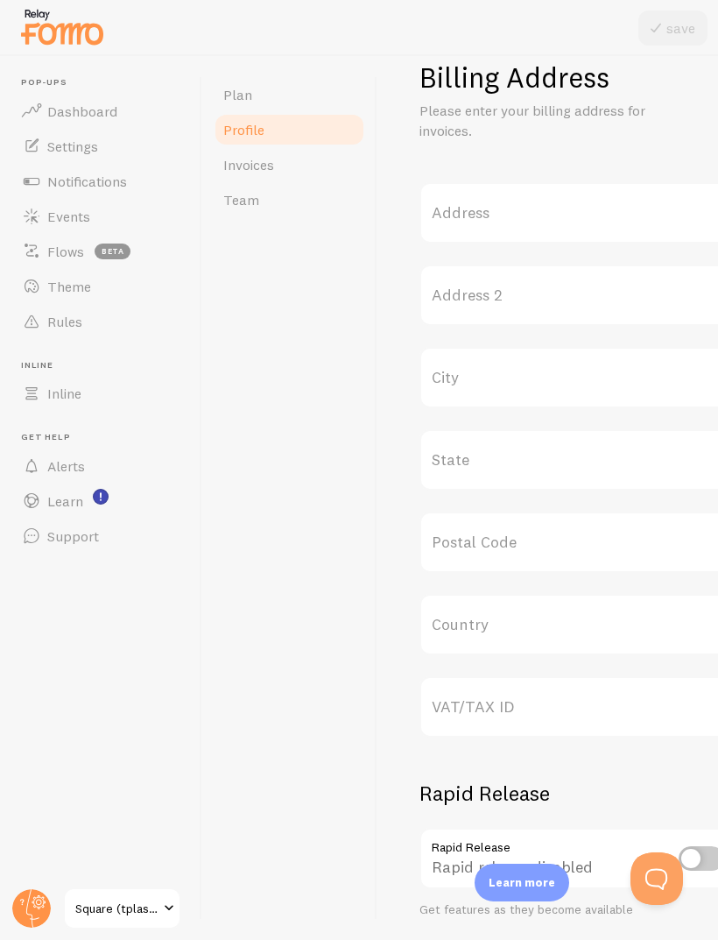
scroll to position [517, 0]
click at [222, 153] on link "Invoices" at bounding box center [289, 164] width 153 height 35
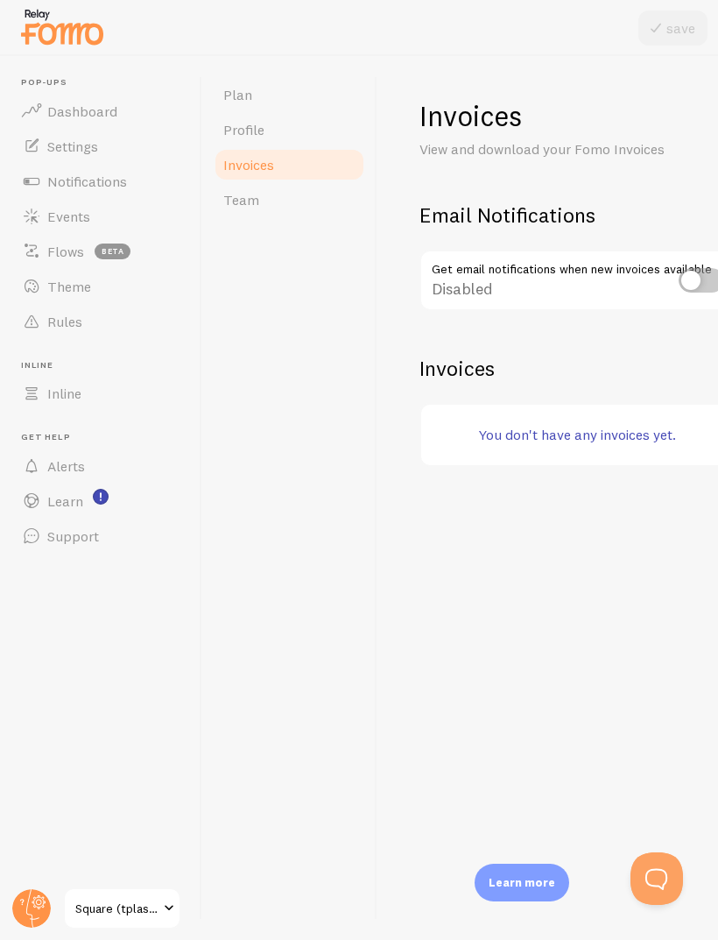
click at [39, 330] on span at bounding box center [31, 321] width 21 height 21
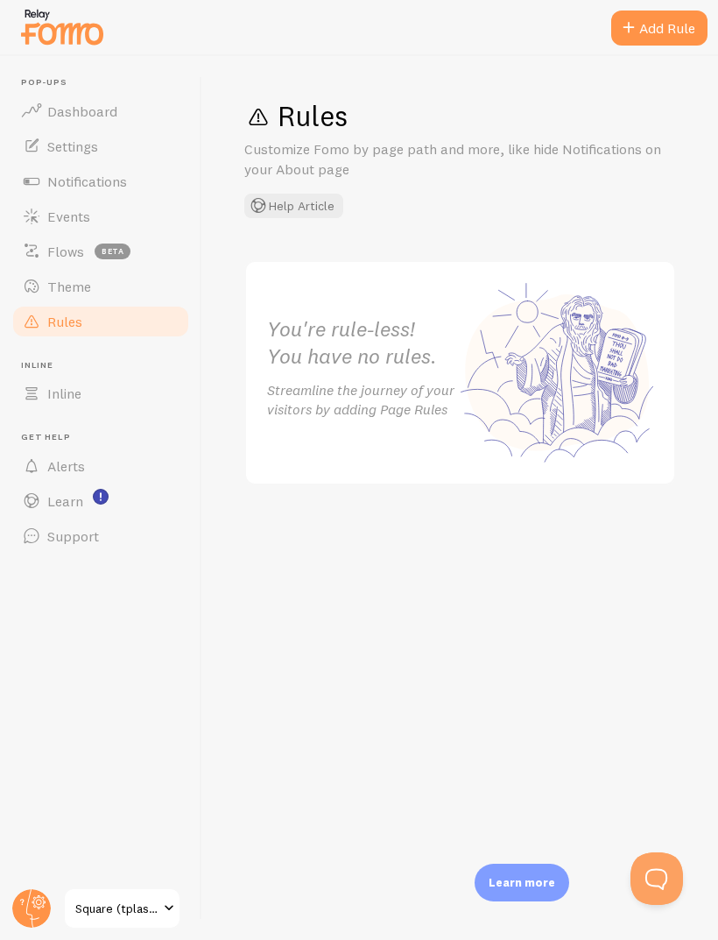
click at [50, 287] on span "Theme" at bounding box center [69, 287] width 44 height 18
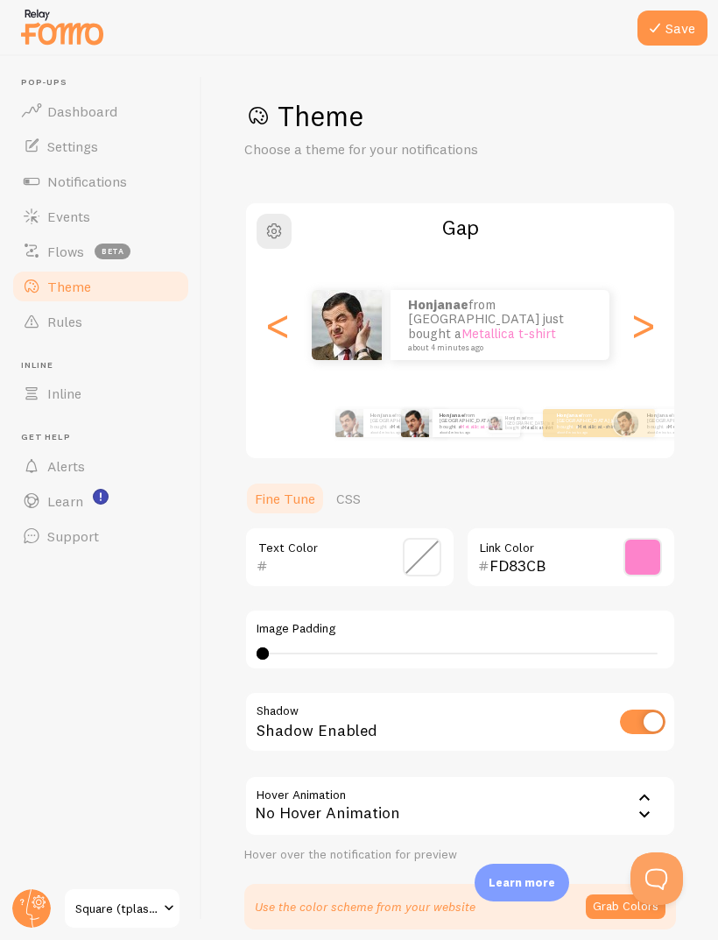
click at [53, 230] on link "Events" at bounding box center [101, 216] width 180 height 35
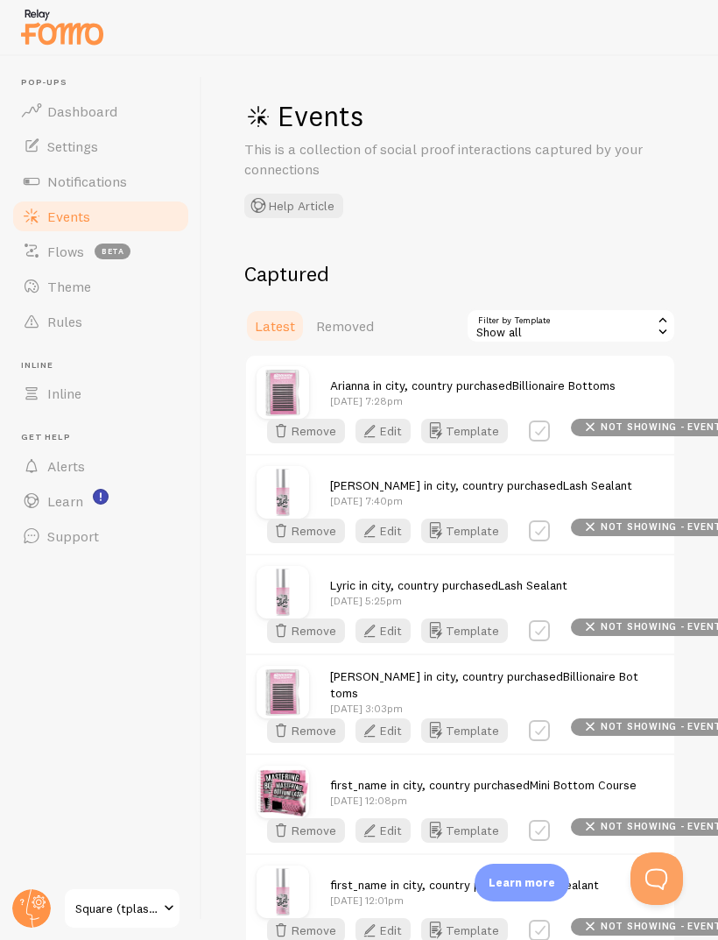
click at [601, 317] on div "Show all" at bounding box center [571, 325] width 210 height 35
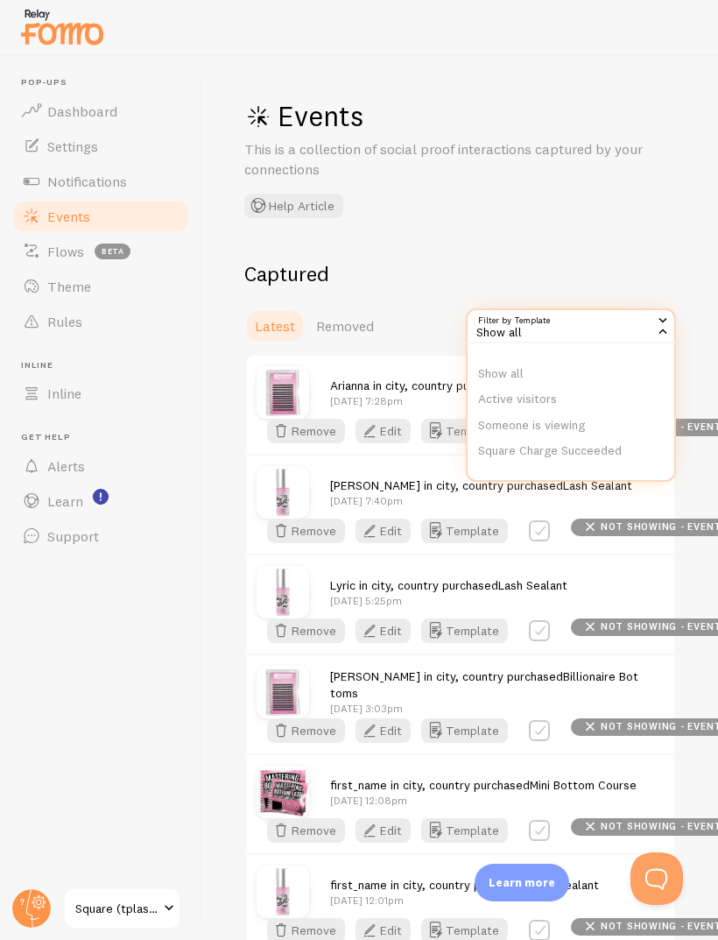
click at [567, 444] on li "Square Charge Succeeded" at bounding box center [571, 451] width 207 height 26
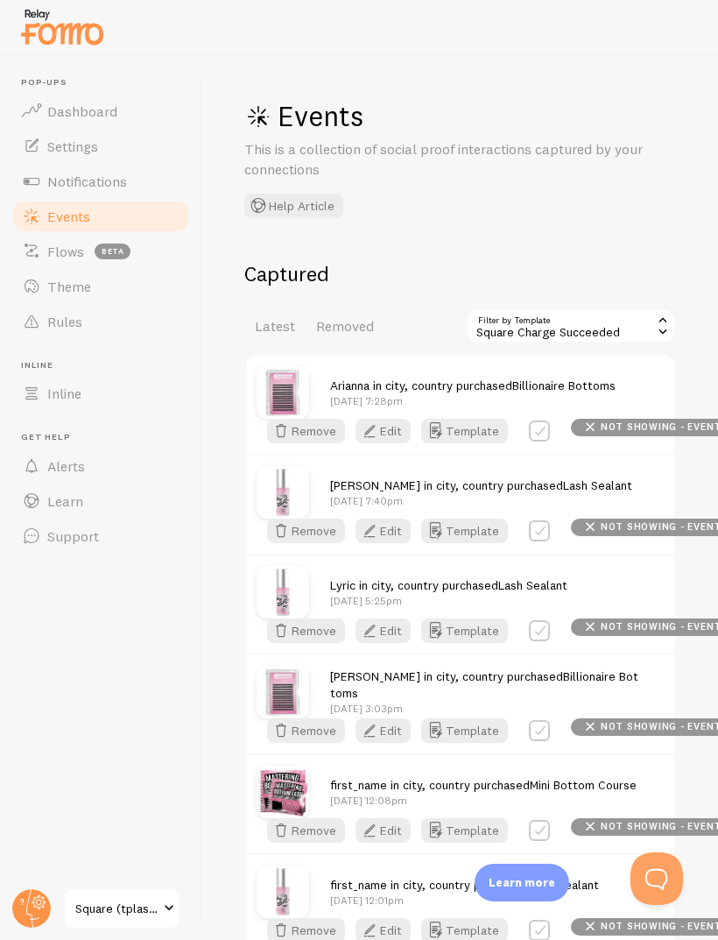
click at [618, 319] on div "Square Charge Succeeded" at bounding box center [571, 325] width 210 height 35
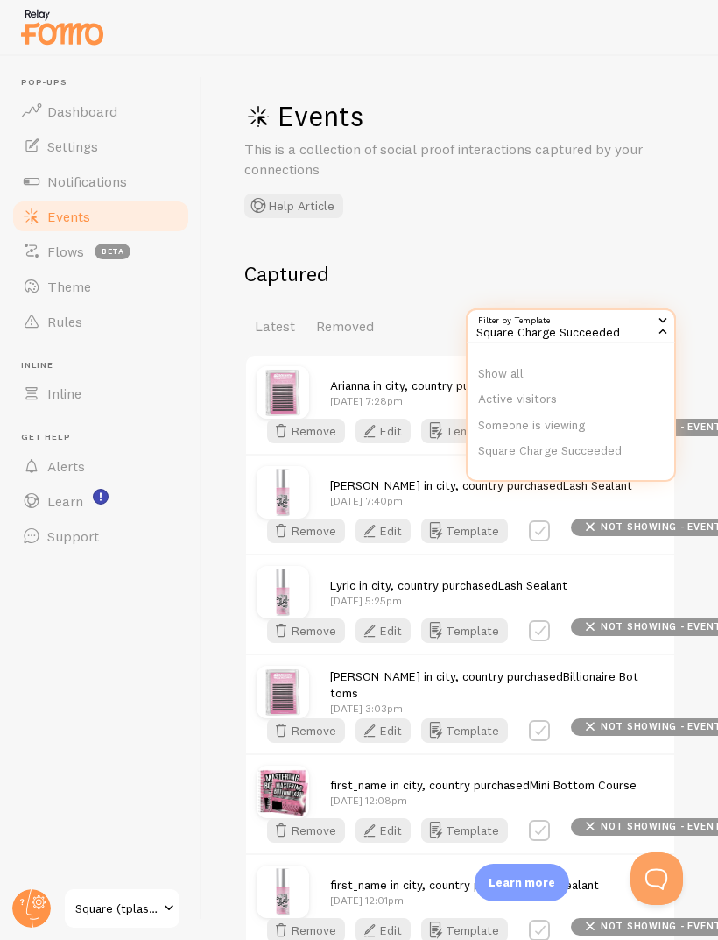
click at [571, 417] on li "Someone is viewing" at bounding box center [571, 425] width 207 height 26
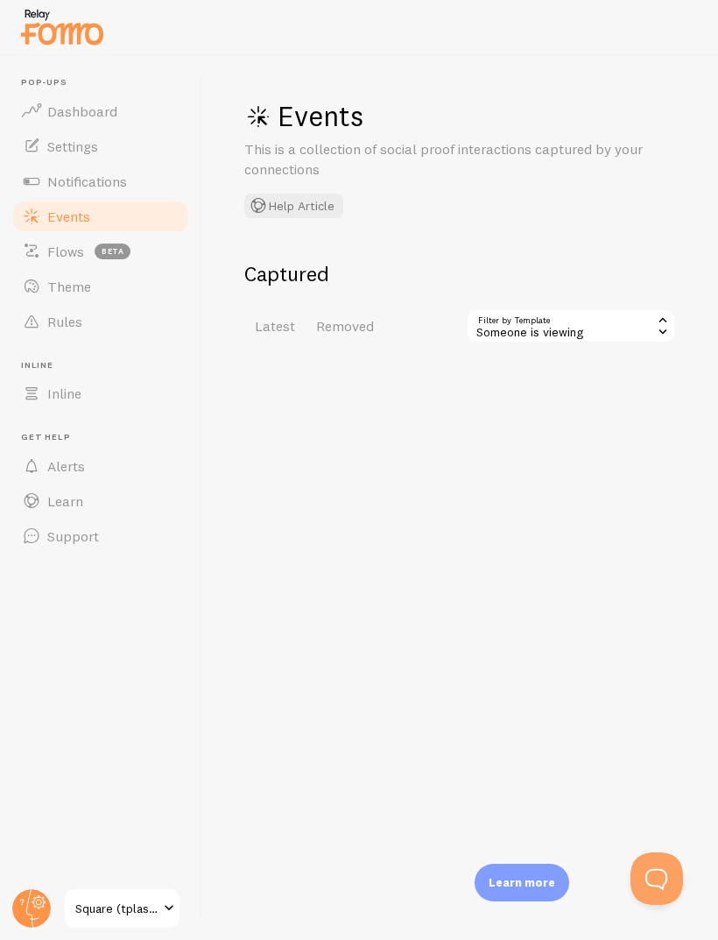
click at [621, 312] on div "Someone is viewing" at bounding box center [571, 325] width 210 height 35
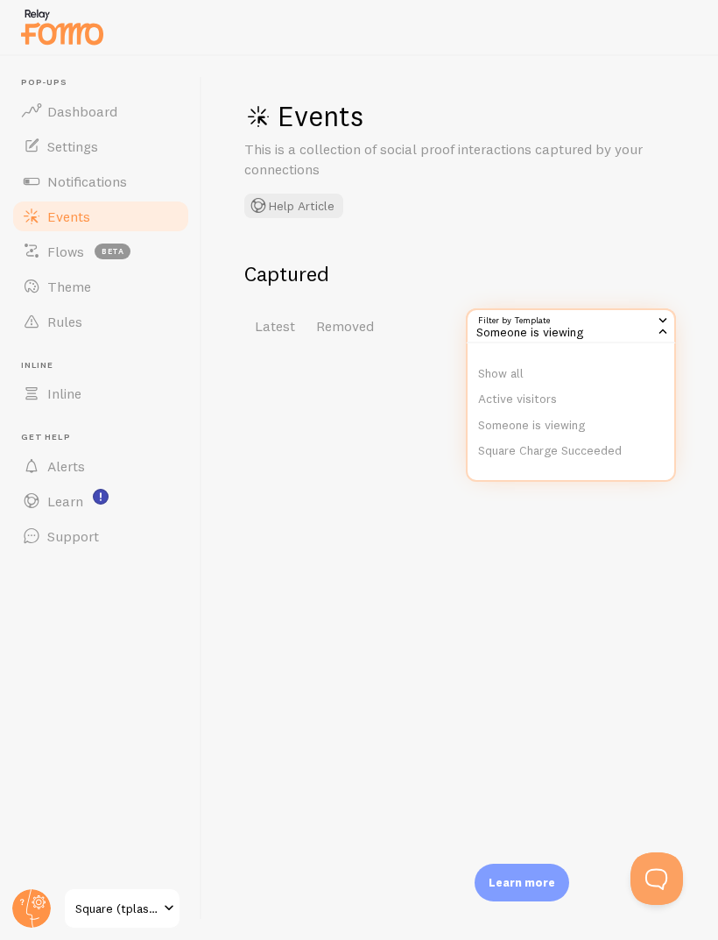
click at [574, 398] on li "Active visitors" at bounding box center [571, 399] width 207 height 26
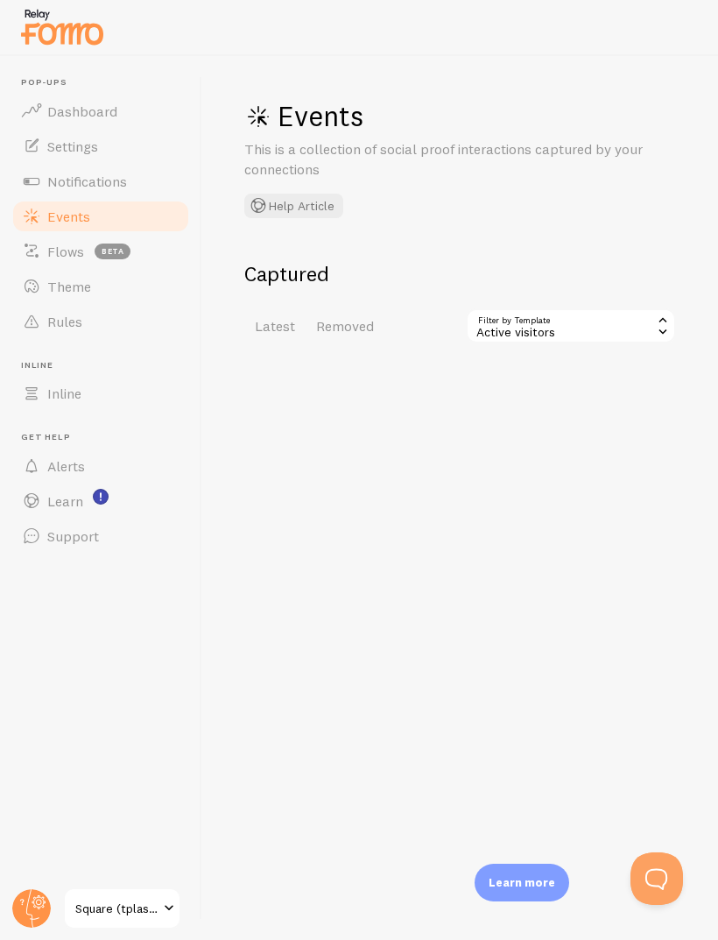
click at [620, 314] on div "Active visitors" at bounding box center [571, 325] width 210 height 35
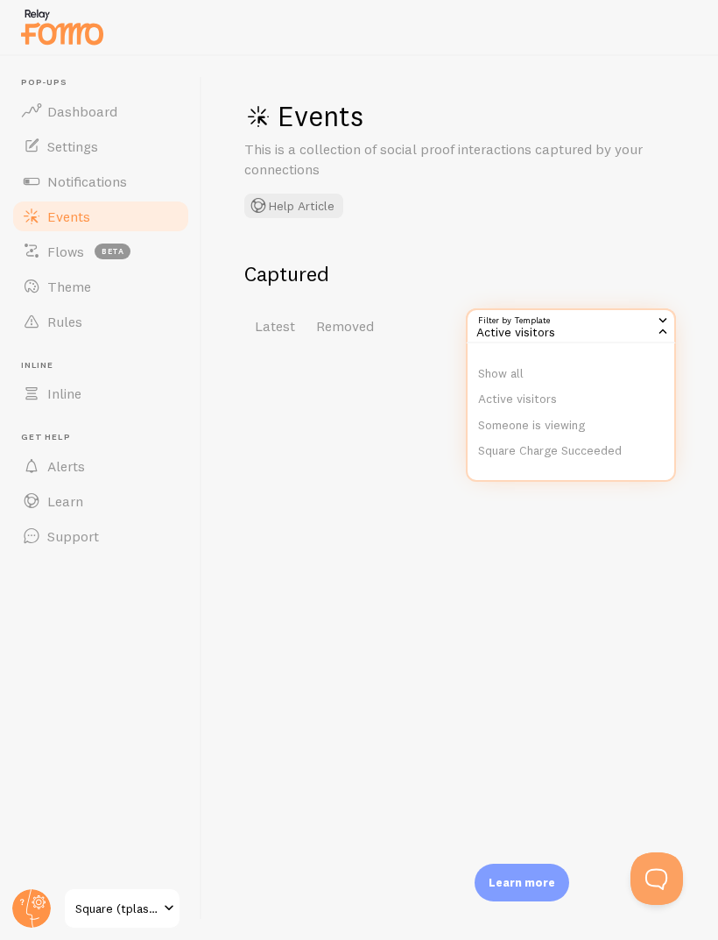
click at [586, 363] on li "Show all" at bounding box center [571, 374] width 207 height 26
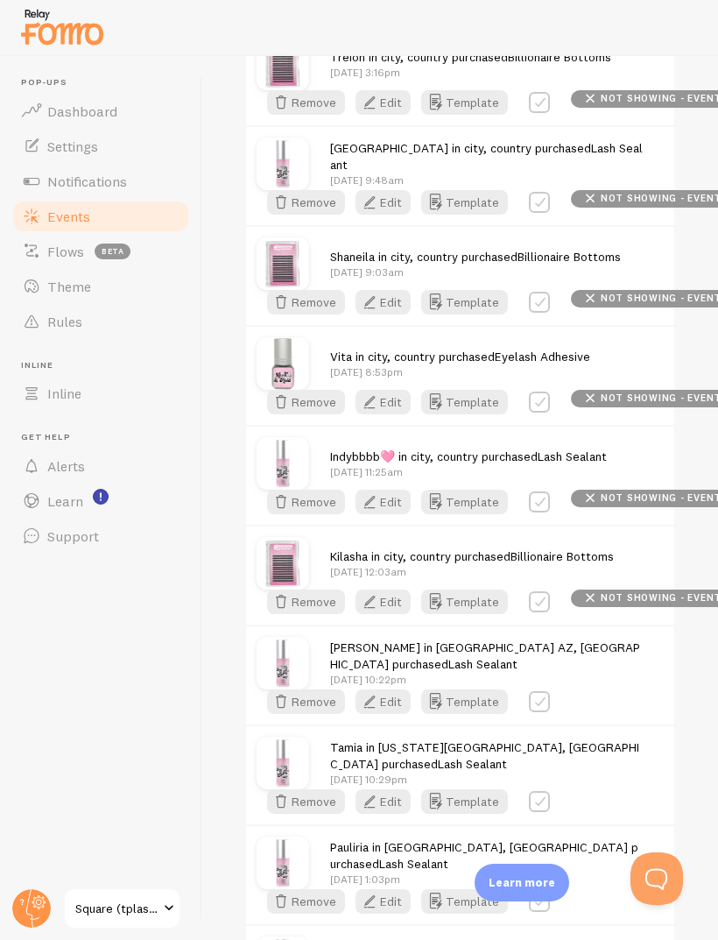
scroll to position [1629, 0]
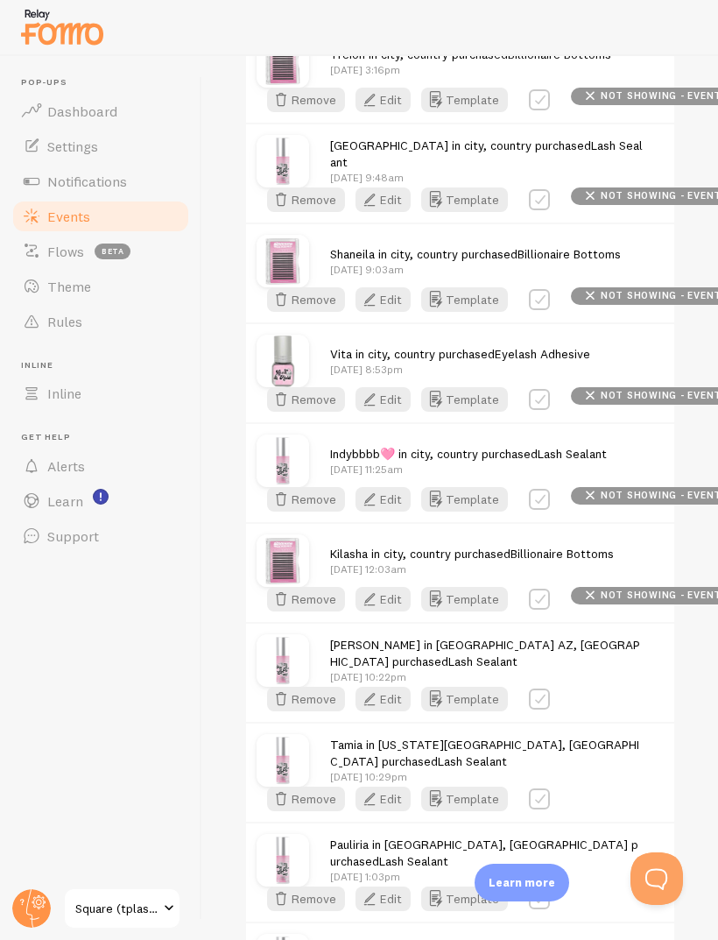
click at [388, 398] on button "Edit" at bounding box center [383, 399] width 55 height 25
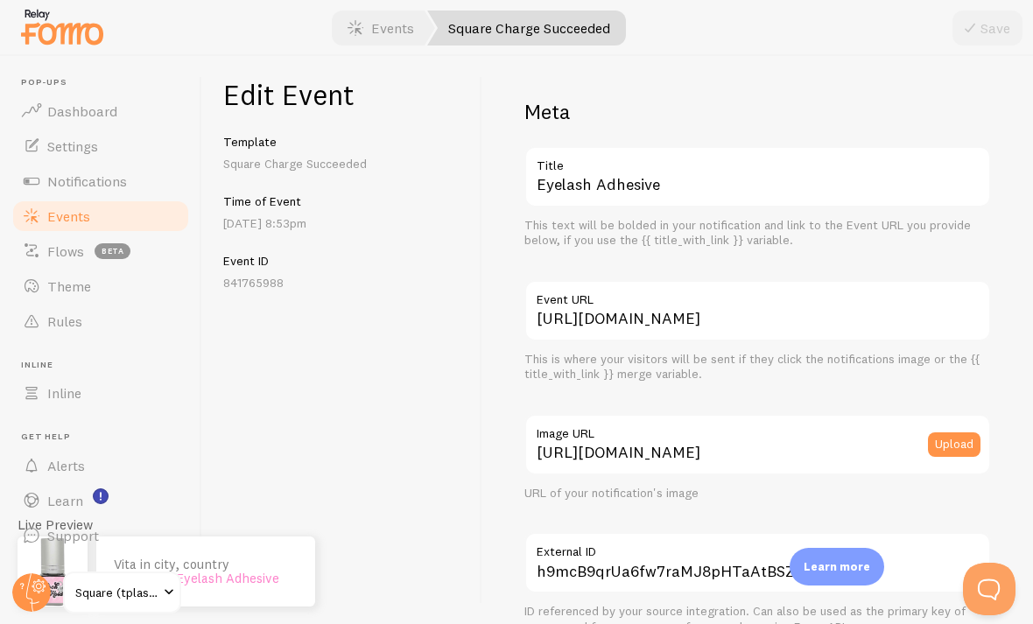
click at [75, 208] on span "Events" at bounding box center [68, 217] width 43 height 18
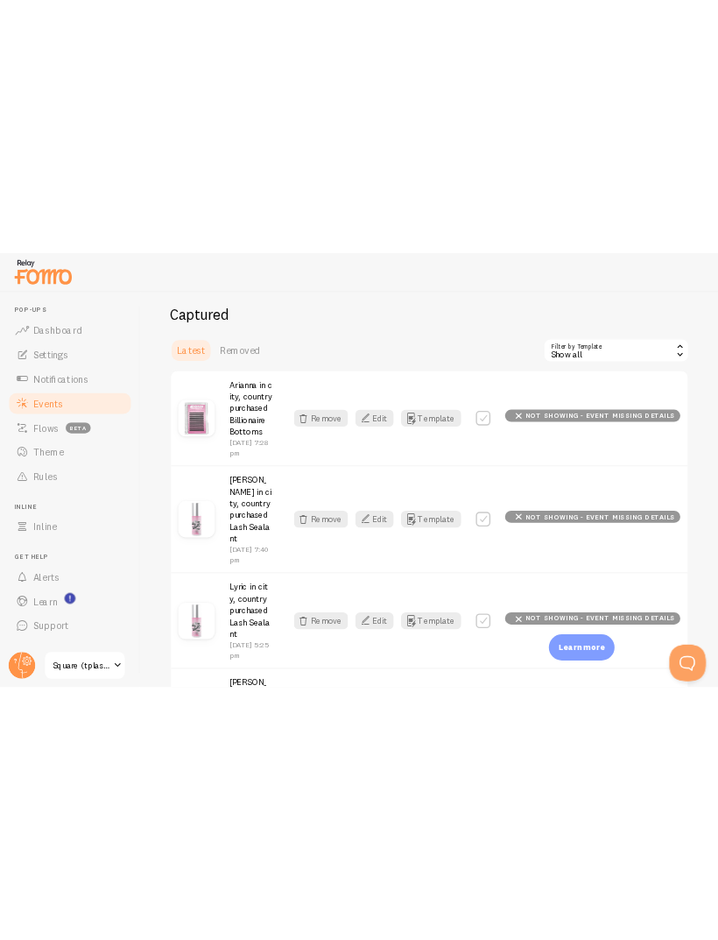
scroll to position [184, 0]
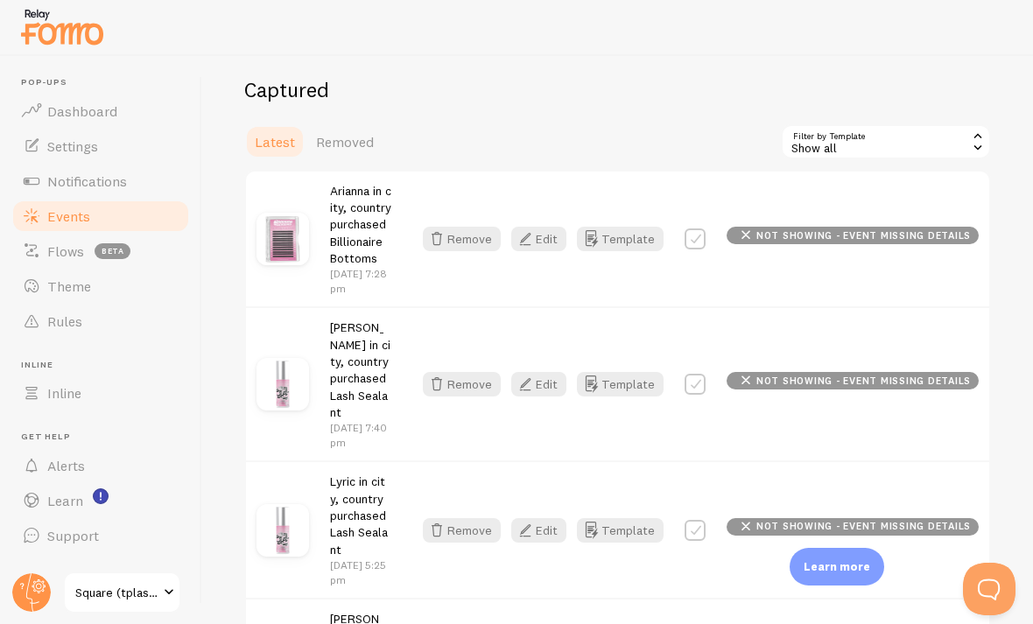
click at [717, 140] on div "Show all" at bounding box center [886, 141] width 210 height 35
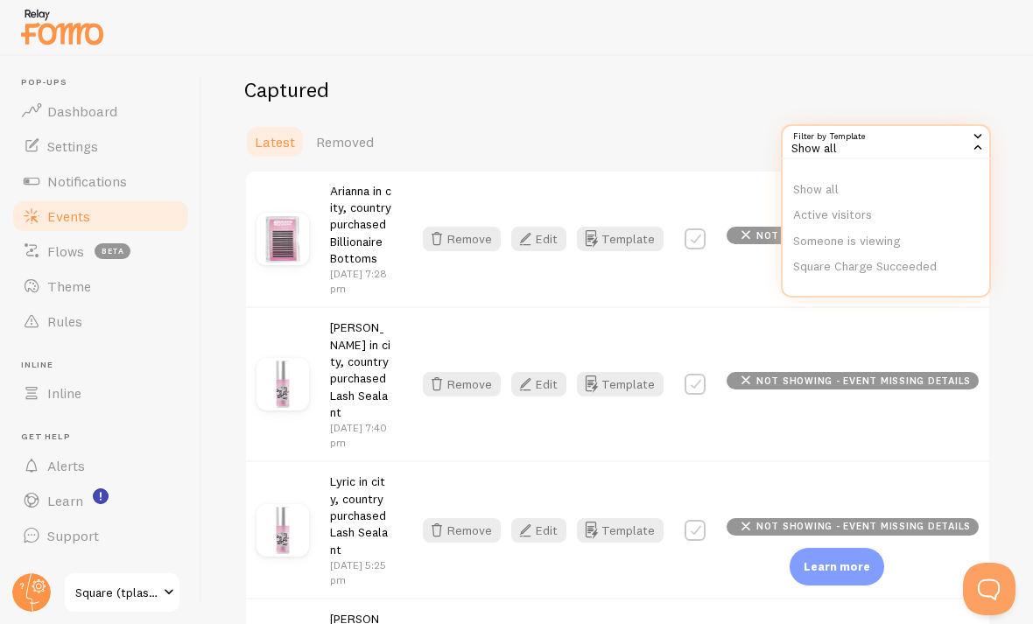
click at [717, 183] on li "Show all" at bounding box center [886, 190] width 207 height 26
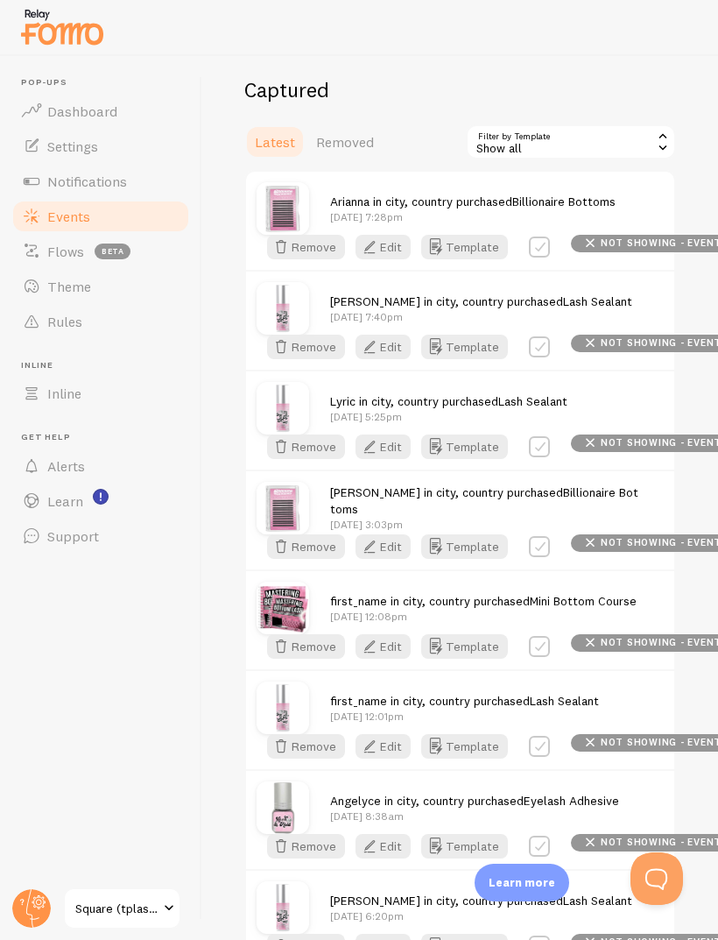
click at [114, 906] on span "Square (tplashsupply)" at bounding box center [116, 908] width 83 height 21
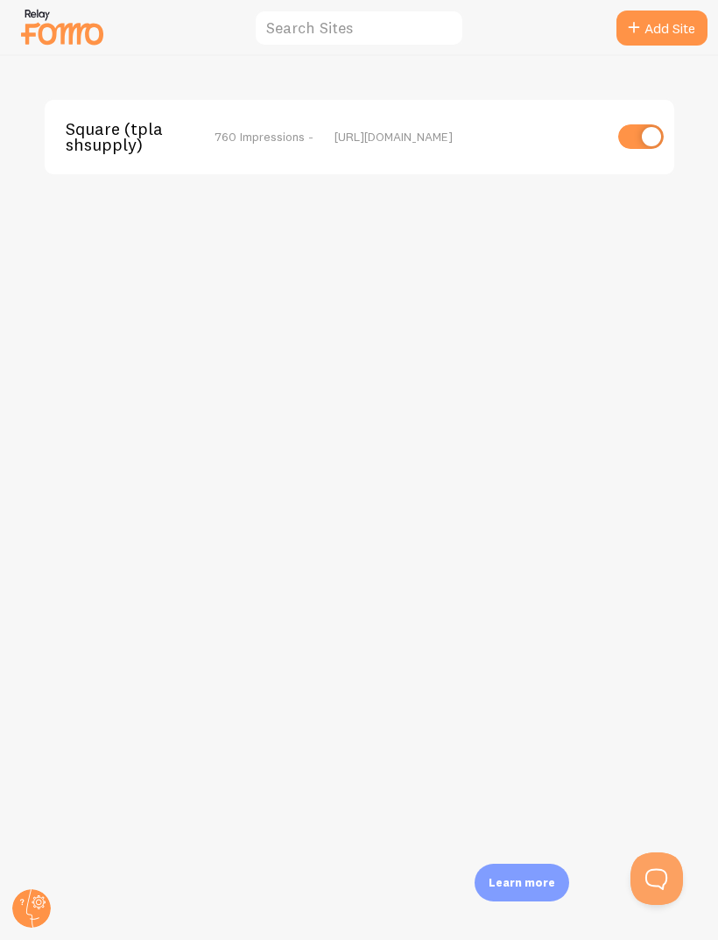
click at [26, 904] on circle at bounding box center [31, 908] width 39 height 39
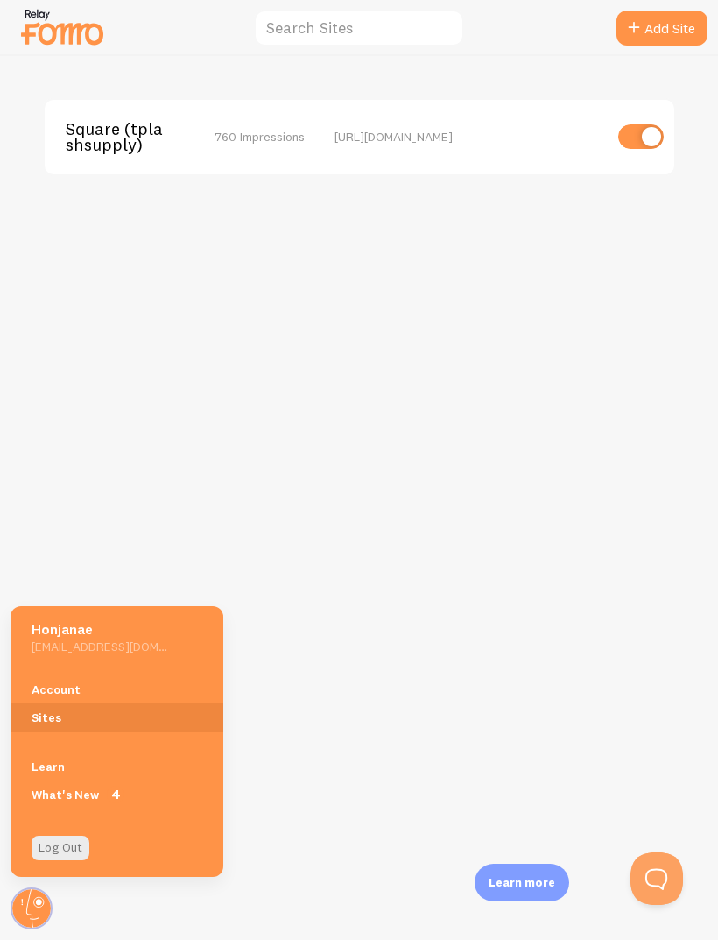
click at [141, 638] on h5 "Honjanae" at bounding box center [100, 629] width 136 height 18
click at [138, 687] on link "Account" at bounding box center [117, 689] width 213 height 28
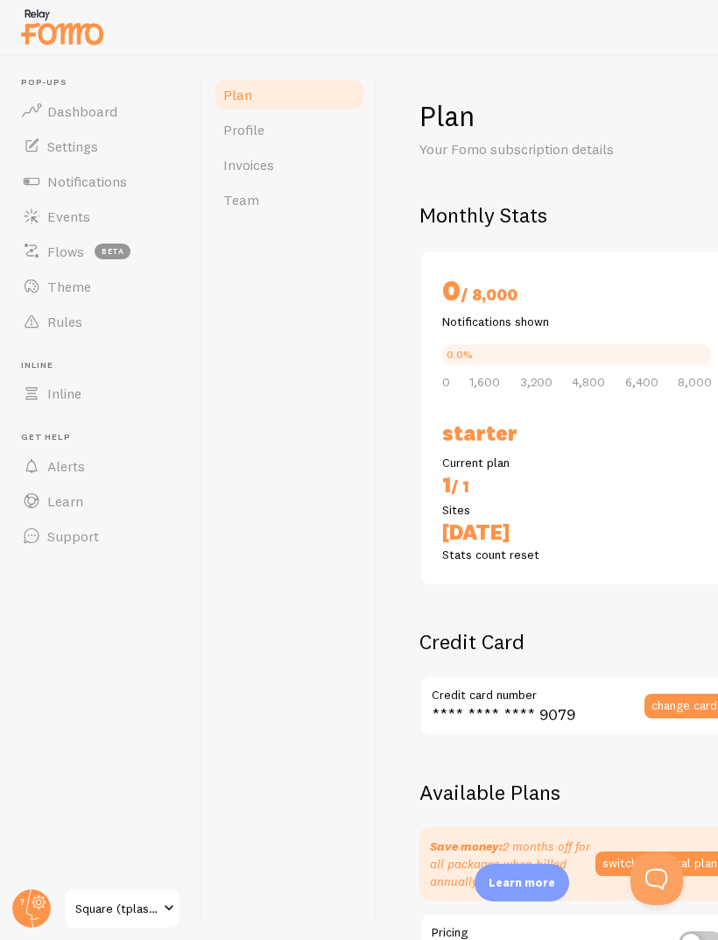
checkbox input "true"
click at [159, 891] on link "Square (tplashsupply)" at bounding box center [122, 908] width 118 height 42
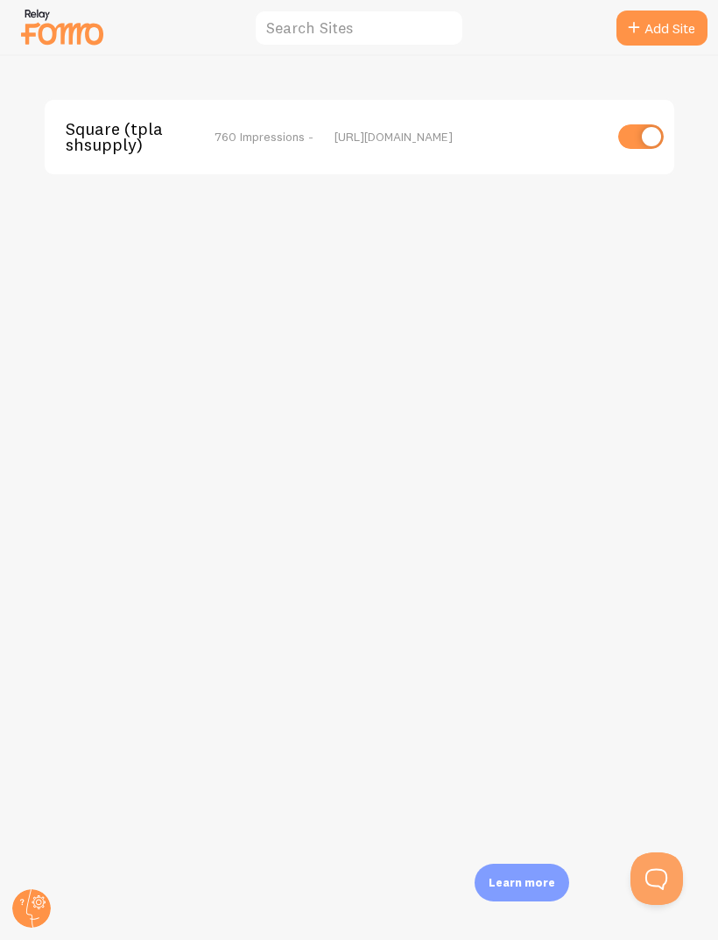
click at [27, 907] on icon at bounding box center [32, 908] width 13 height 39
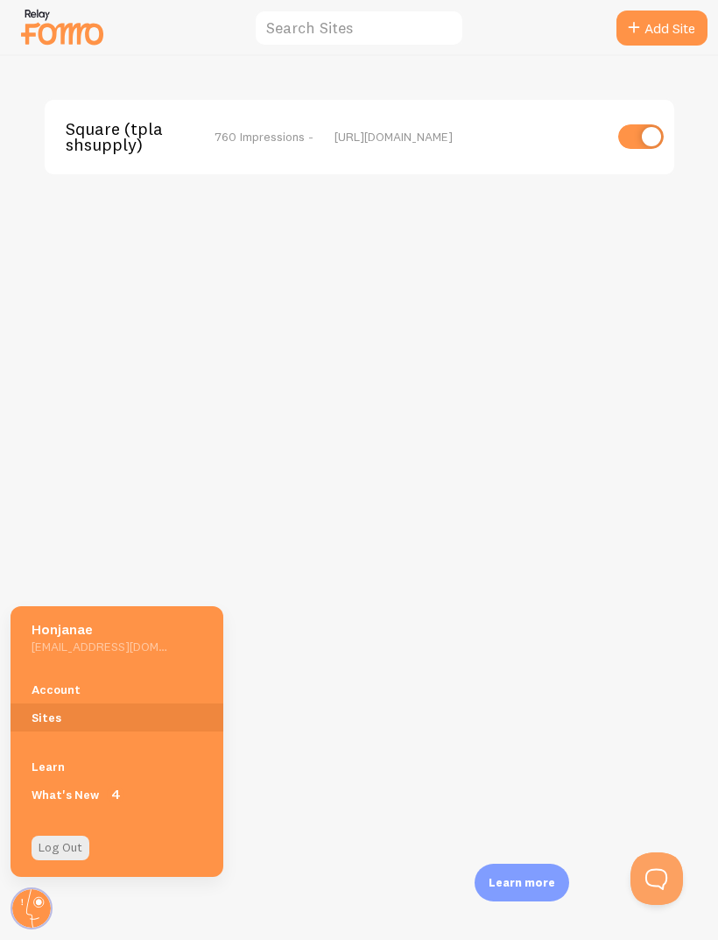
click at [127, 687] on link "Account" at bounding box center [117, 689] width 213 height 28
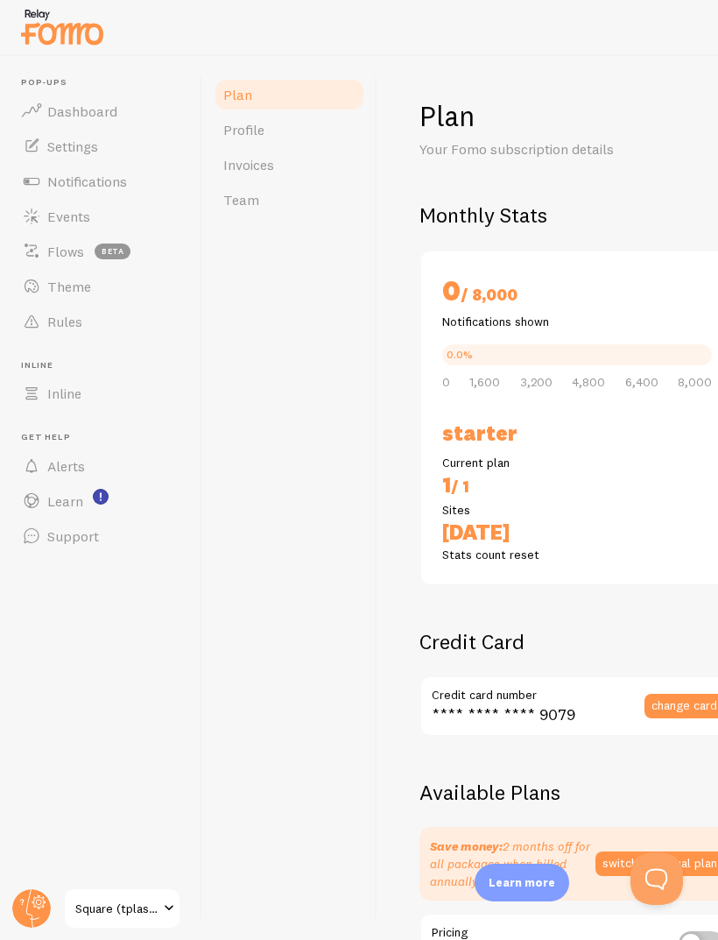
checkbox input "true"
click at [37, 924] on circle at bounding box center [31, 908] width 39 height 39
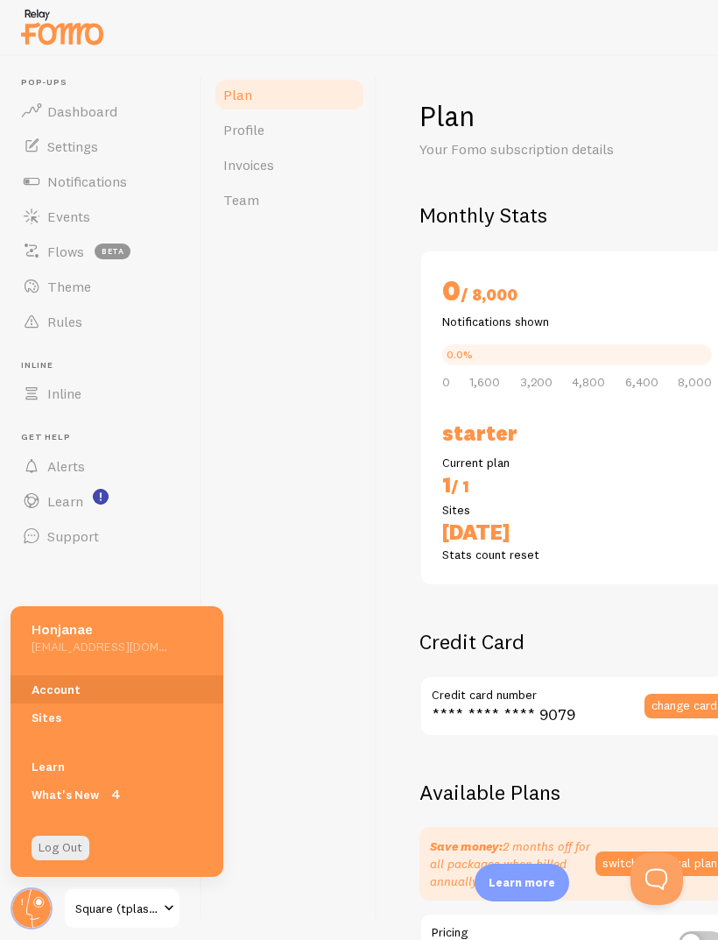
click at [340, 675] on div "Plan Profile Invoices Team" at bounding box center [289, 498] width 175 height 884
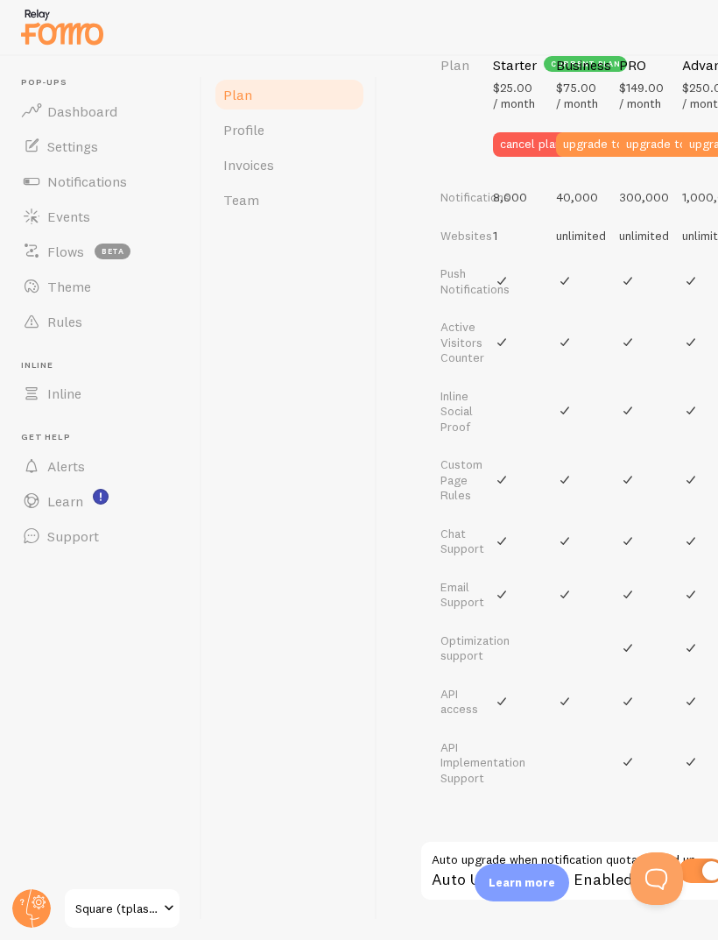
click at [275, 137] on link "Profile" at bounding box center [289, 129] width 153 height 35
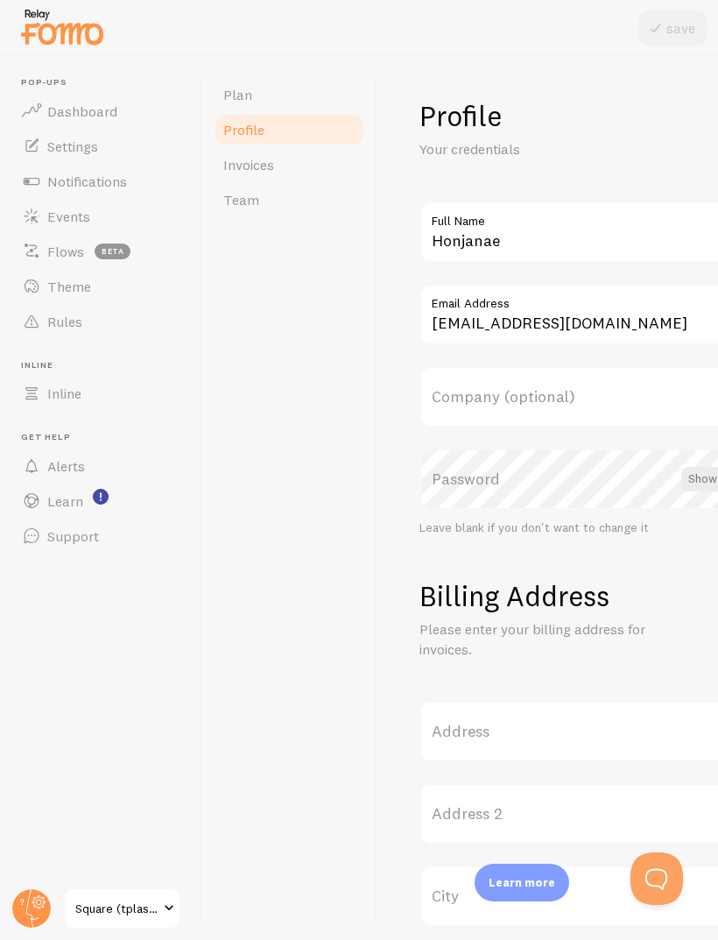
click at [109, 99] on link "Dashboard" at bounding box center [101, 111] width 180 height 35
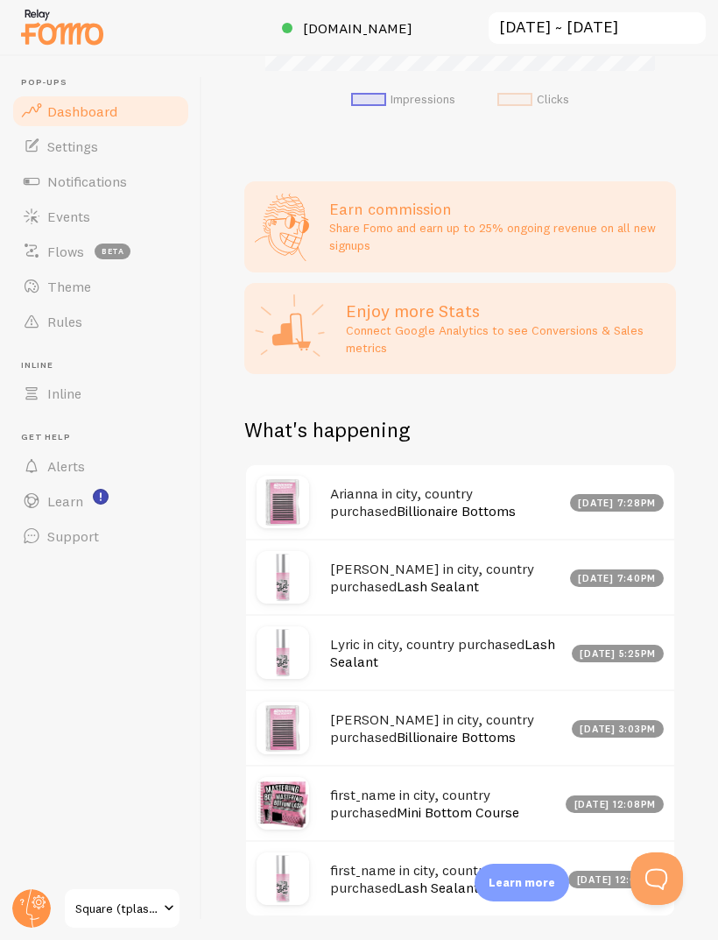
scroll to position [927, 0]
click at [111, 143] on link "Settings" at bounding box center [101, 146] width 180 height 35
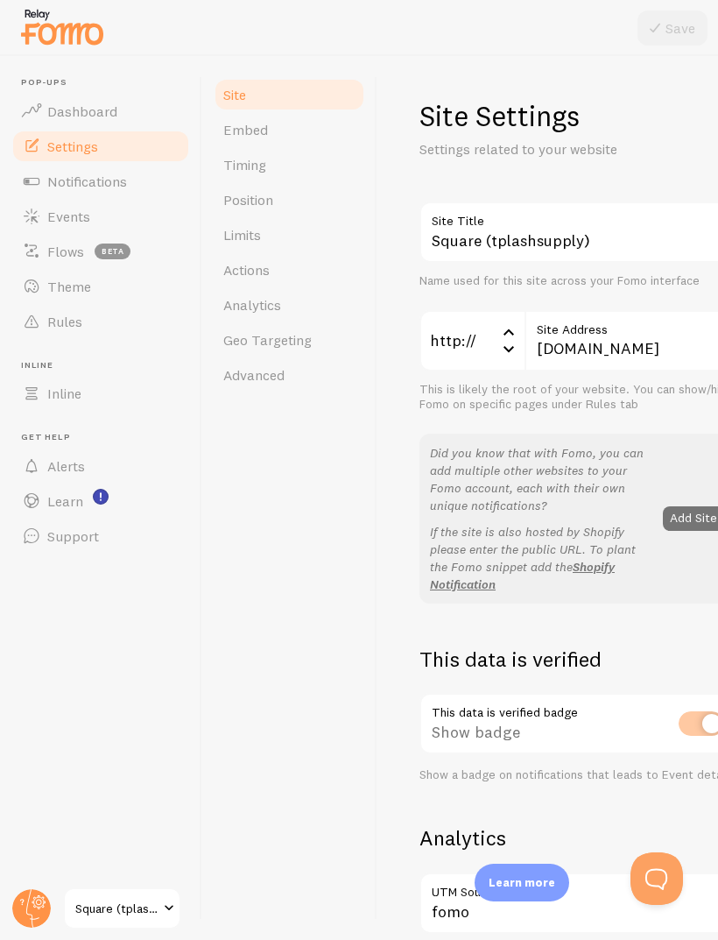
click at [264, 123] on span "Embed" at bounding box center [245, 130] width 45 height 18
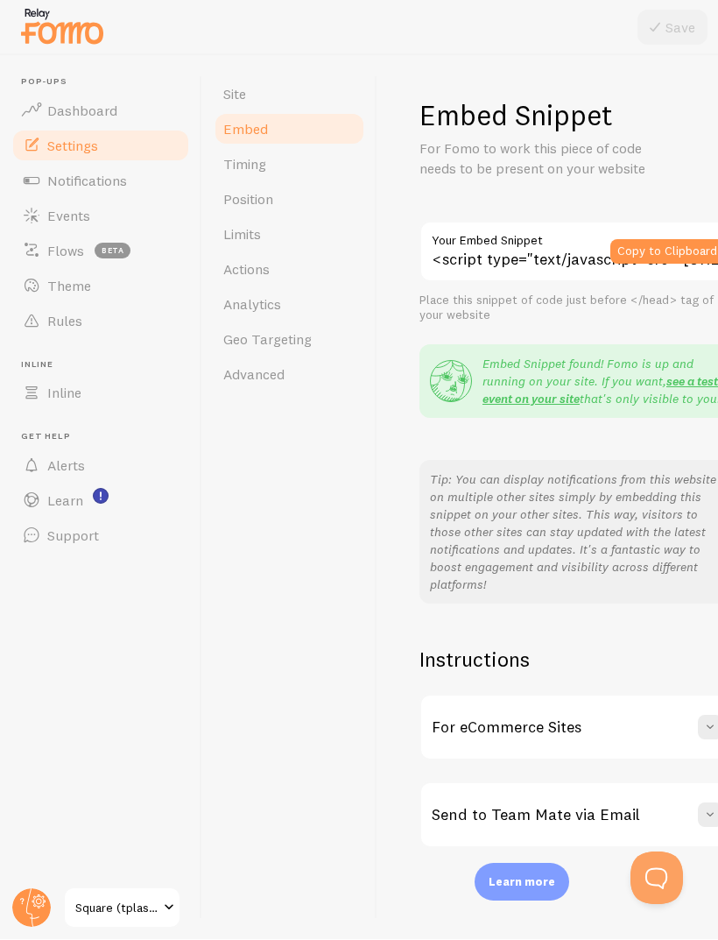
click at [263, 167] on span "Timing" at bounding box center [244, 165] width 43 height 18
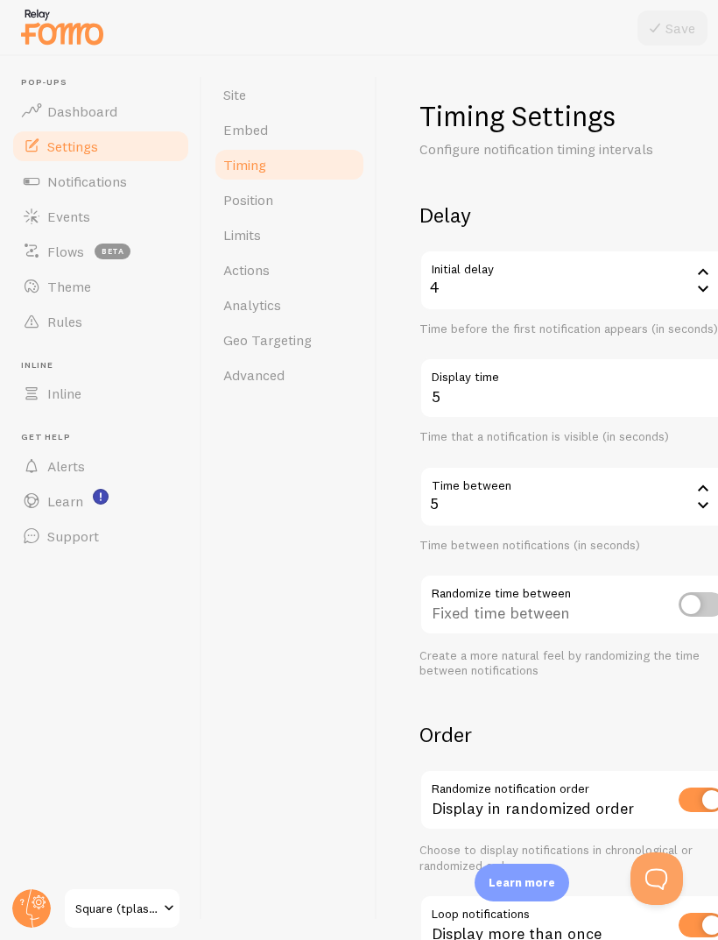
click at [290, 227] on link "Limits" at bounding box center [289, 234] width 153 height 35
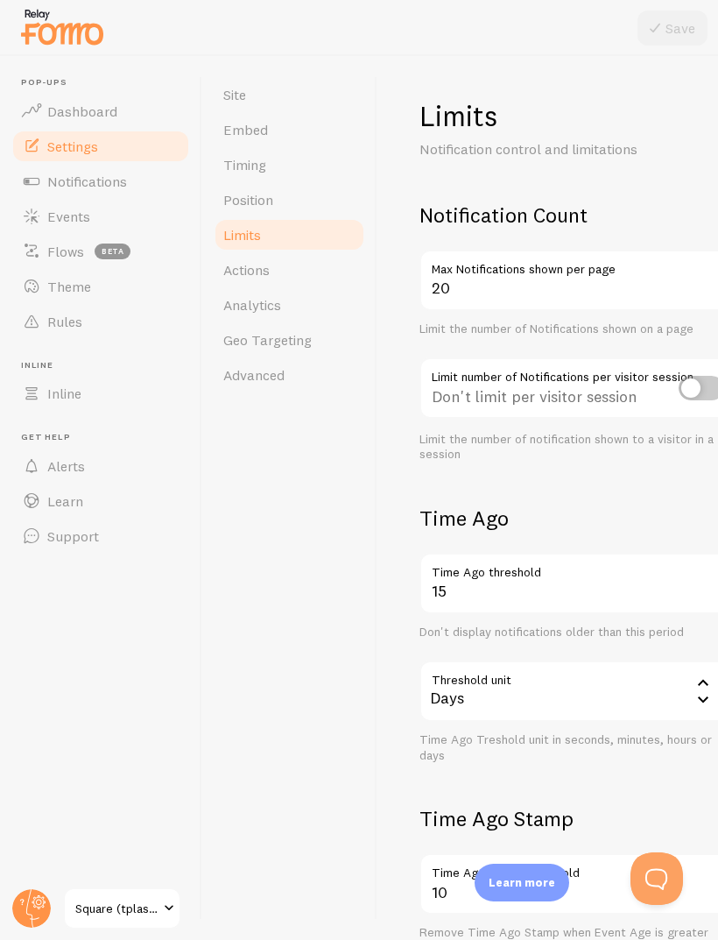
click at [296, 274] on link "Actions" at bounding box center [289, 269] width 153 height 35
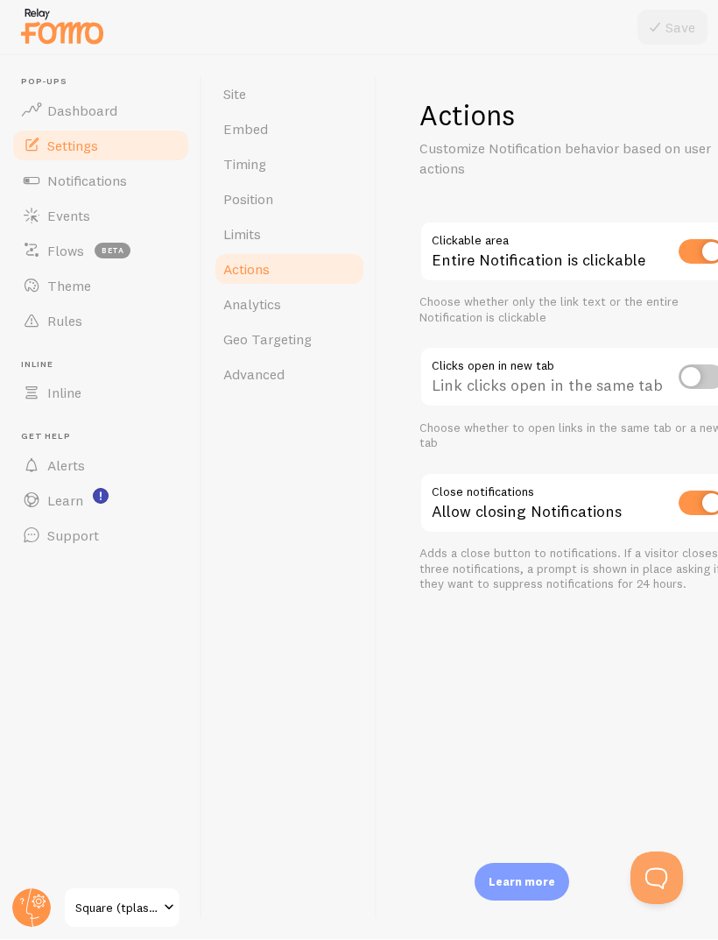
click at [295, 306] on link "Analytics" at bounding box center [289, 304] width 153 height 35
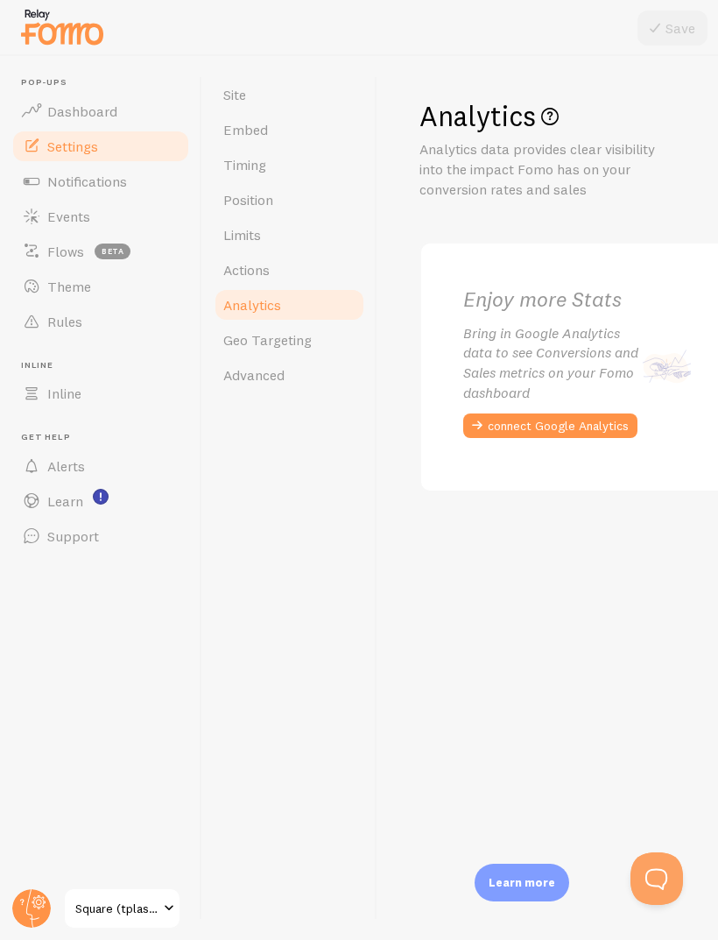
click at [299, 332] on span "Geo Targeting" at bounding box center [267, 340] width 88 height 18
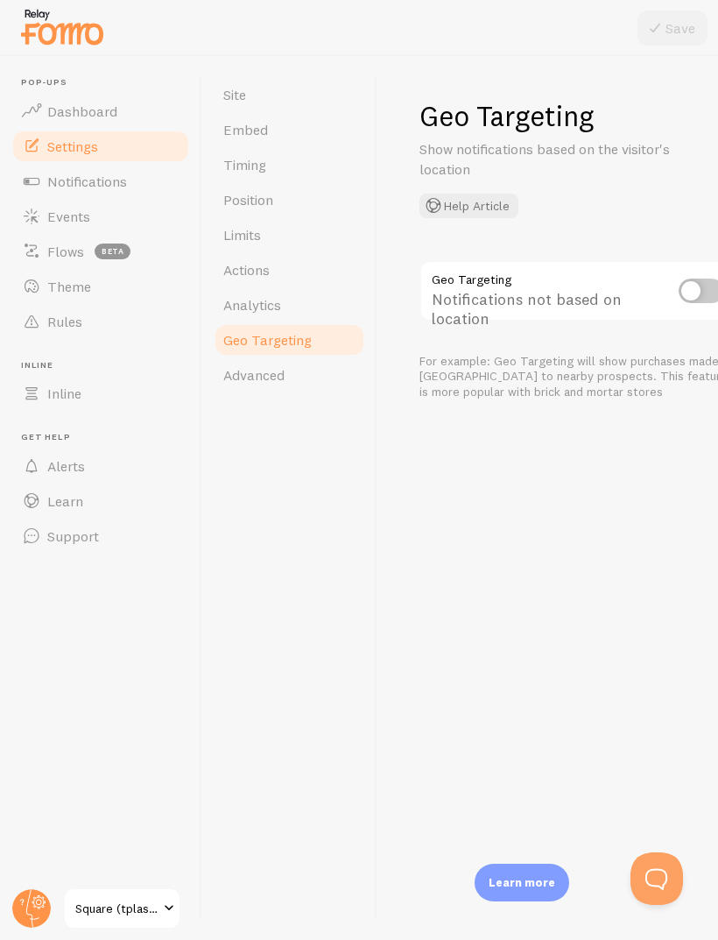
click at [258, 384] on link "Advanced" at bounding box center [289, 374] width 153 height 35
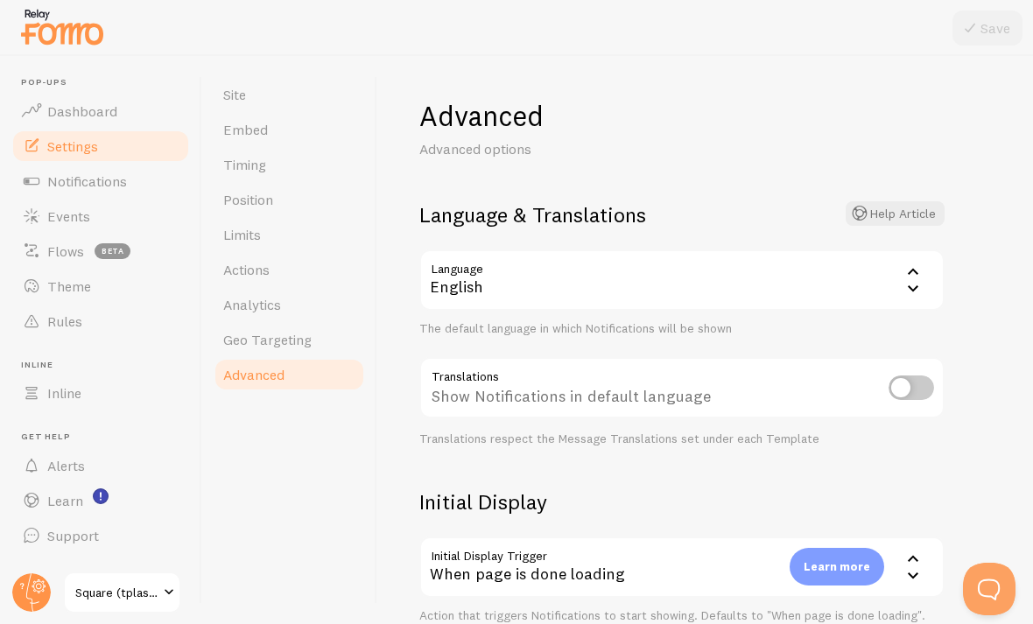
click at [717, 569] on button "Open Beacon popover" at bounding box center [989, 589] width 53 height 53
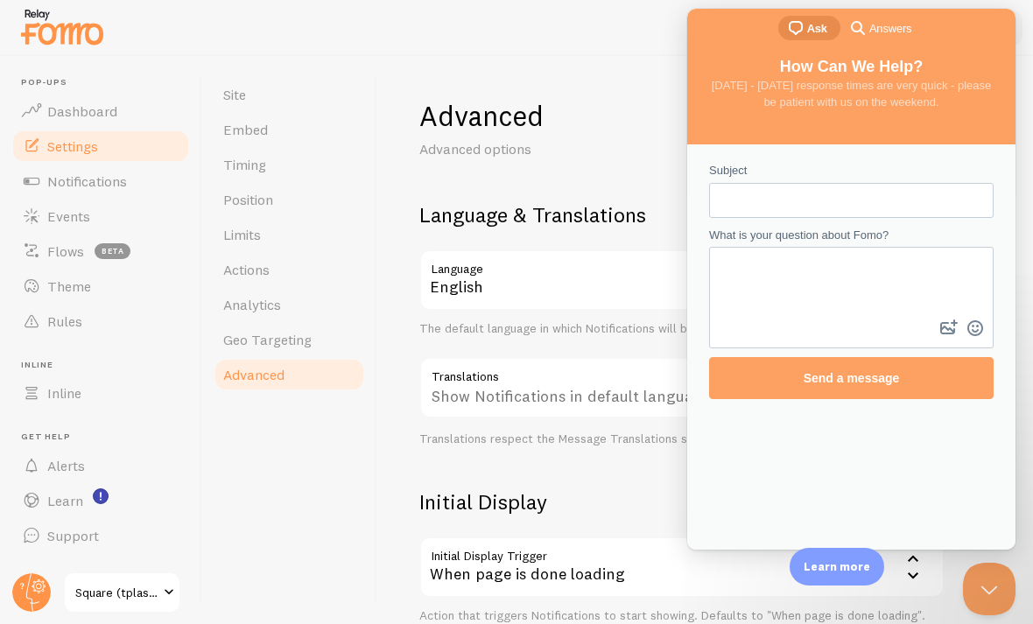
click at [717, 590] on button "Close Beacon popover" at bounding box center [989, 589] width 53 height 53
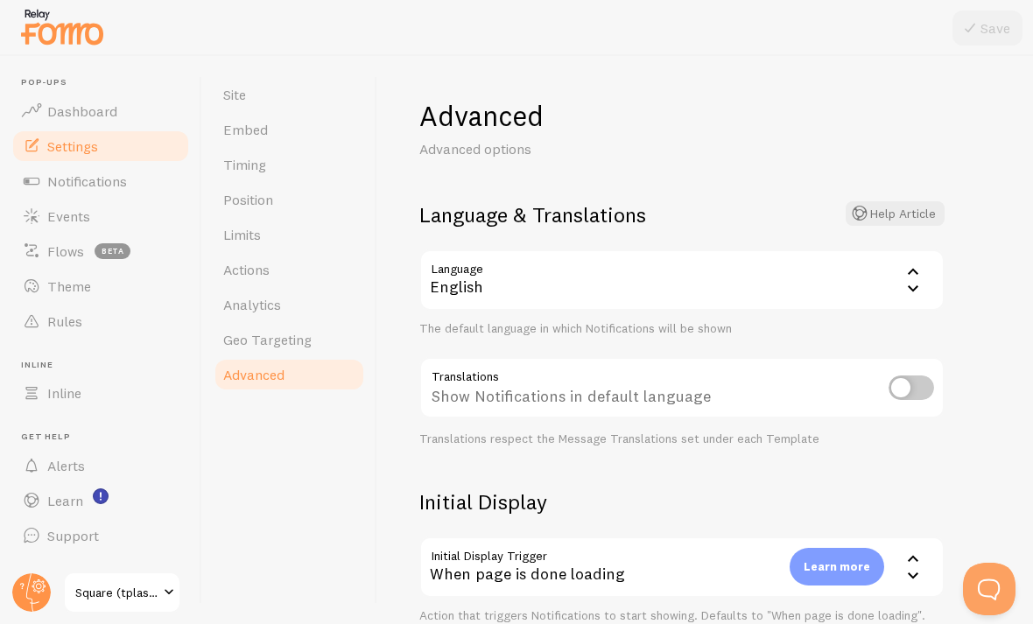
click at [246, 94] on span "Site" at bounding box center [234, 95] width 23 height 18
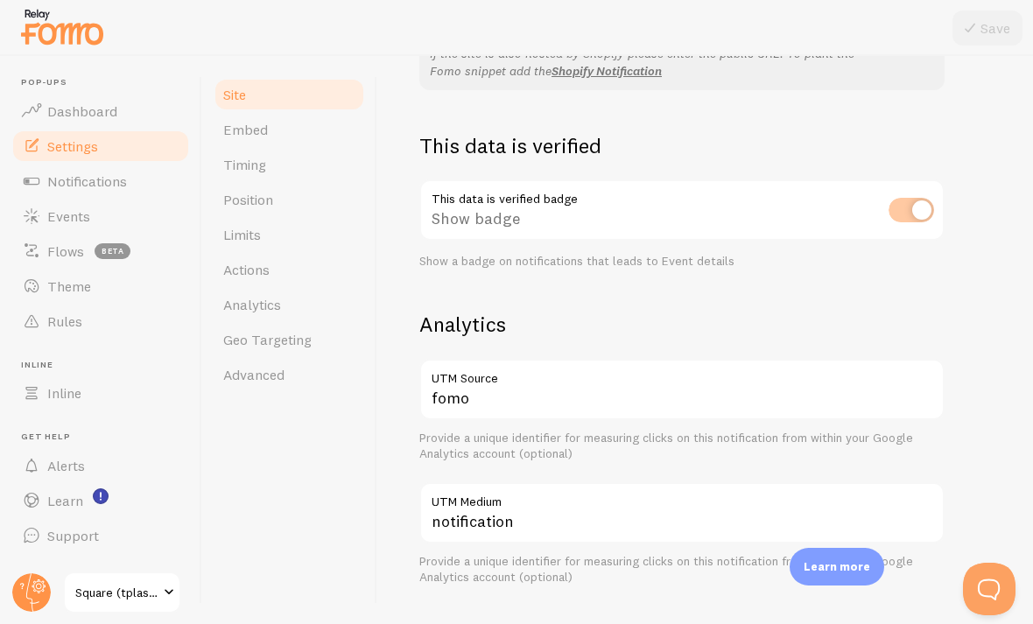
scroll to position [445, 0]
click at [717, 194] on div "This data is verified badge Show badge Show a badge on notifications that leads…" at bounding box center [681, 222] width 525 height 89
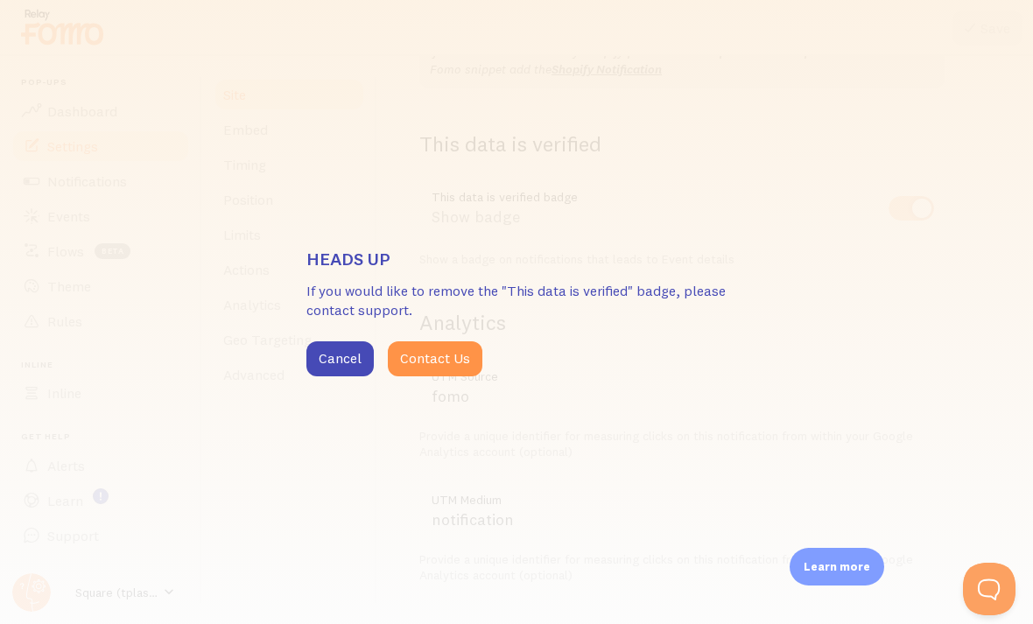
click at [717, 202] on div "Heads up If you would like to remove the "This data is verified" badge, please …" at bounding box center [516, 312] width 1033 height 624
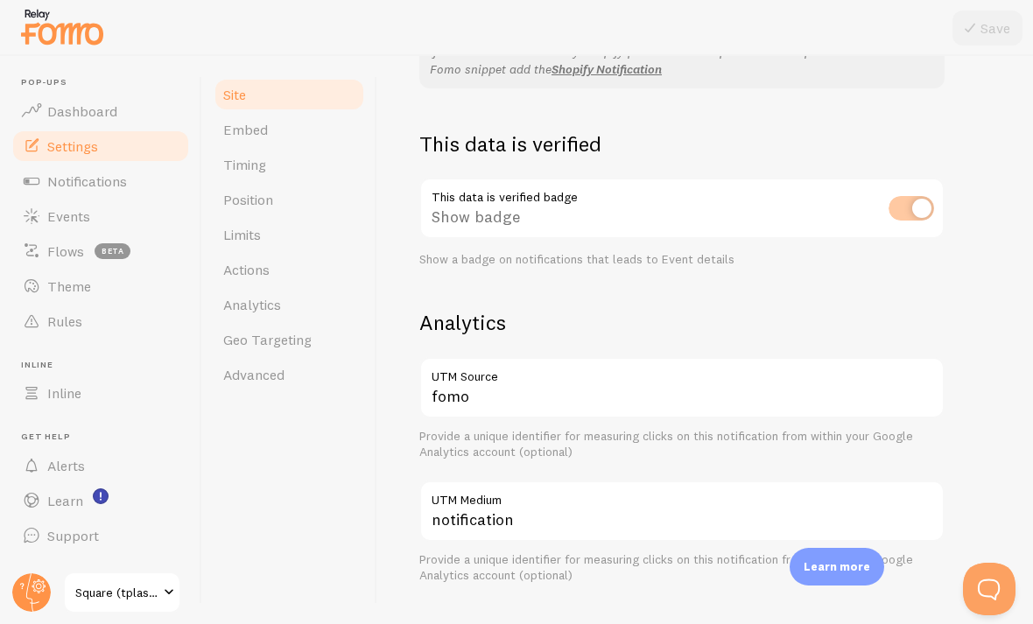
click at [717, 200] on div "This data is verified badge Show badge Show a badge on notifications that leads…" at bounding box center [681, 222] width 525 height 89
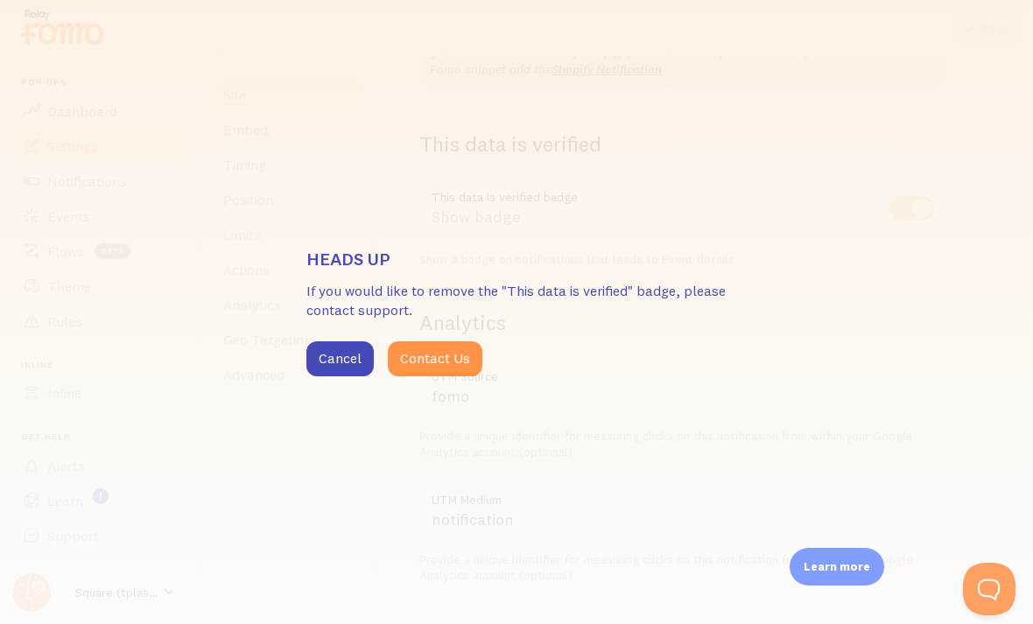
click at [717, 281] on div "Heads up If you would like to remove the "This data is verified" badge, please …" at bounding box center [516, 312] width 1033 height 624
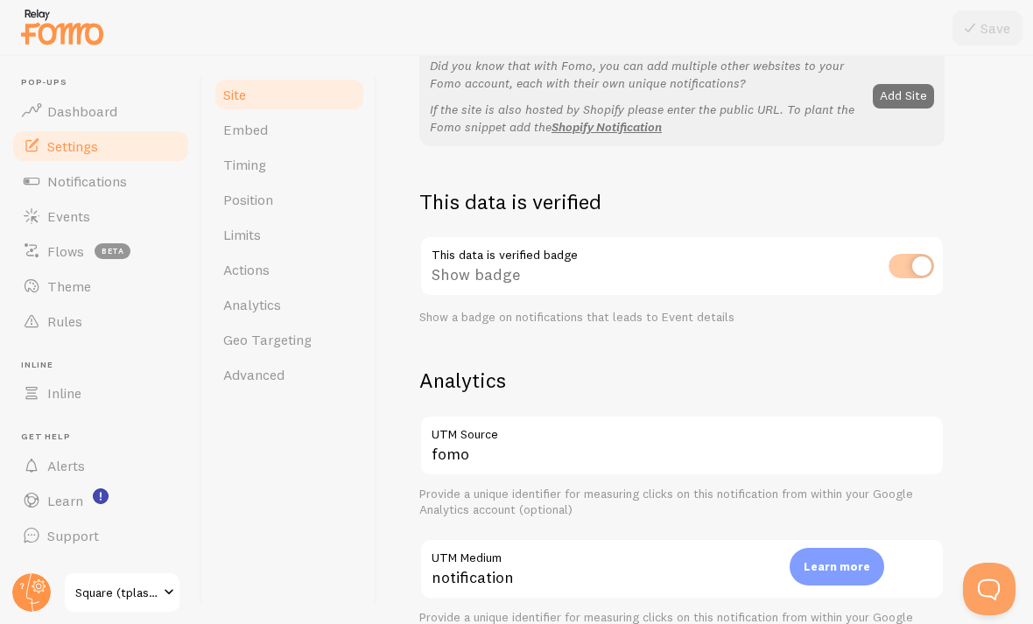
scroll to position [385, 0]
click at [717, 261] on div "This data is verified badge Show badge Show a badge on notifications that leads…" at bounding box center [681, 281] width 525 height 89
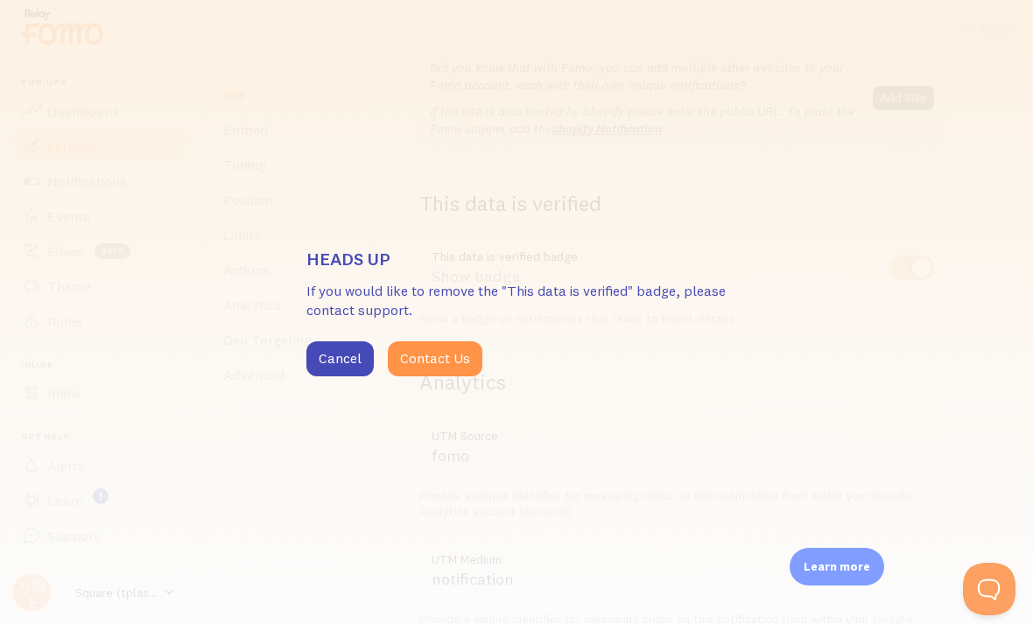
click at [340, 377] on button "Cancel" at bounding box center [339, 359] width 67 height 35
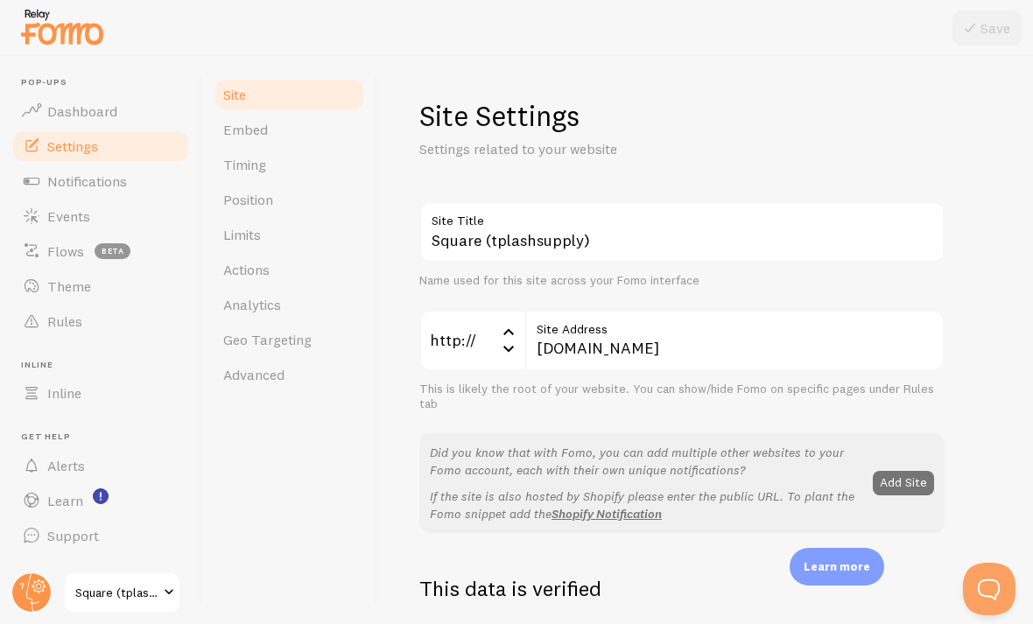
scroll to position [0, 0]
click at [52, 215] on span "Events" at bounding box center [68, 217] width 43 height 18
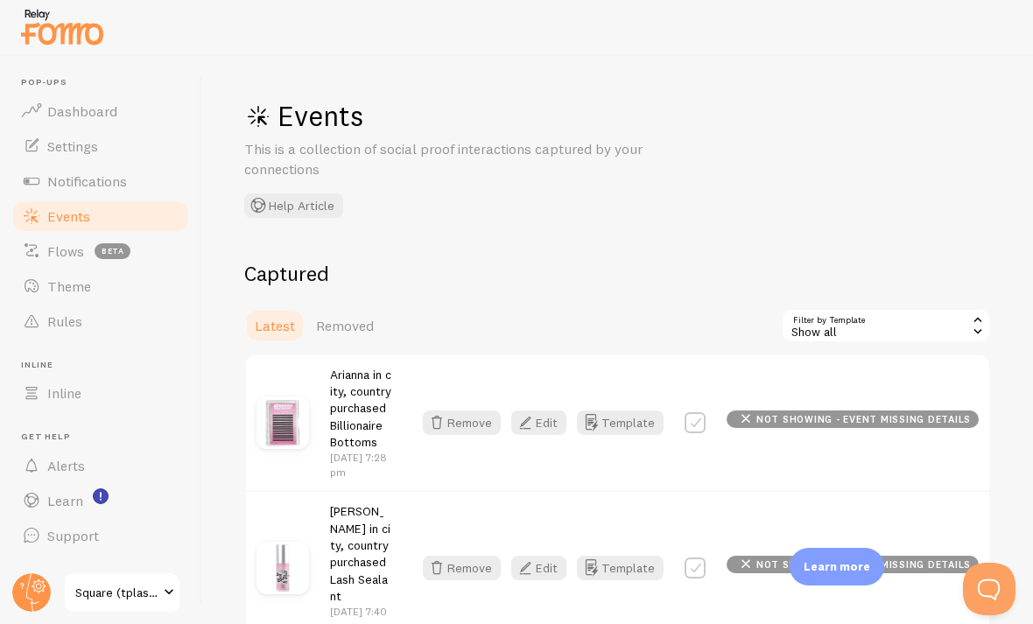
click at [553, 422] on button "Edit" at bounding box center [538, 423] width 55 height 25
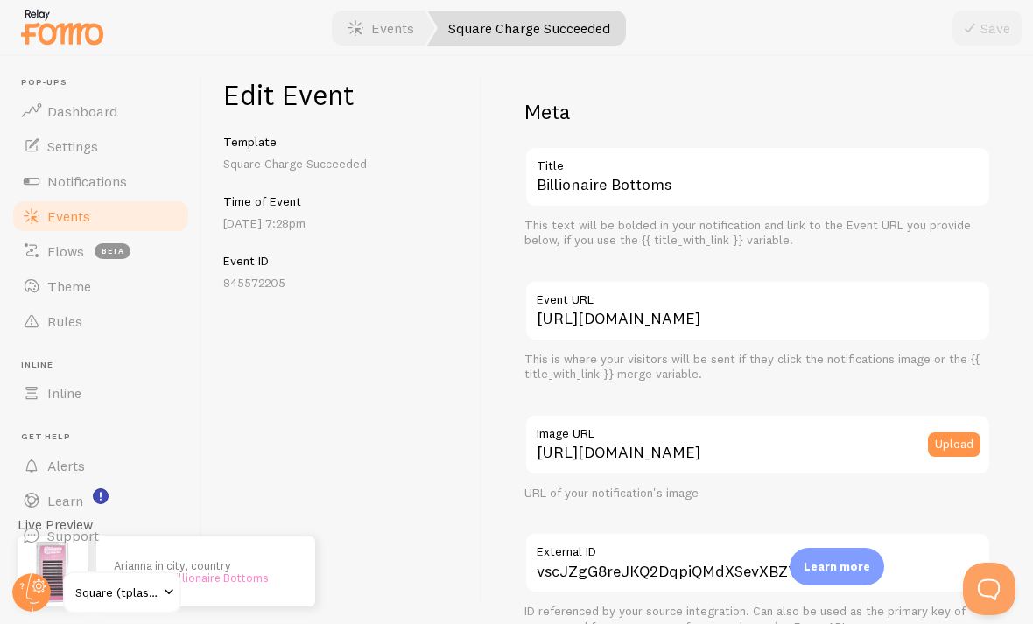
click at [154, 603] on span "Square (tplashsupply)" at bounding box center [116, 592] width 83 height 21
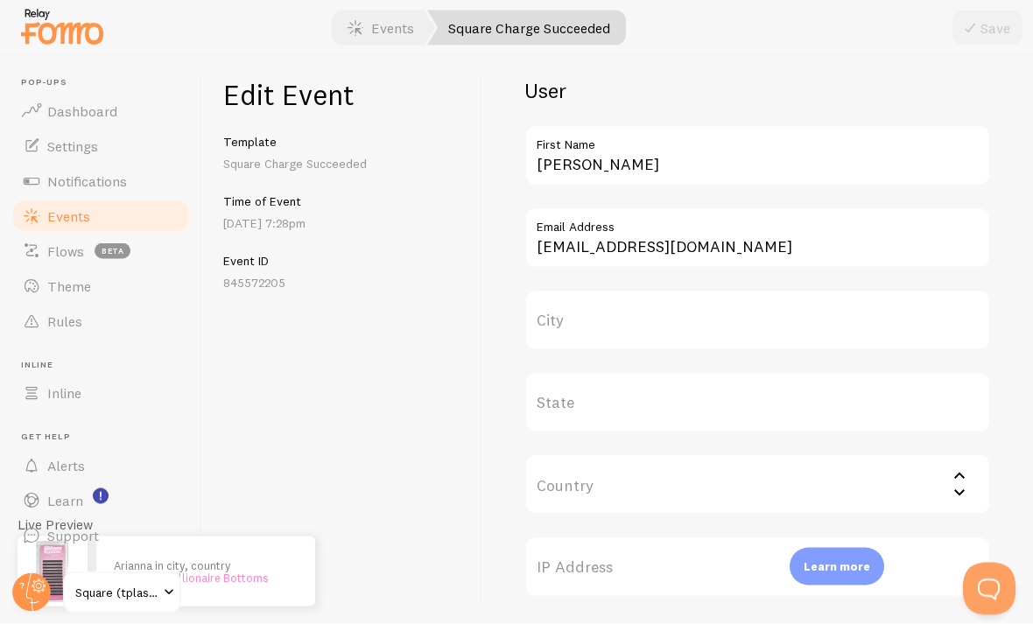
scroll to position [591, 0]
click at [717, 488] on input "Country" at bounding box center [758, 483] width 467 height 61
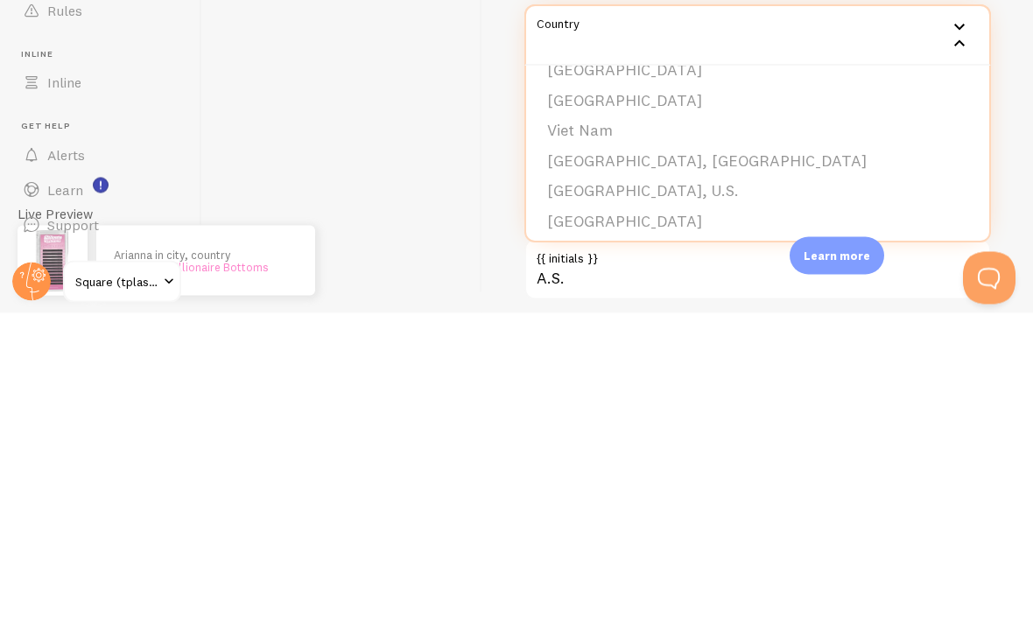
scroll to position [729, 0]
click at [478, 228] on div "Edit Event Template Square Charge Succeeded Time of Event [DATE] 7:28pm Event I…" at bounding box center [342, 340] width 280 height 568
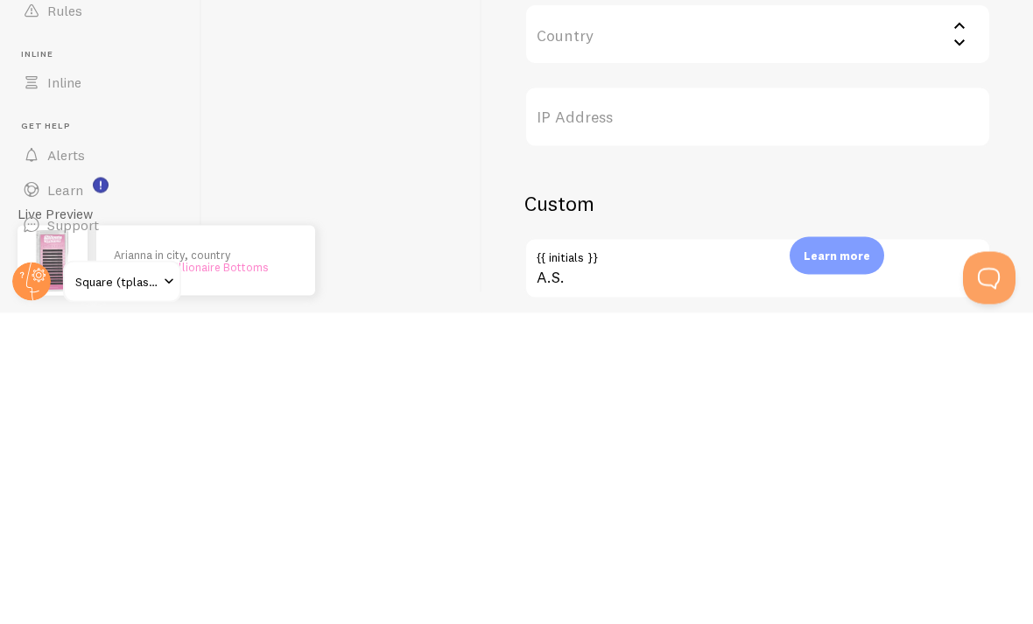
scroll to position [0, 0]
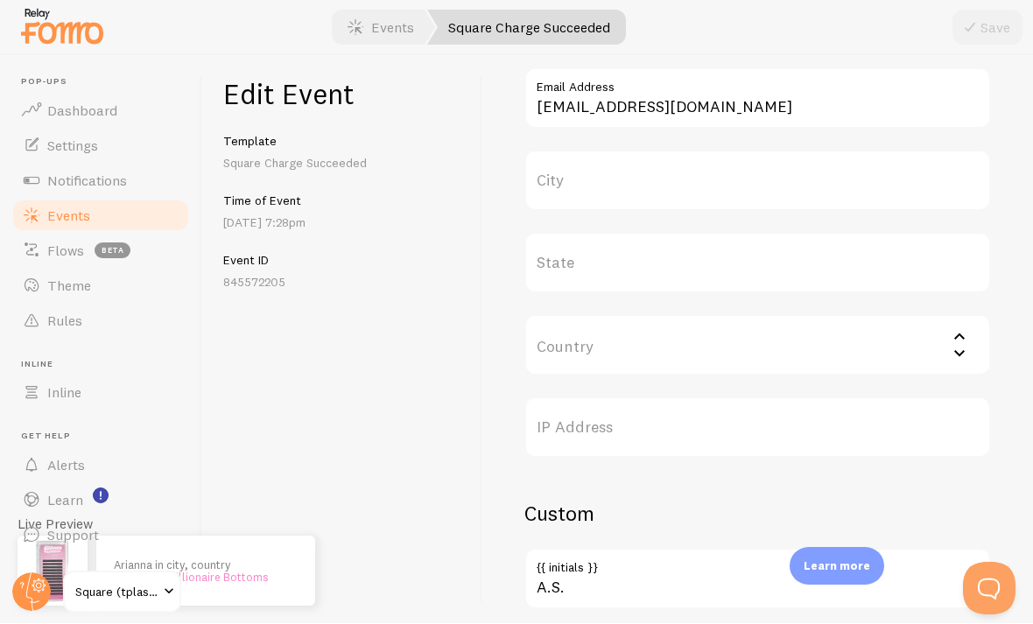
click at [717, 189] on label "City" at bounding box center [758, 181] width 467 height 61
click at [717, 189] on input "City" at bounding box center [758, 181] width 467 height 61
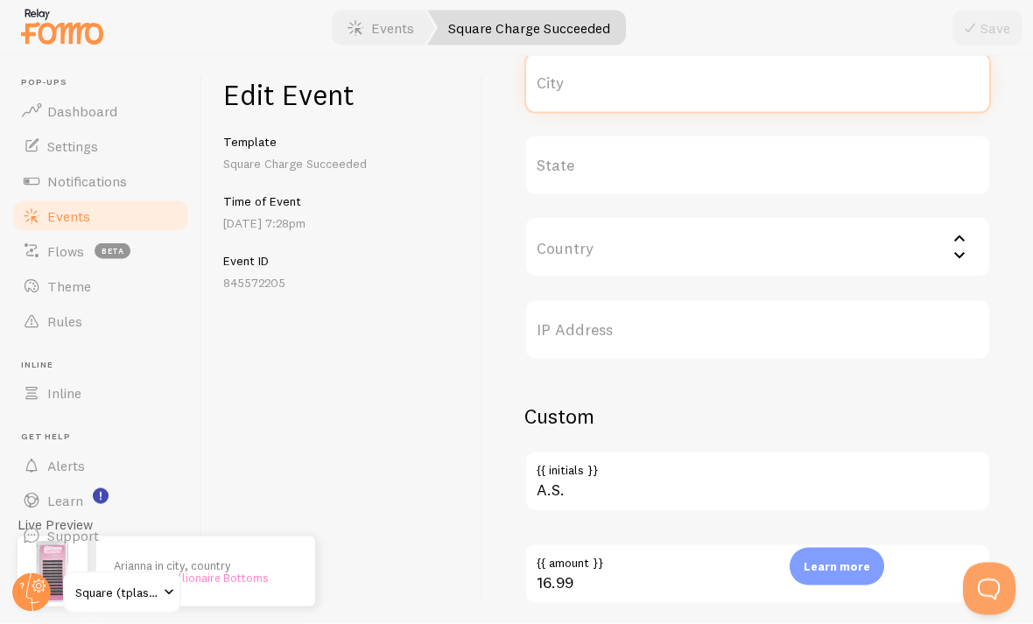
scroll to position [858, 0]
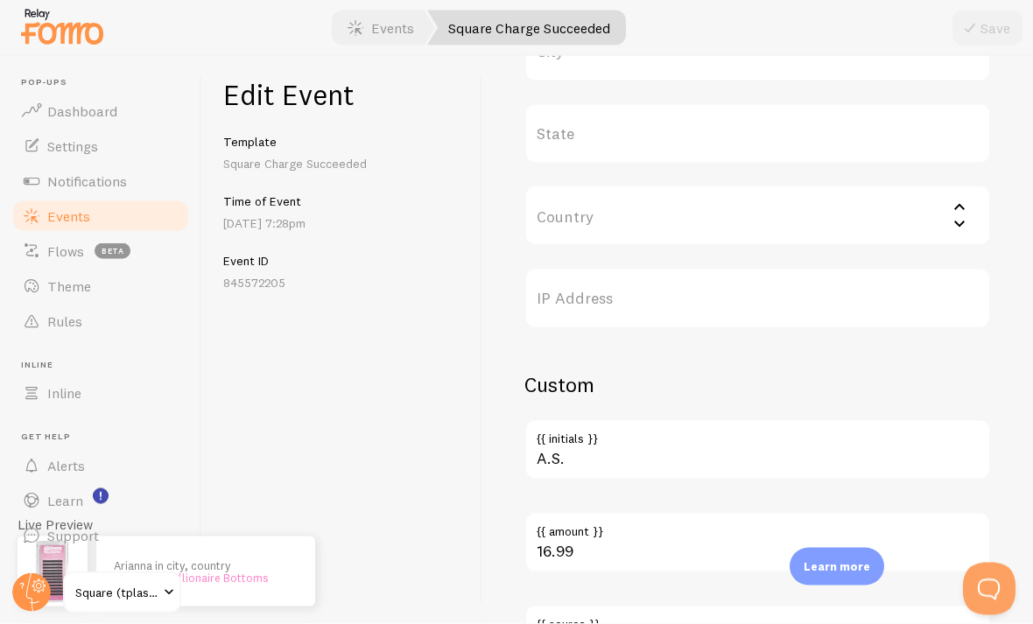
click at [717, 227] on input "Country" at bounding box center [758, 216] width 467 height 61
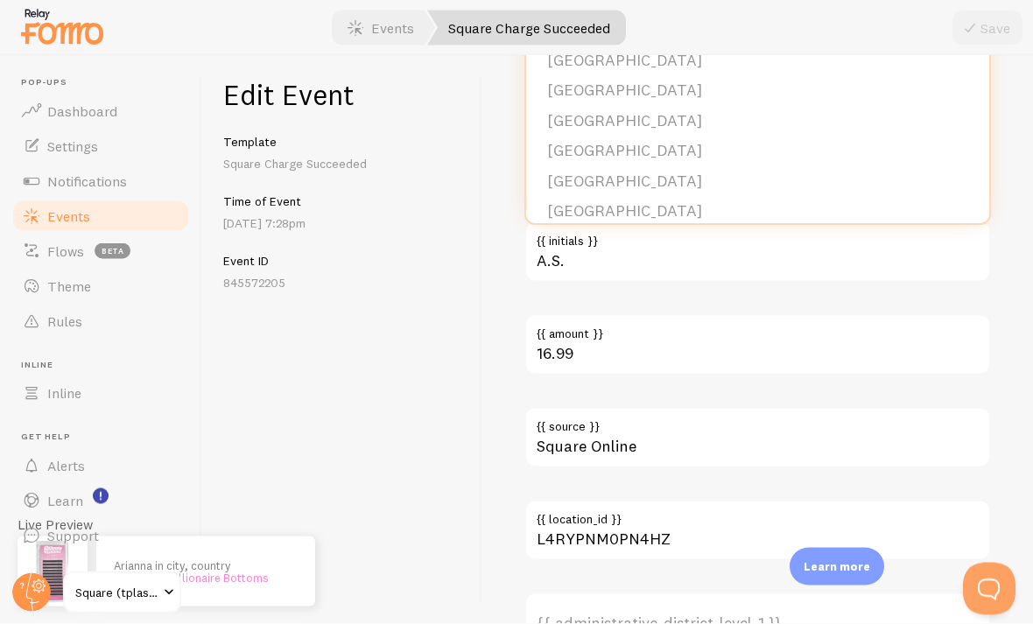
scroll to position [6824, 0]
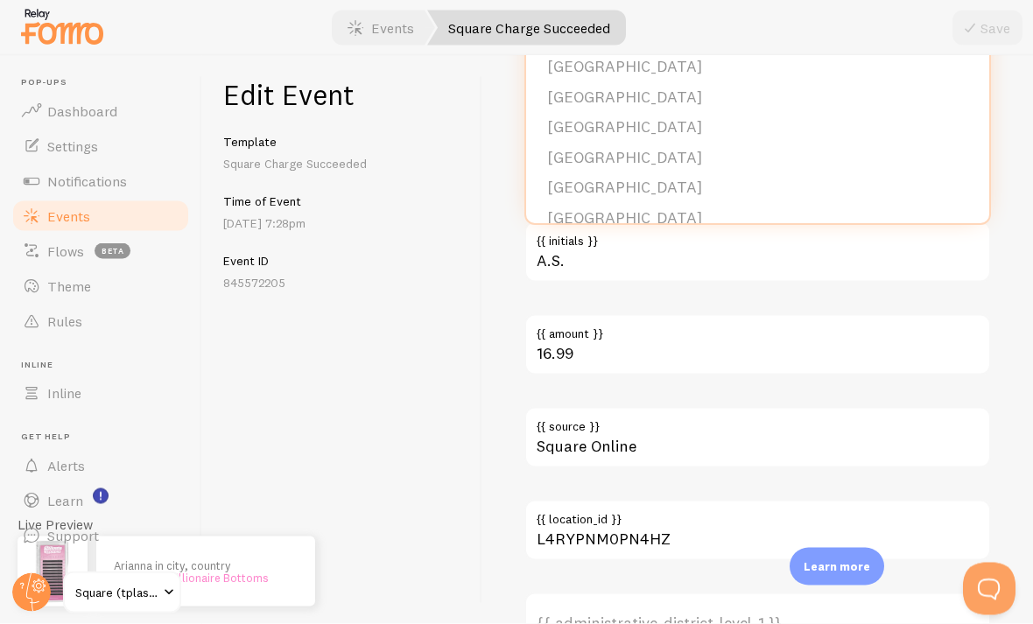
click at [709, 234] on li "[GEOGRAPHIC_DATA]" at bounding box center [757, 249] width 463 height 31
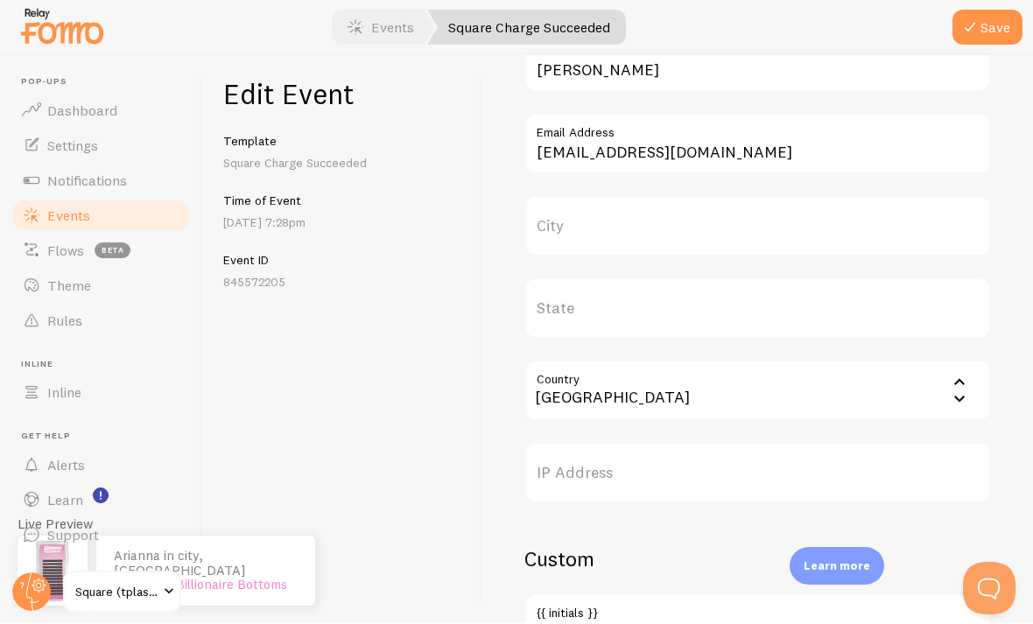
scroll to position [682, 0]
click at [717, 228] on label "City" at bounding box center [758, 227] width 467 height 61
click at [717, 228] on input "City" at bounding box center [758, 227] width 467 height 61
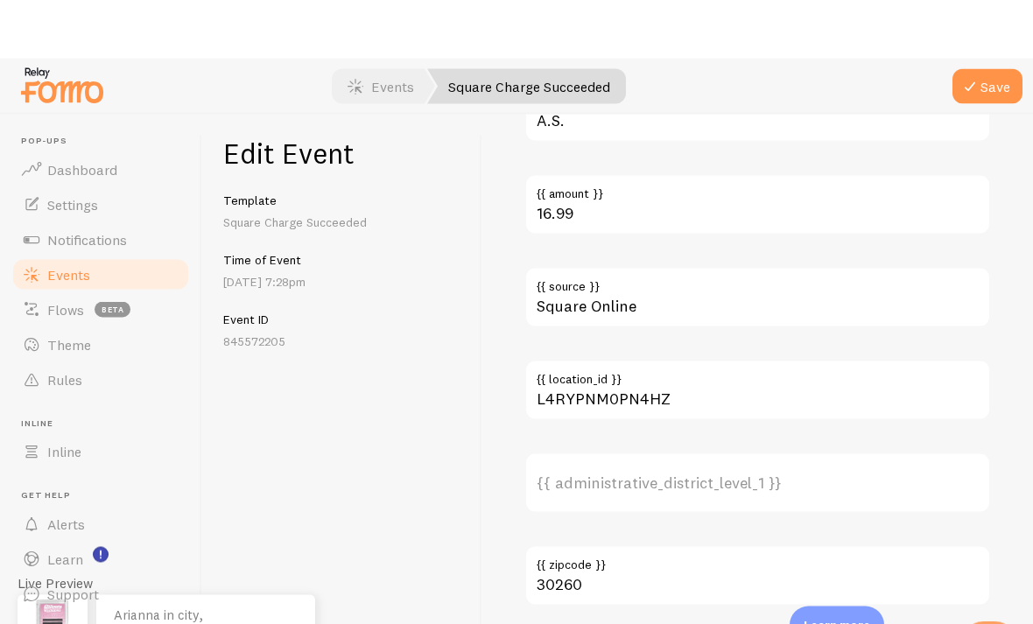
scroll to position [0, 0]
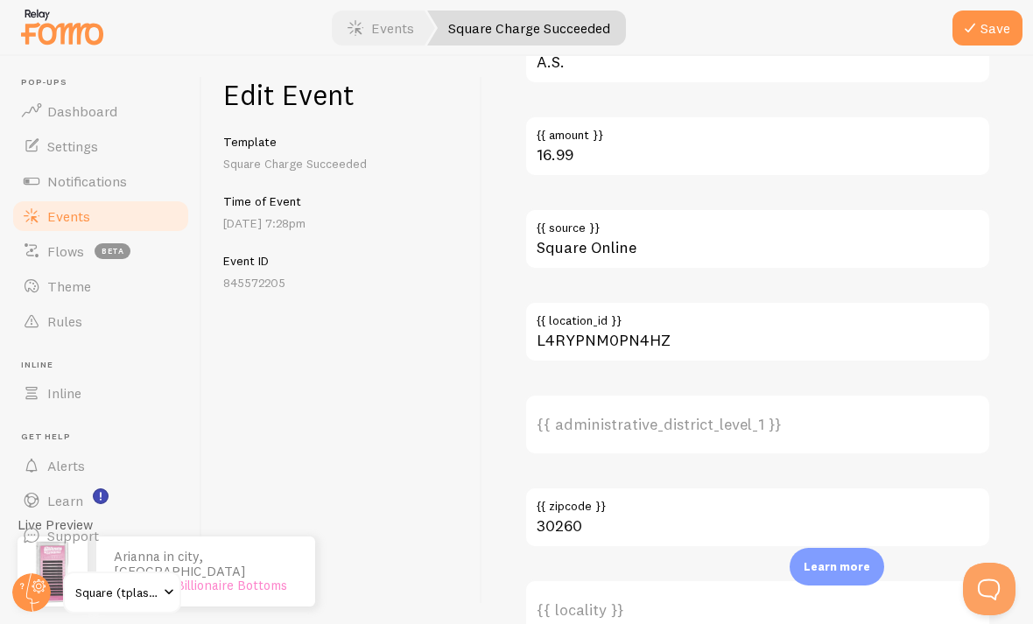
click at [717, 38] on div at bounding box center [516, 28] width 1033 height 56
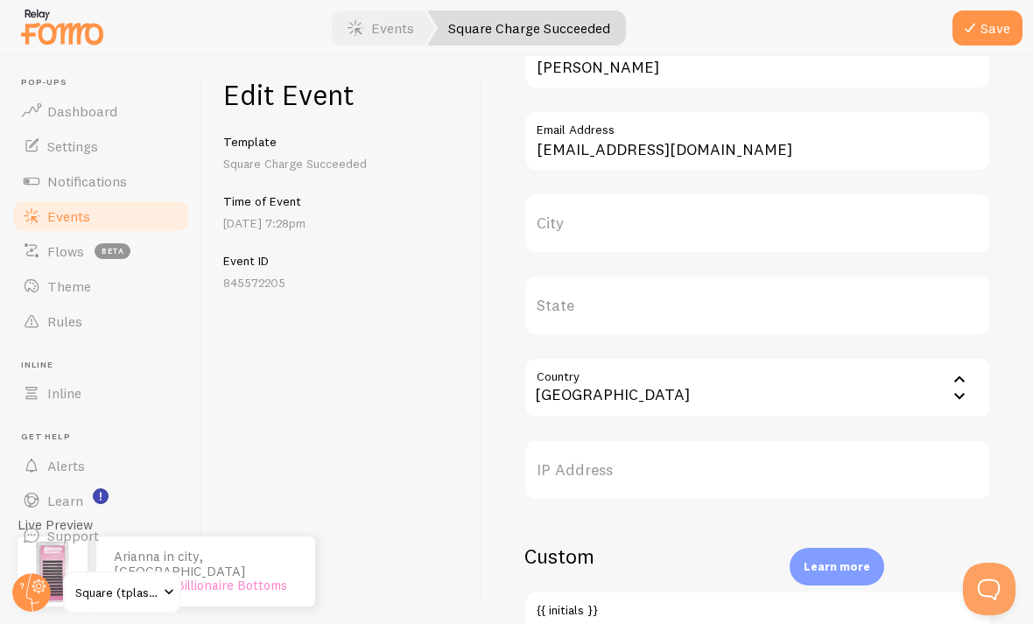
scroll to position [685, 0]
click at [717, 242] on label "City" at bounding box center [758, 224] width 467 height 61
click at [717, 242] on input "City" at bounding box center [758, 224] width 467 height 61
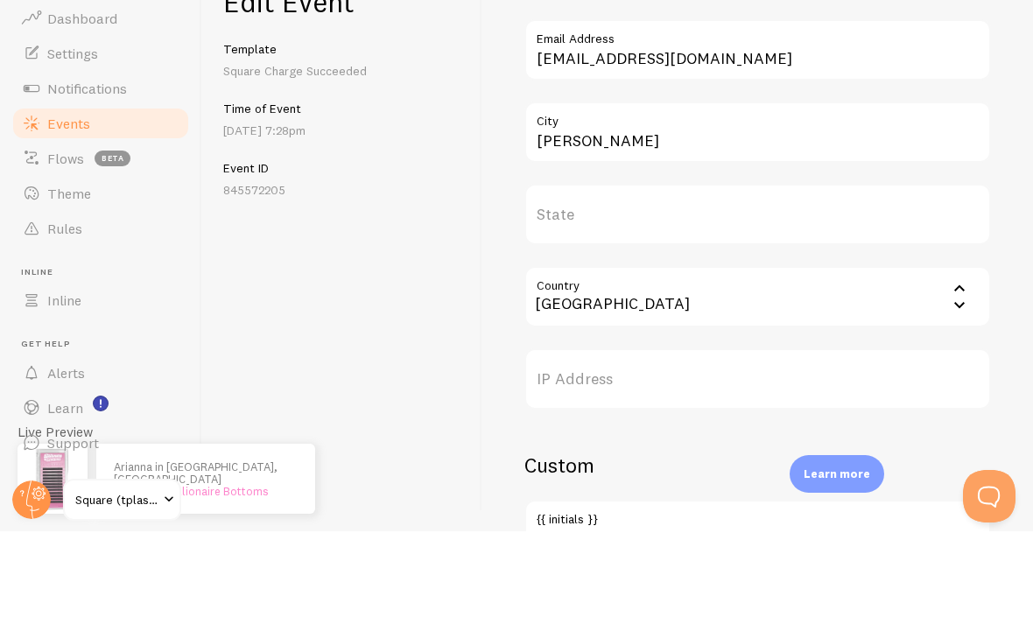
click at [717, 172] on div "Meta Billionaire Bottoms Title This text will be bolded in your notification an…" at bounding box center [758, 340] width 551 height 568
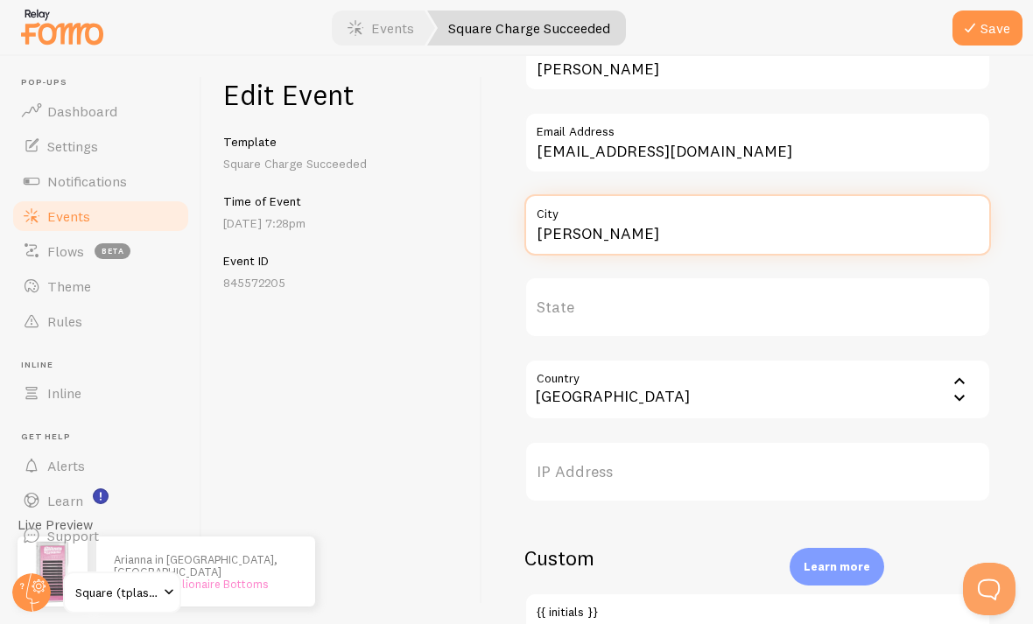
click at [717, 194] on input "[PERSON_NAME]" at bounding box center [758, 224] width 467 height 61
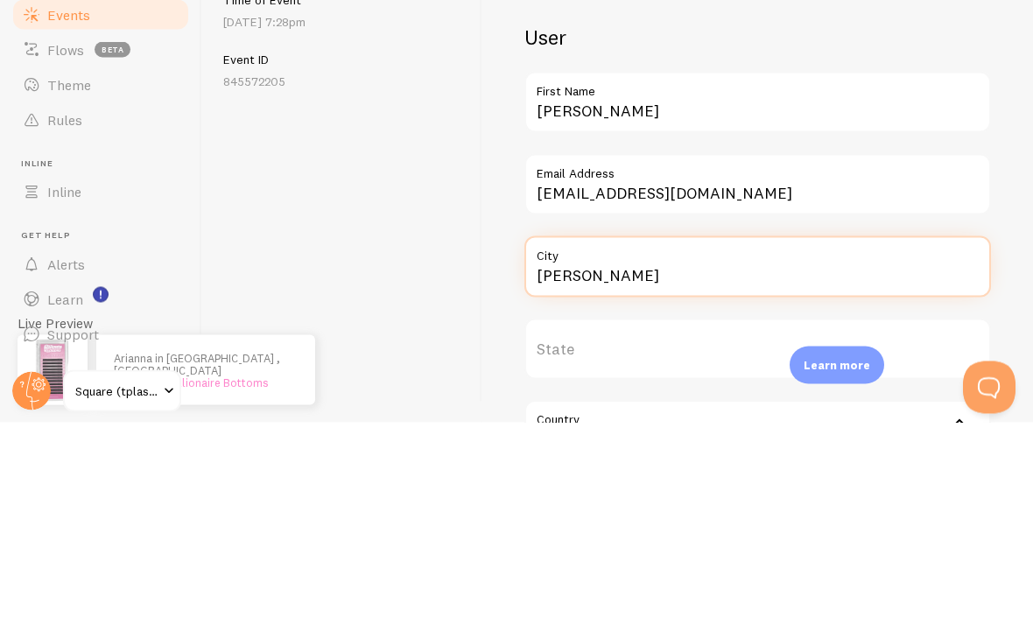
scroll to position [468, 0]
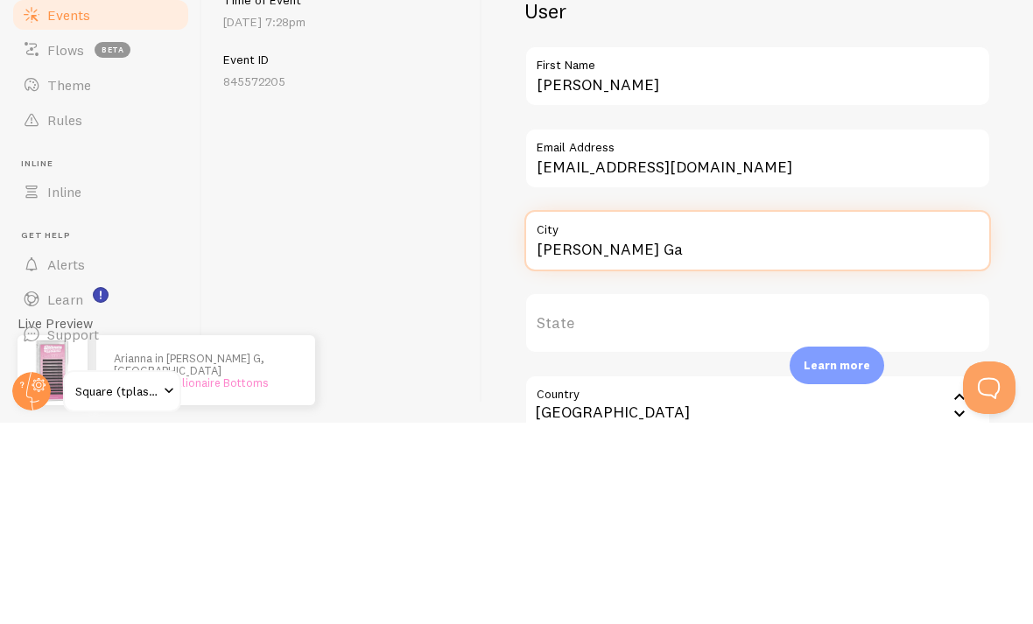
type input "[PERSON_NAME] Ga"
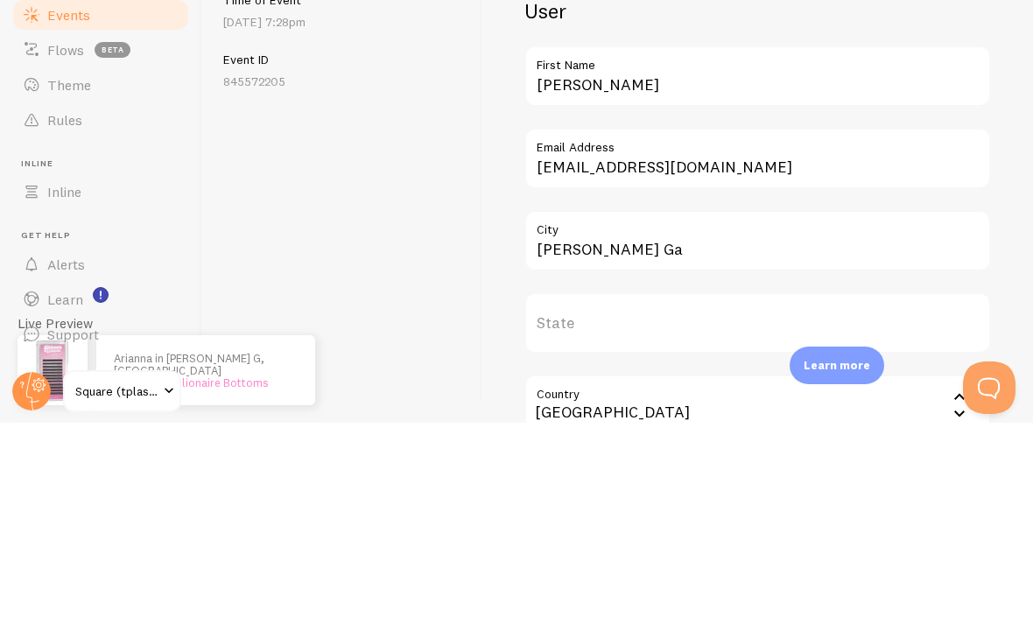
click at [384, 225] on div "Edit Event Template Square Charge Succeeded Time of Event [DATE] 7:28pm Event I…" at bounding box center [342, 340] width 280 height 568
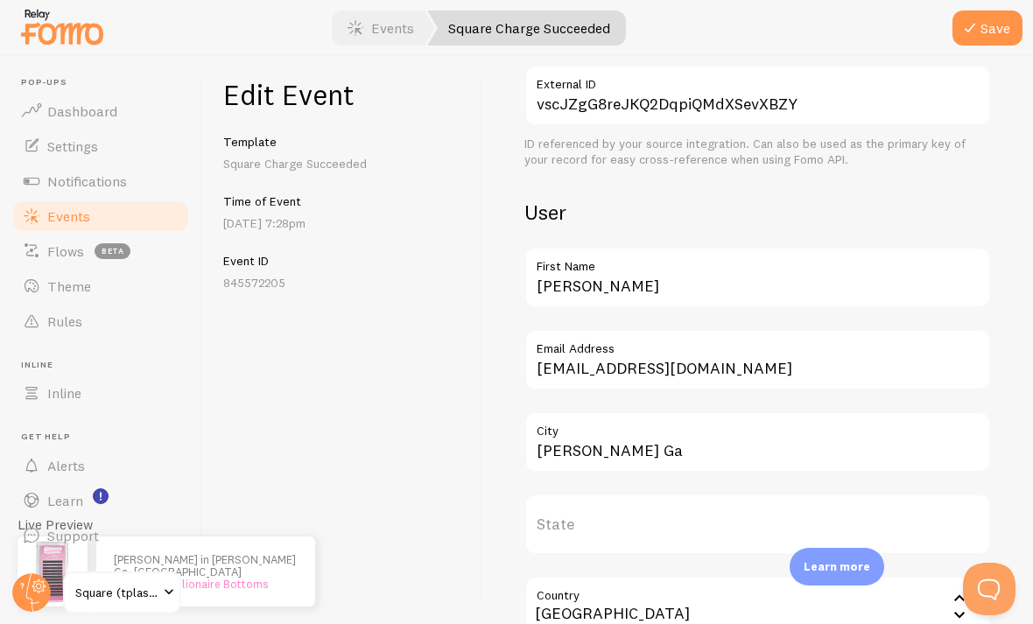
click at [717, 39] on button "Save" at bounding box center [988, 28] width 70 height 35
click at [131, 199] on link "Events" at bounding box center [101, 216] width 180 height 35
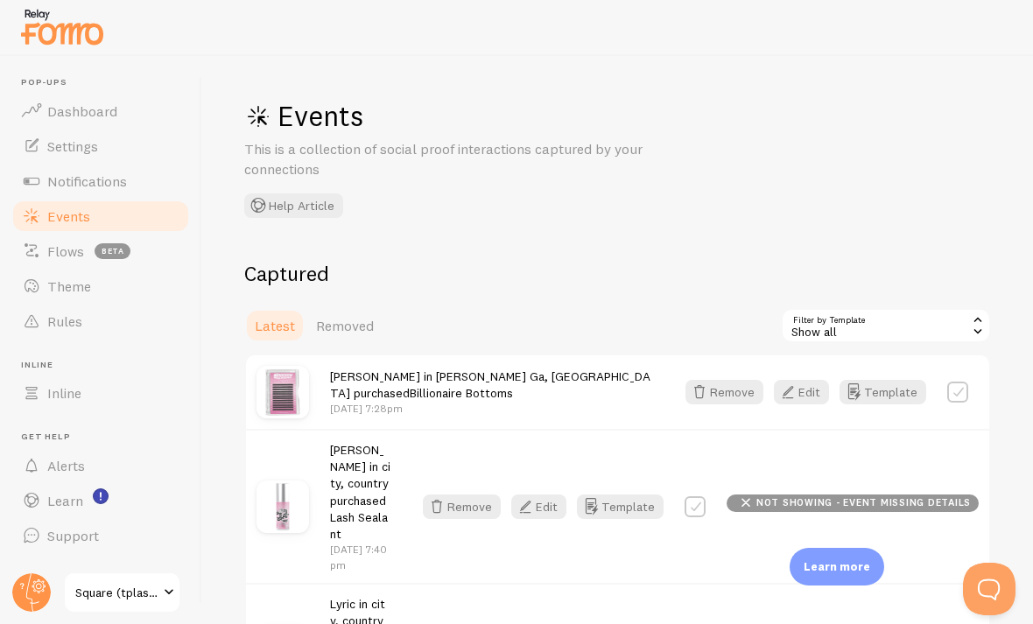
click at [513, 390] on link "Billionaire Bottoms" at bounding box center [461, 393] width 103 height 16
click at [717, 393] on label at bounding box center [958, 392] width 21 height 21
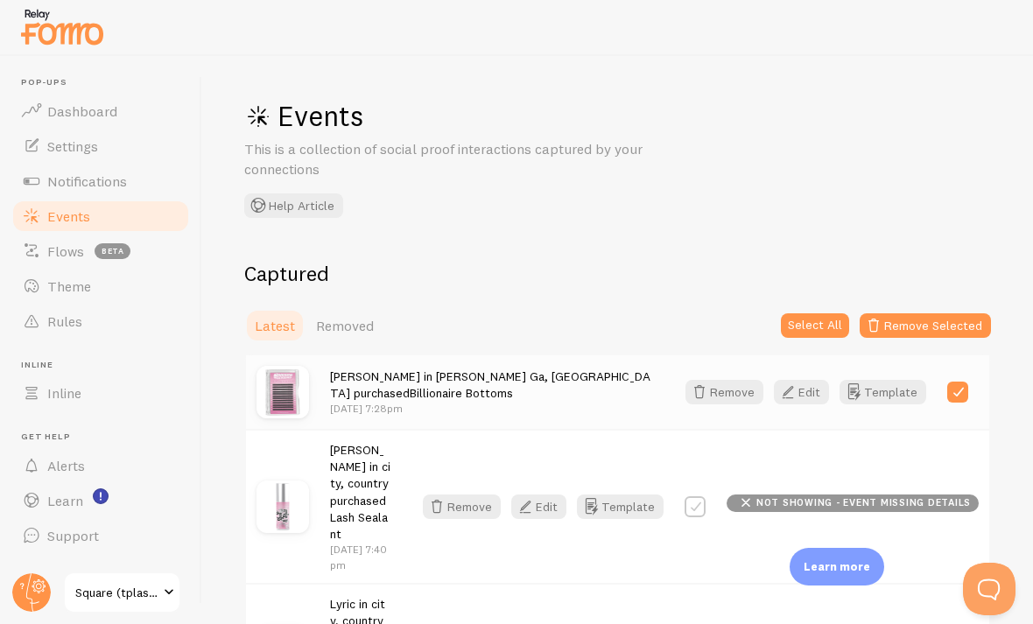
click at [717, 390] on label at bounding box center [958, 392] width 21 height 21
checkbox input "false"
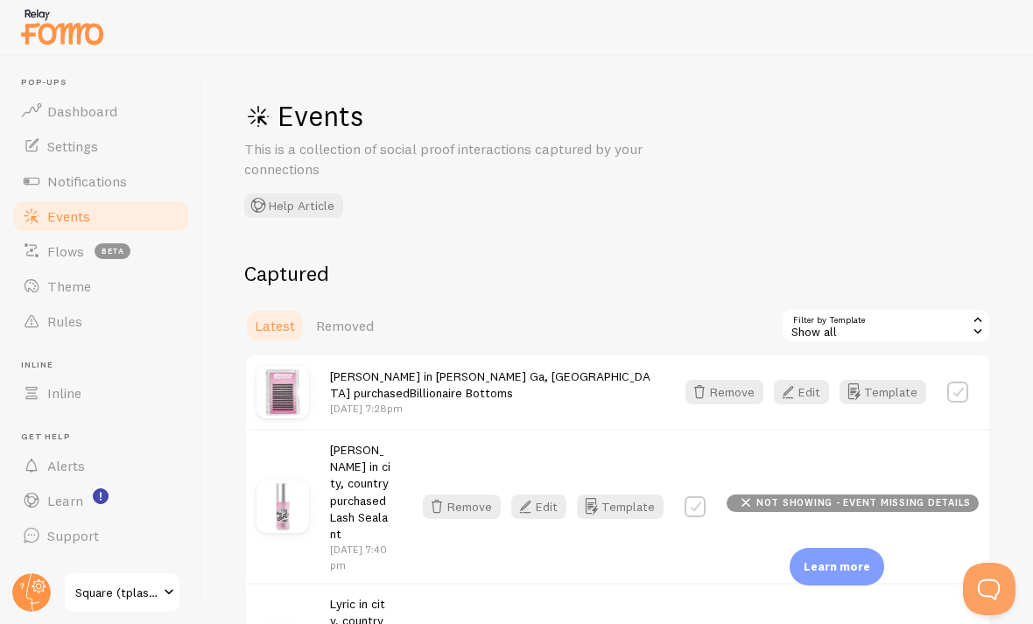
click at [117, 114] on link "Dashboard" at bounding box center [101, 111] width 180 height 35
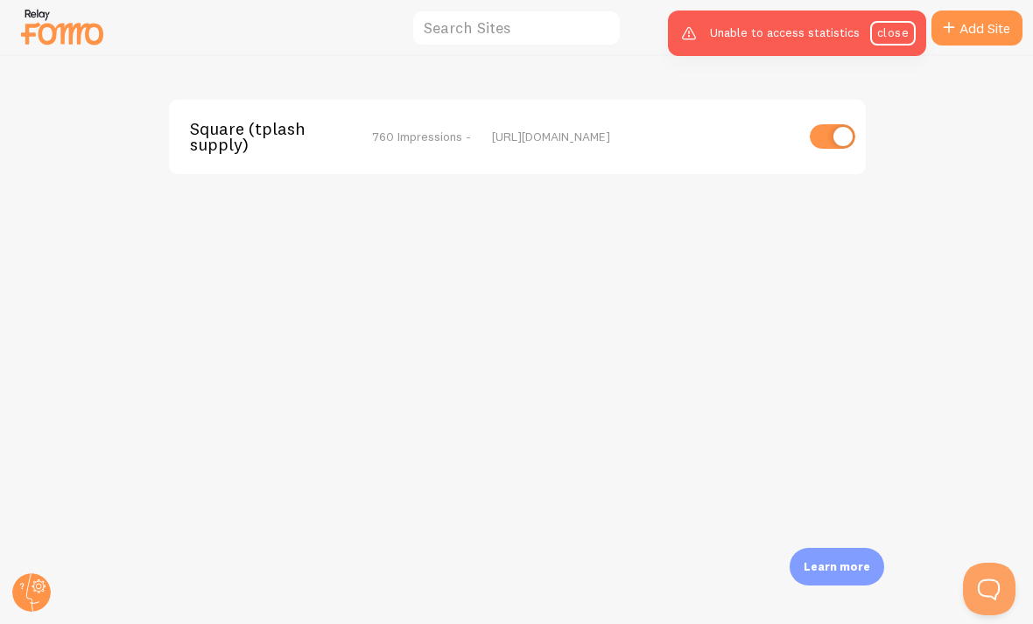
click at [717, 45] on div "Unable to access statistics close" at bounding box center [797, 34] width 258 height 46
click at [717, 43] on link "close" at bounding box center [893, 33] width 46 height 25
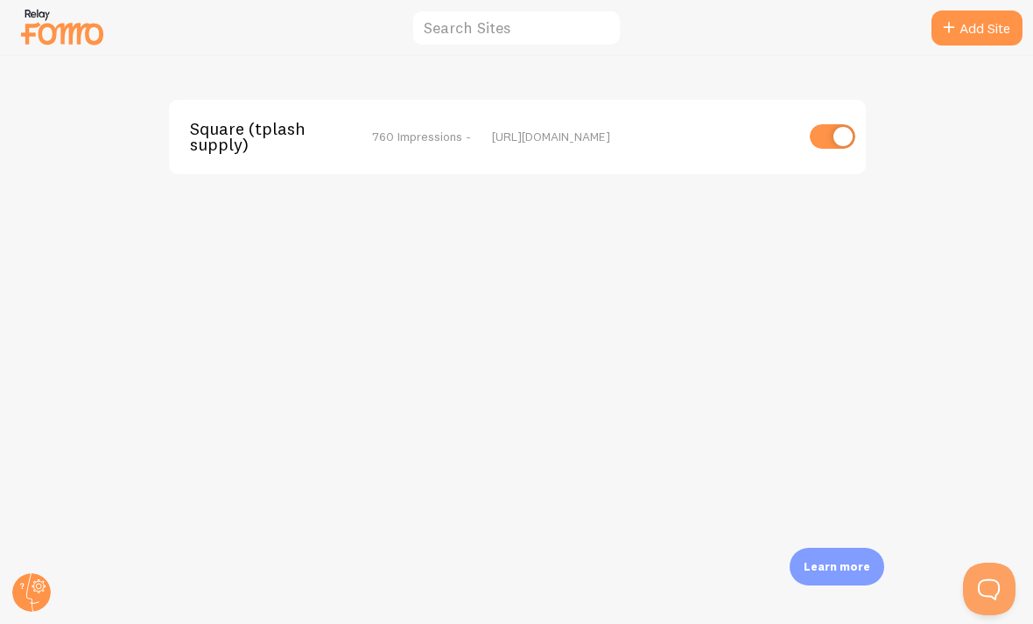
click at [32, 586] on icon at bounding box center [39, 587] width 14 height 14
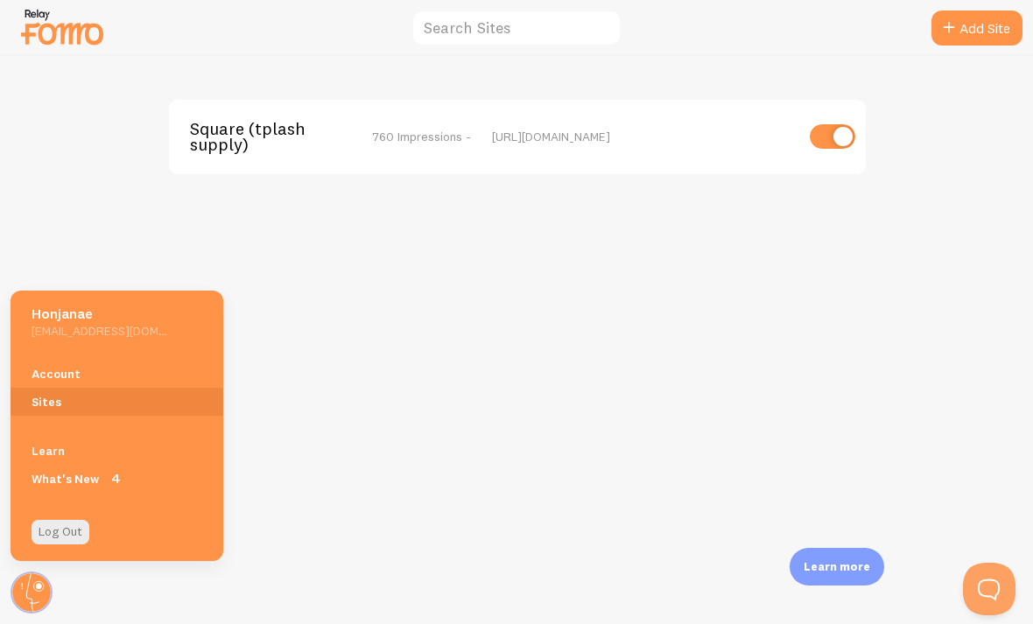
click at [60, 415] on link "Sites" at bounding box center [117, 402] width 213 height 28
click at [50, 387] on link "Account" at bounding box center [117, 374] width 213 height 28
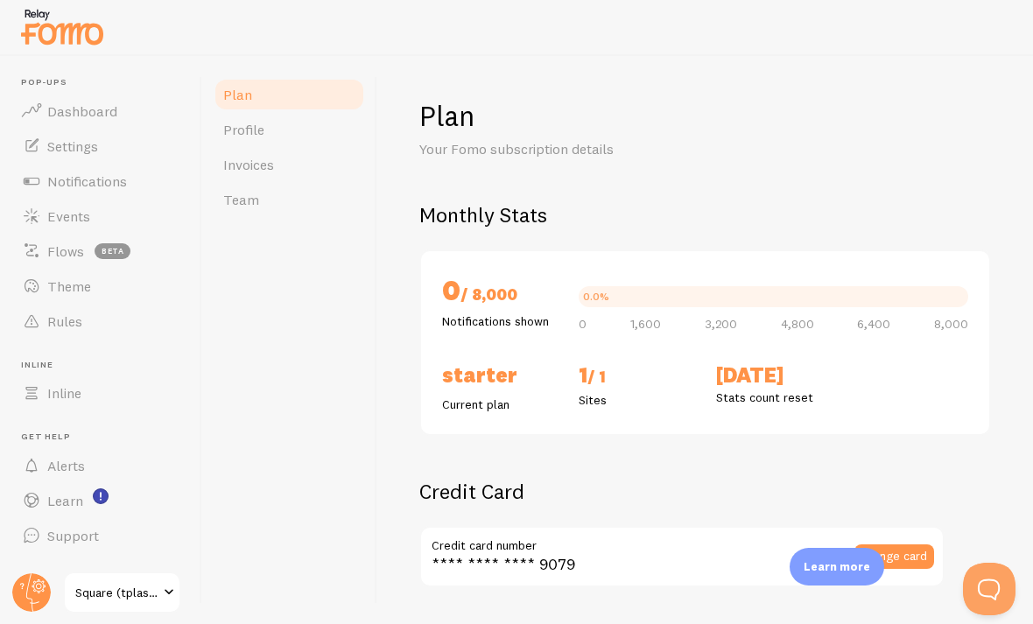
click at [133, 114] on link "Dashboard" at bounding box center [101, 111] width 180 height 35
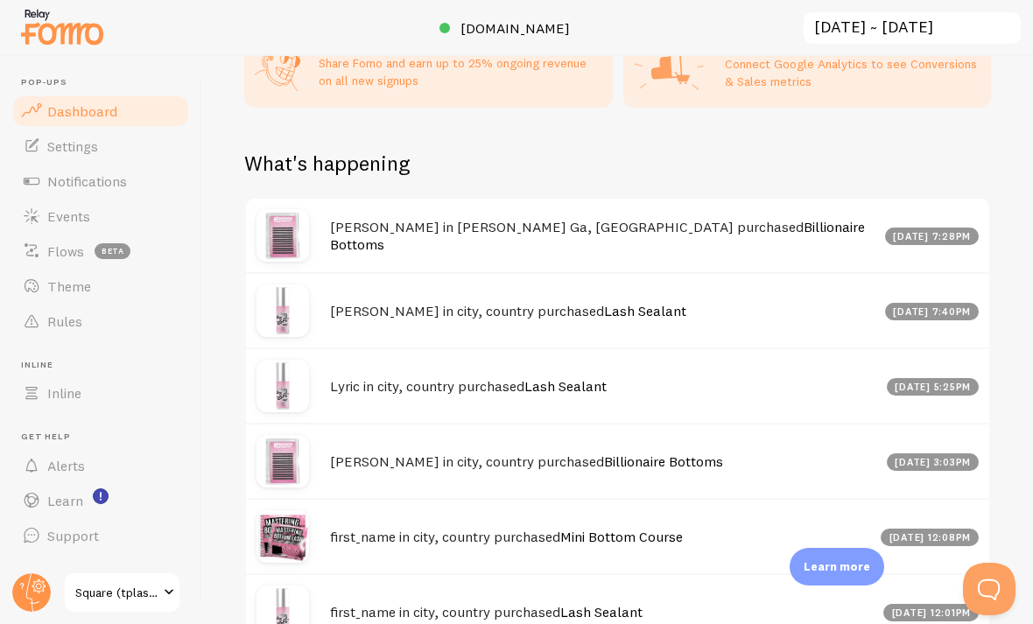
scroll to position [975, 0]
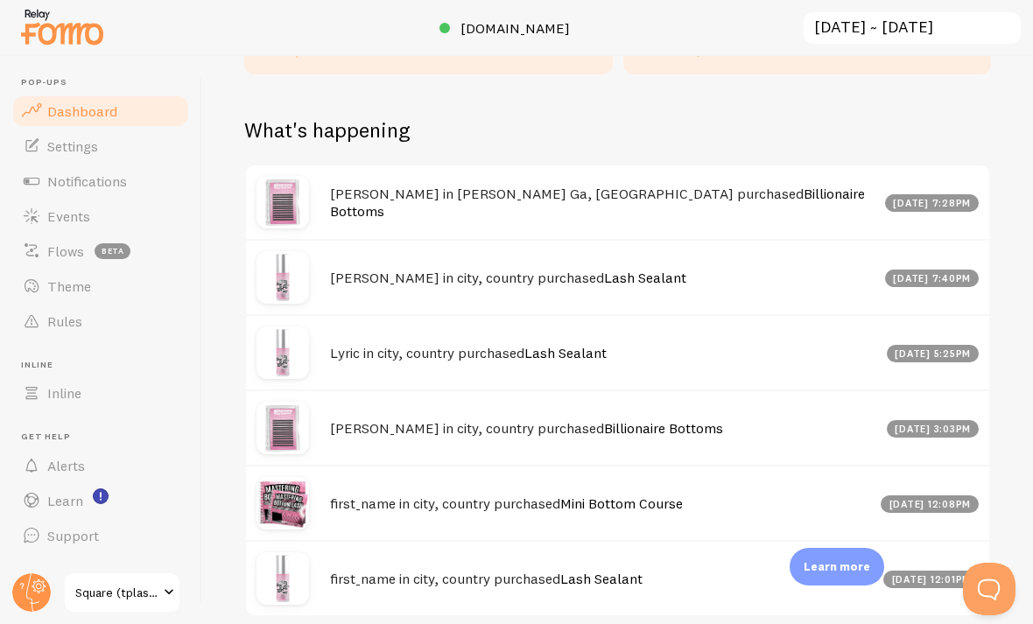
click at [715, 179] on div "Arianna in Morrow Ga, USA purchased Billionaire Bottoms Sep 22nd @ 7:28pm" at bounding box center [617, 203] width 743 height 74
click at [723, 204] on h4 "Arianna in Morrow Ga, USA purchased Billionaire Bottoms" at bounding box center [602, 203] width 545 height 36
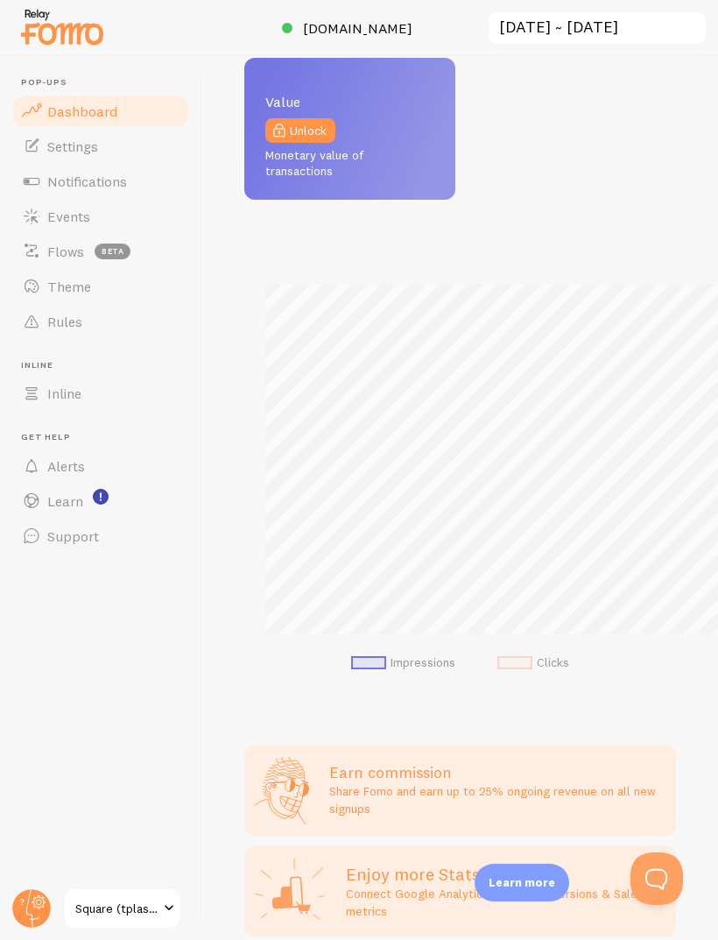
scroll to position [875250, 875278]
